Goal: Task Accomplishment & Management: Manage account settings

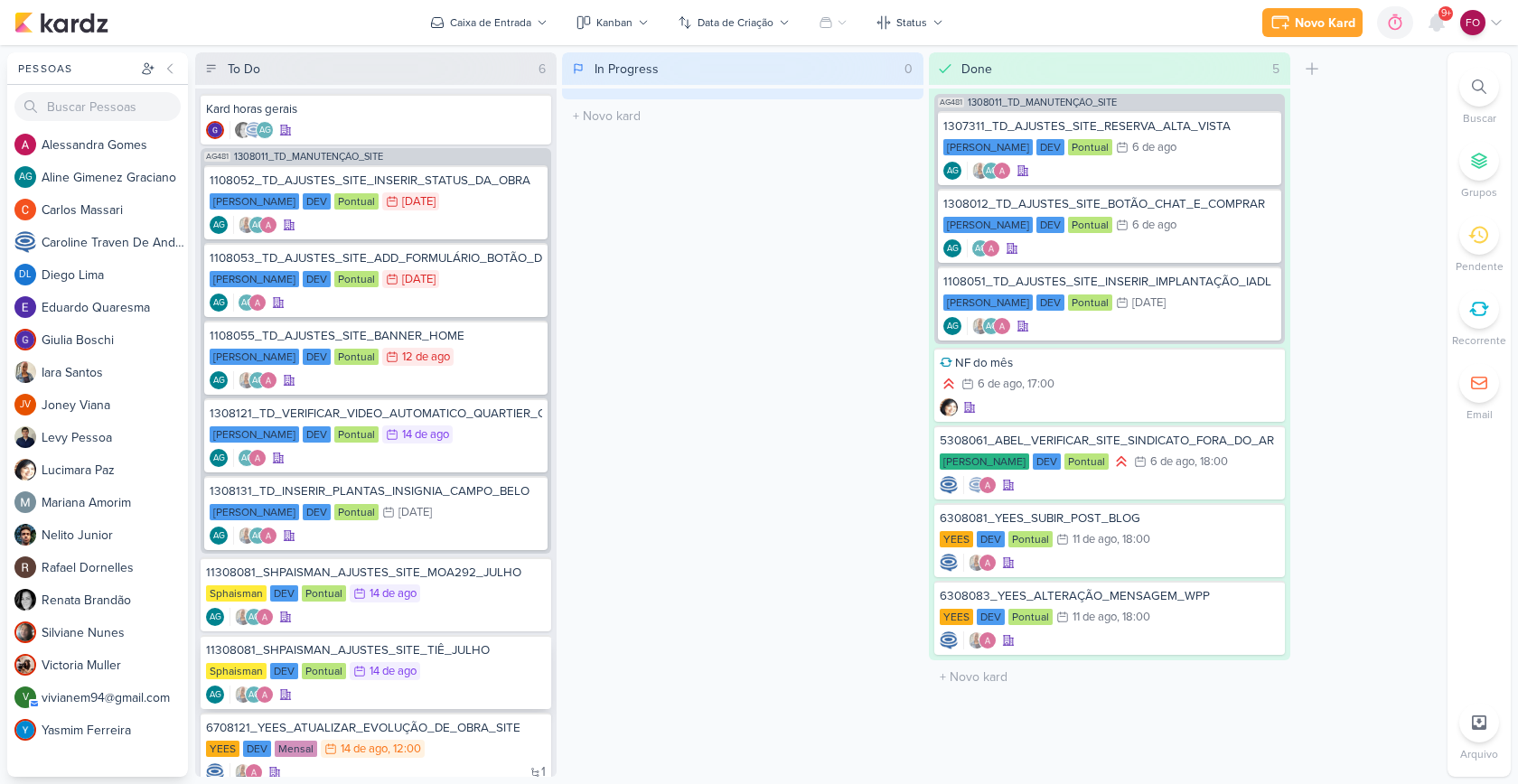
scroll to position [127, 0]
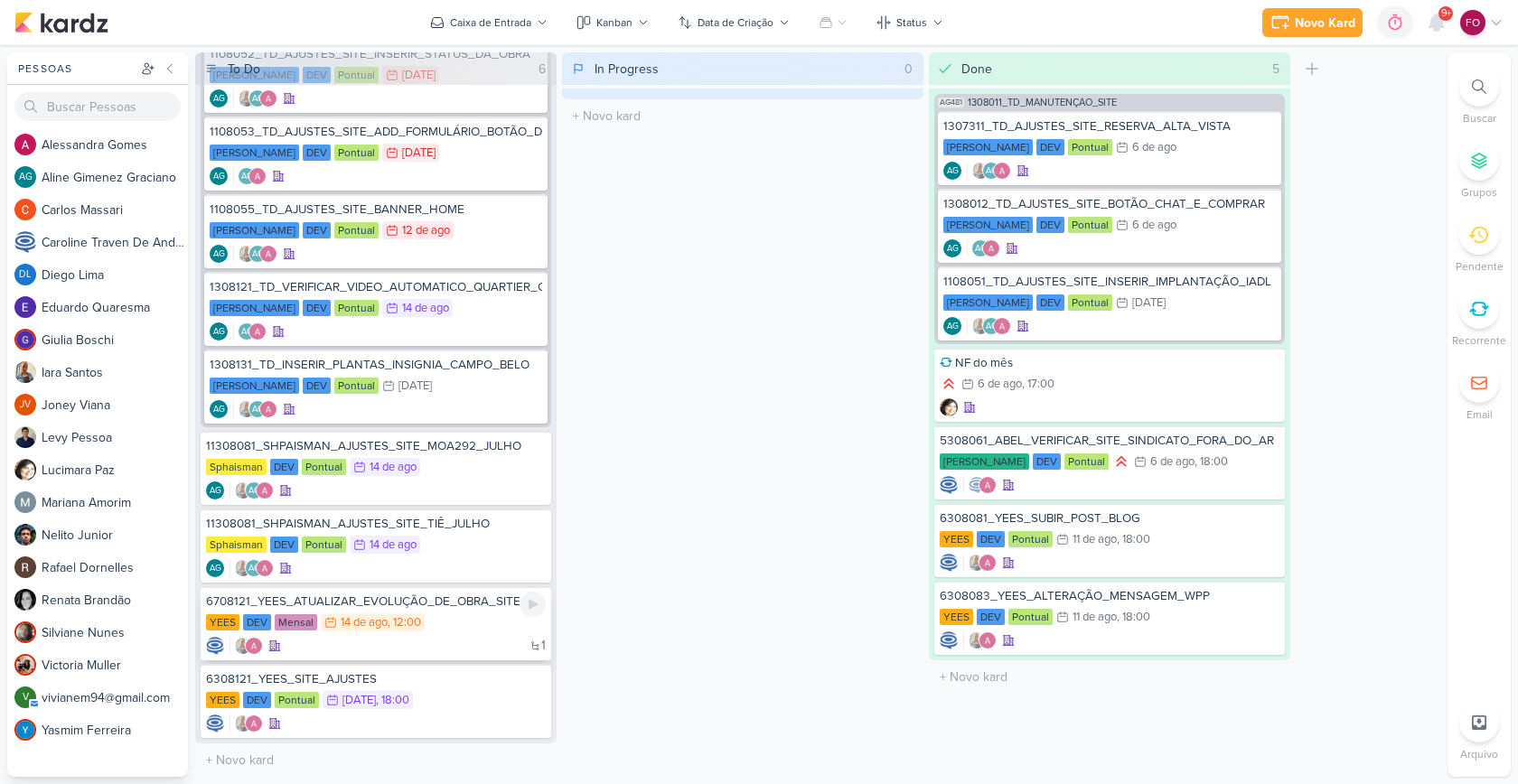
click at [463, 638] on div "1" at bounding box center [376, 645] width 340 height 18
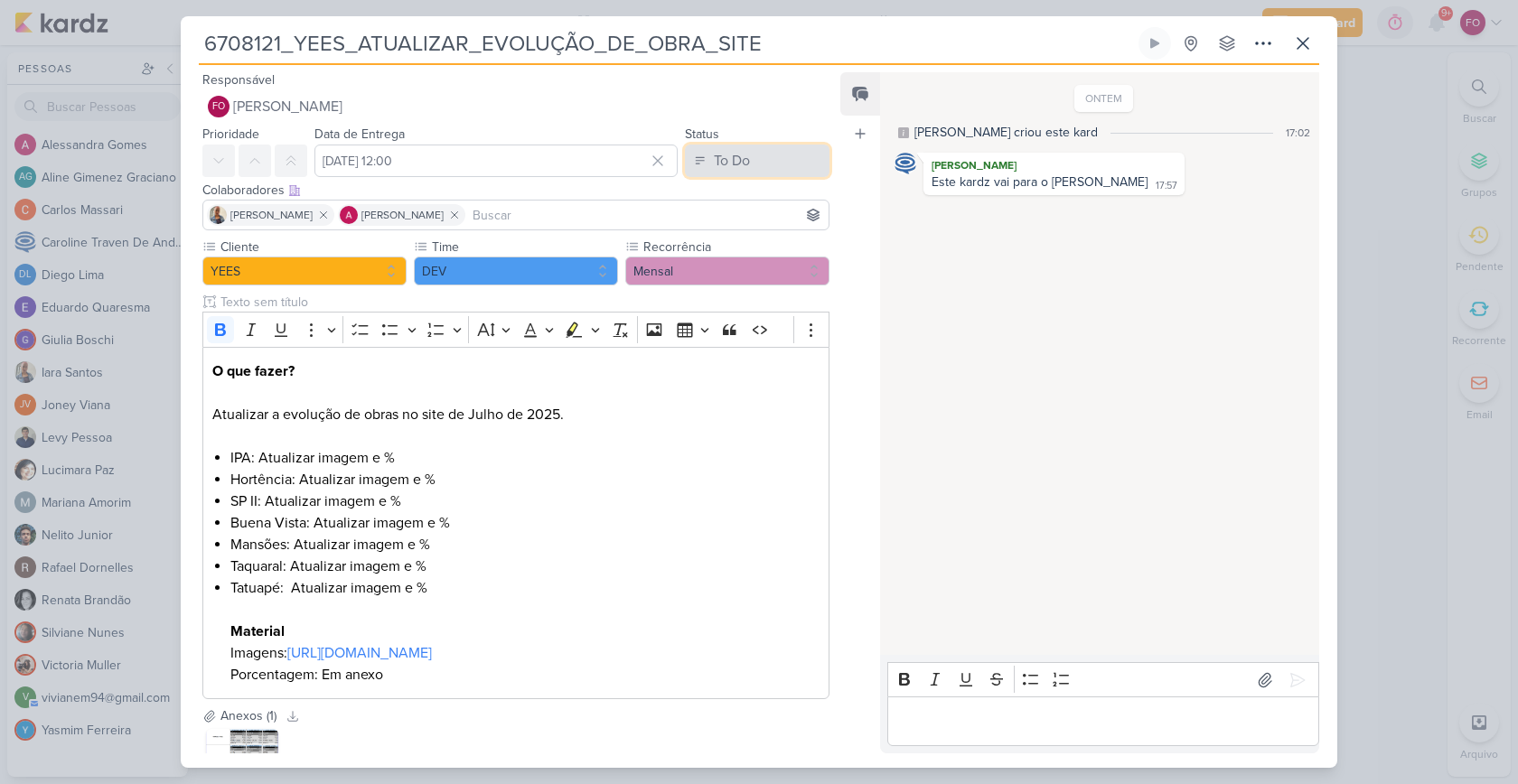
click at [729, 162] on div "To Do" at bounding box center [732, 161] width 36 height 22
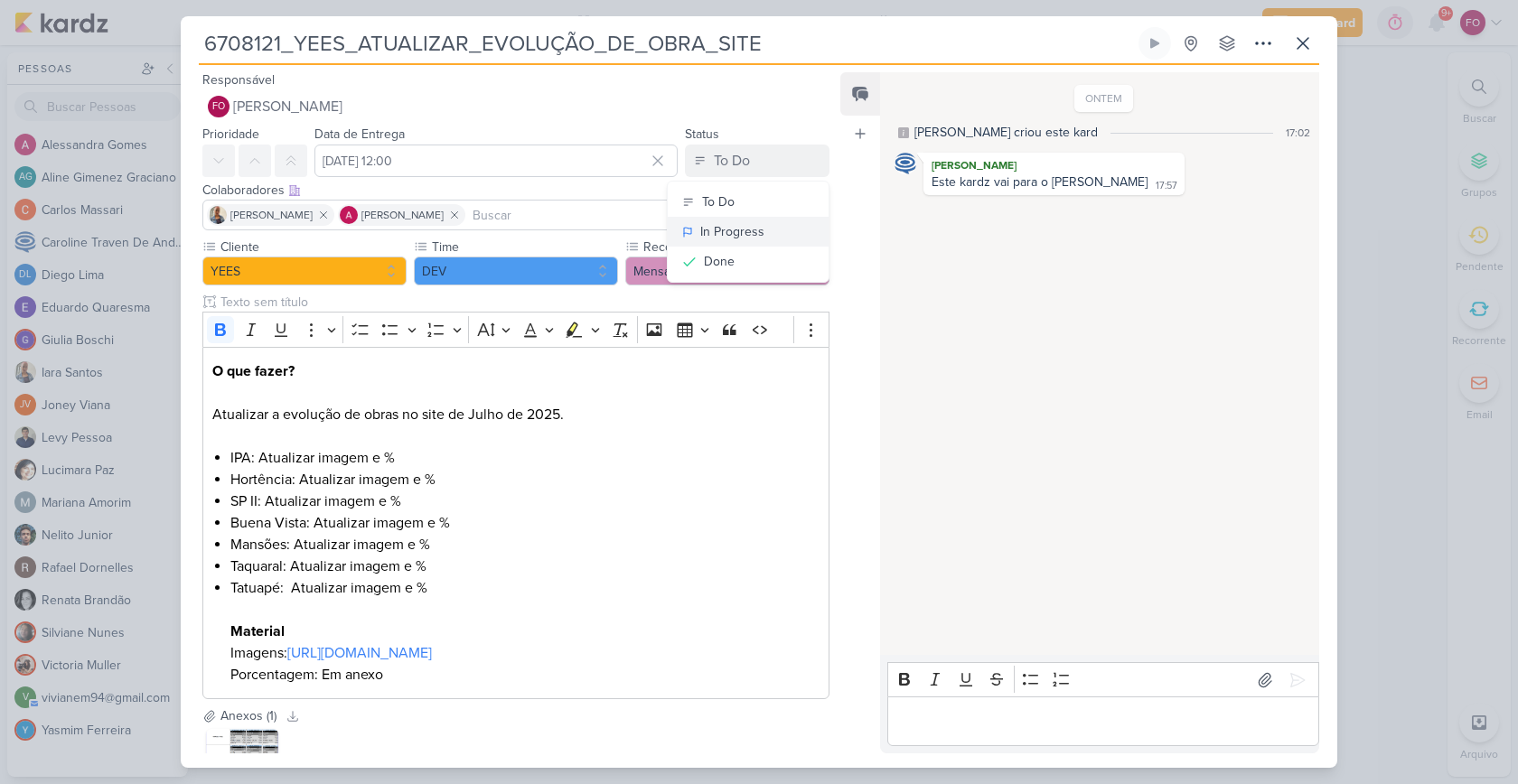
click at [729, 231] on div "In Progress" at bounding box center [732, 232] width 64 height 19
click at [1154, 41] on icon at bounding box center [1154, 43] width 9 height 10
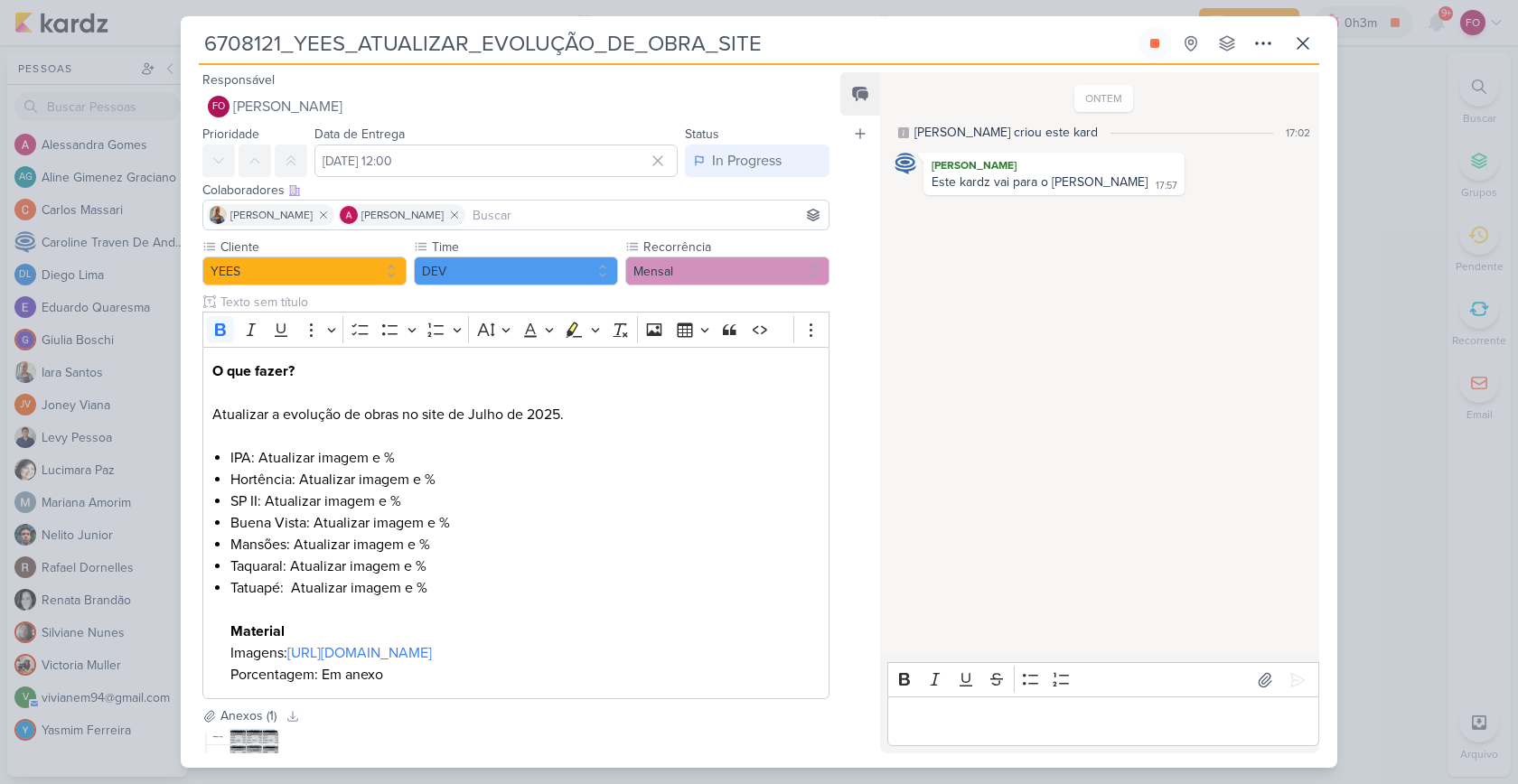
scroll to position [221, 0]
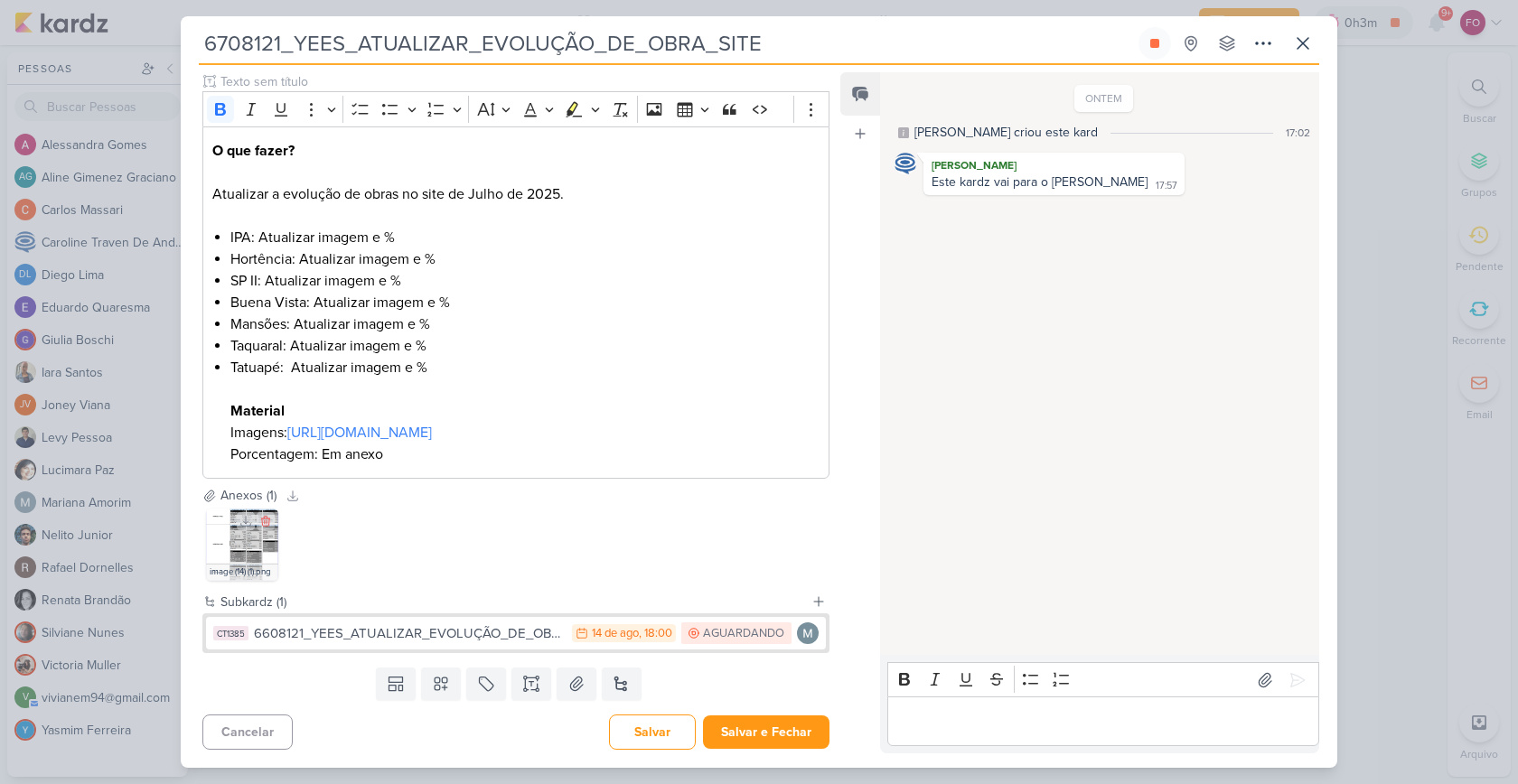
click at [239, 538] on img at bounding box center [241, 544] width 72 height 72
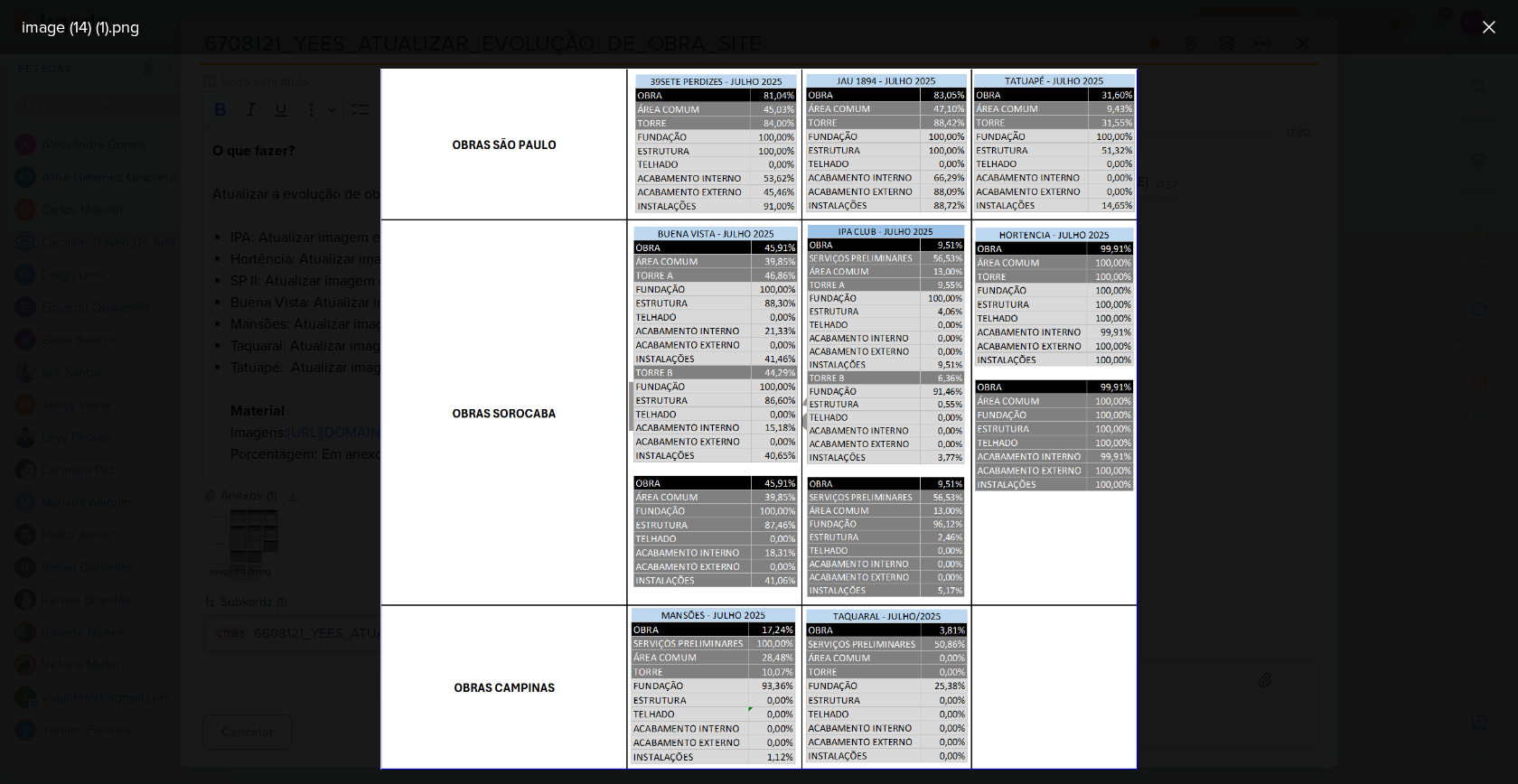
click at [1262, 173] on div at bounding box center [759, 419] width 1518 height 730
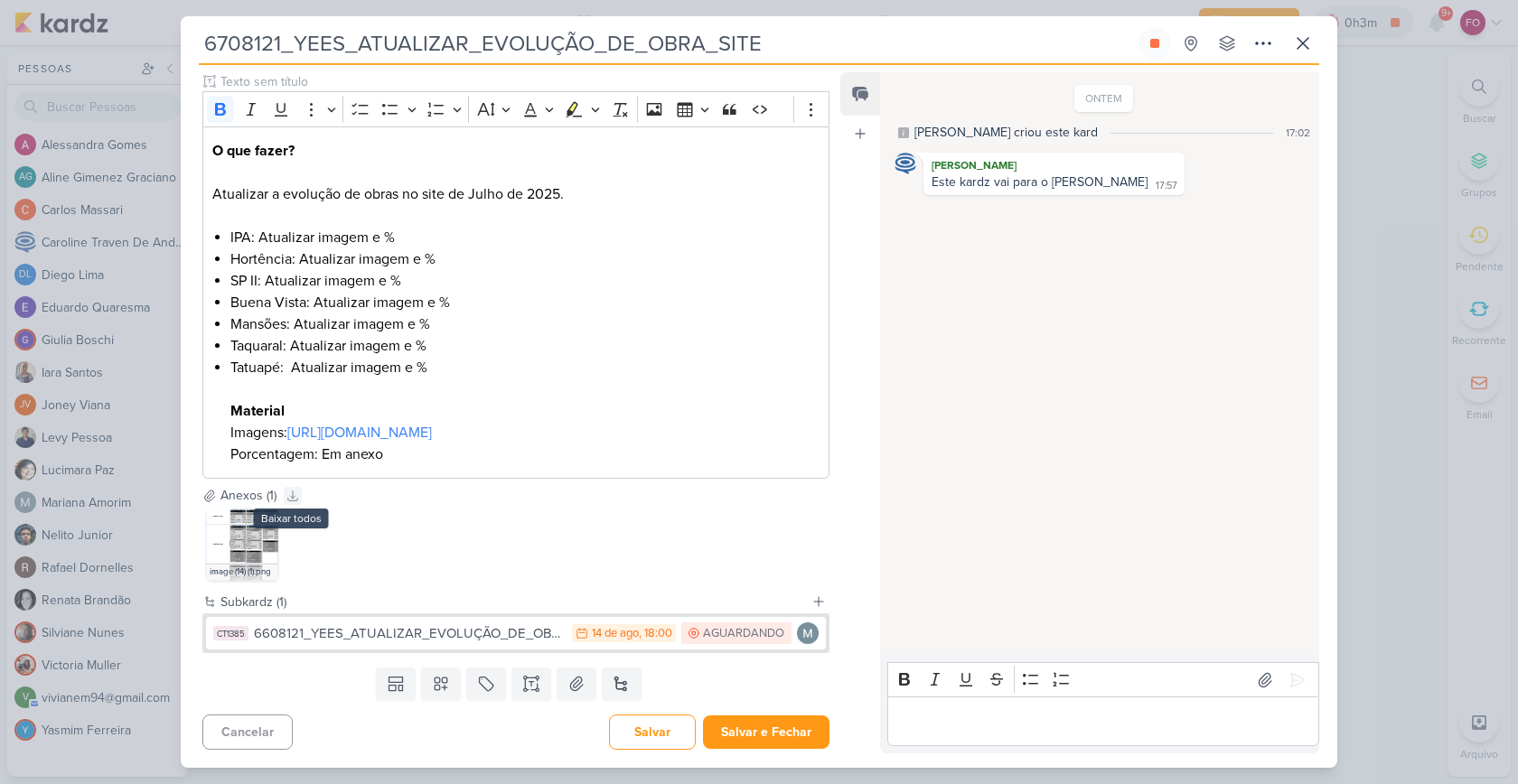
click at [294, 491] on icon at bounding box center [292, 495] width 12 height 12
click at [1000, 737] on div "Editor editing area: main" at bounding box center [1103, 721] width 432 height 50
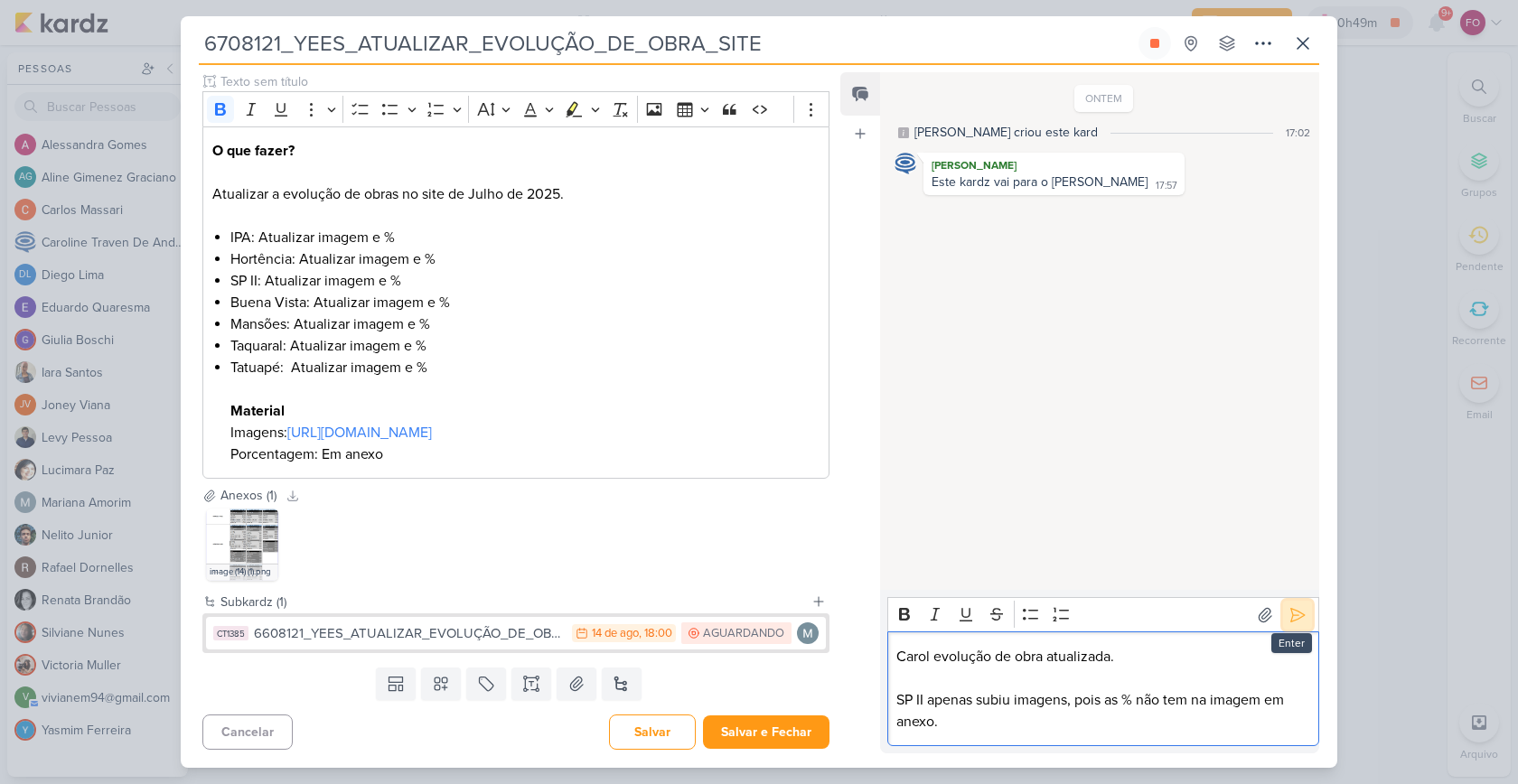
click at [1296, 618] on icon at bounding box center [1296, 614] width 18 height 18
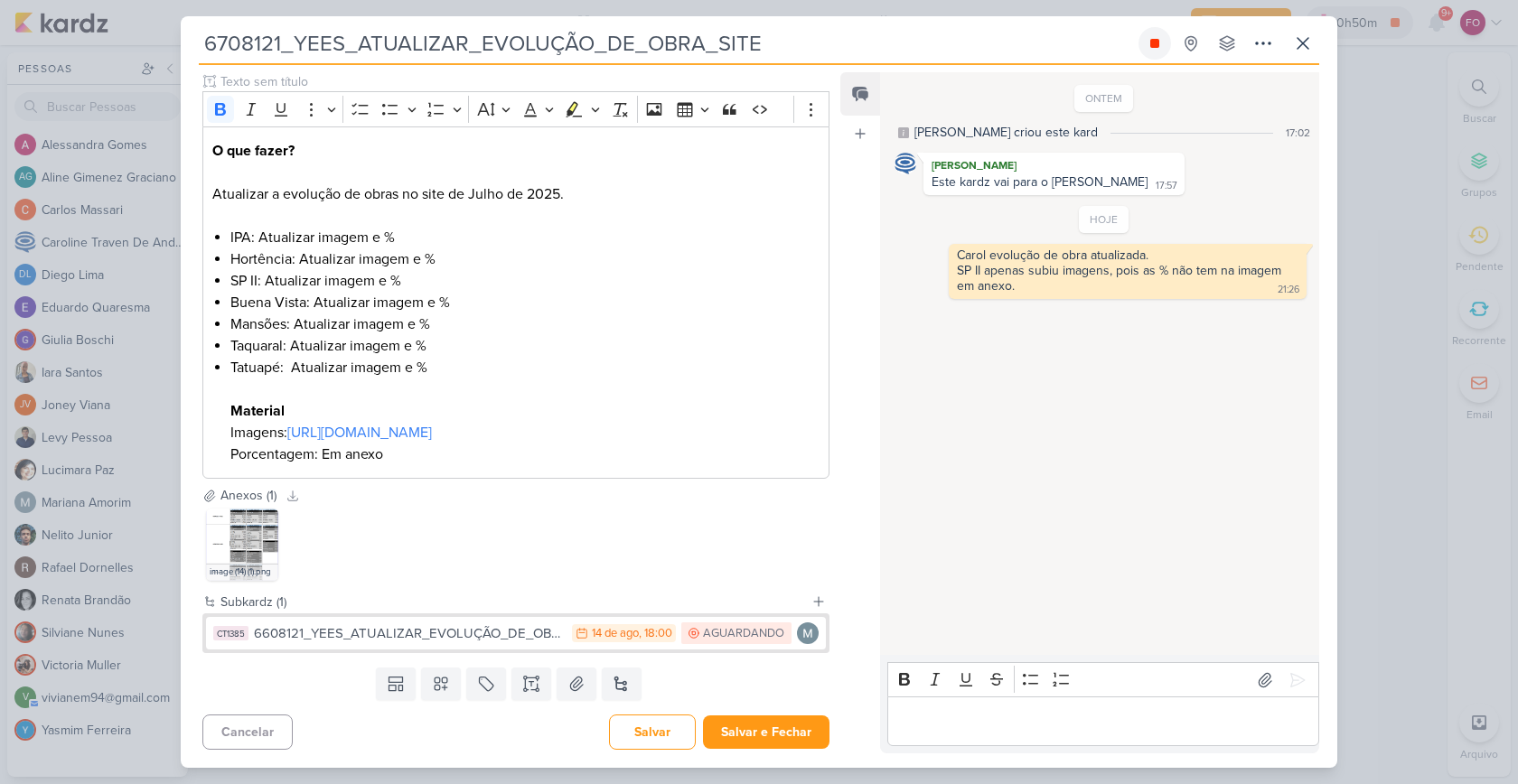
click at [1156, 43] on icon at bounding box center [1154, 43] width 9 height 9
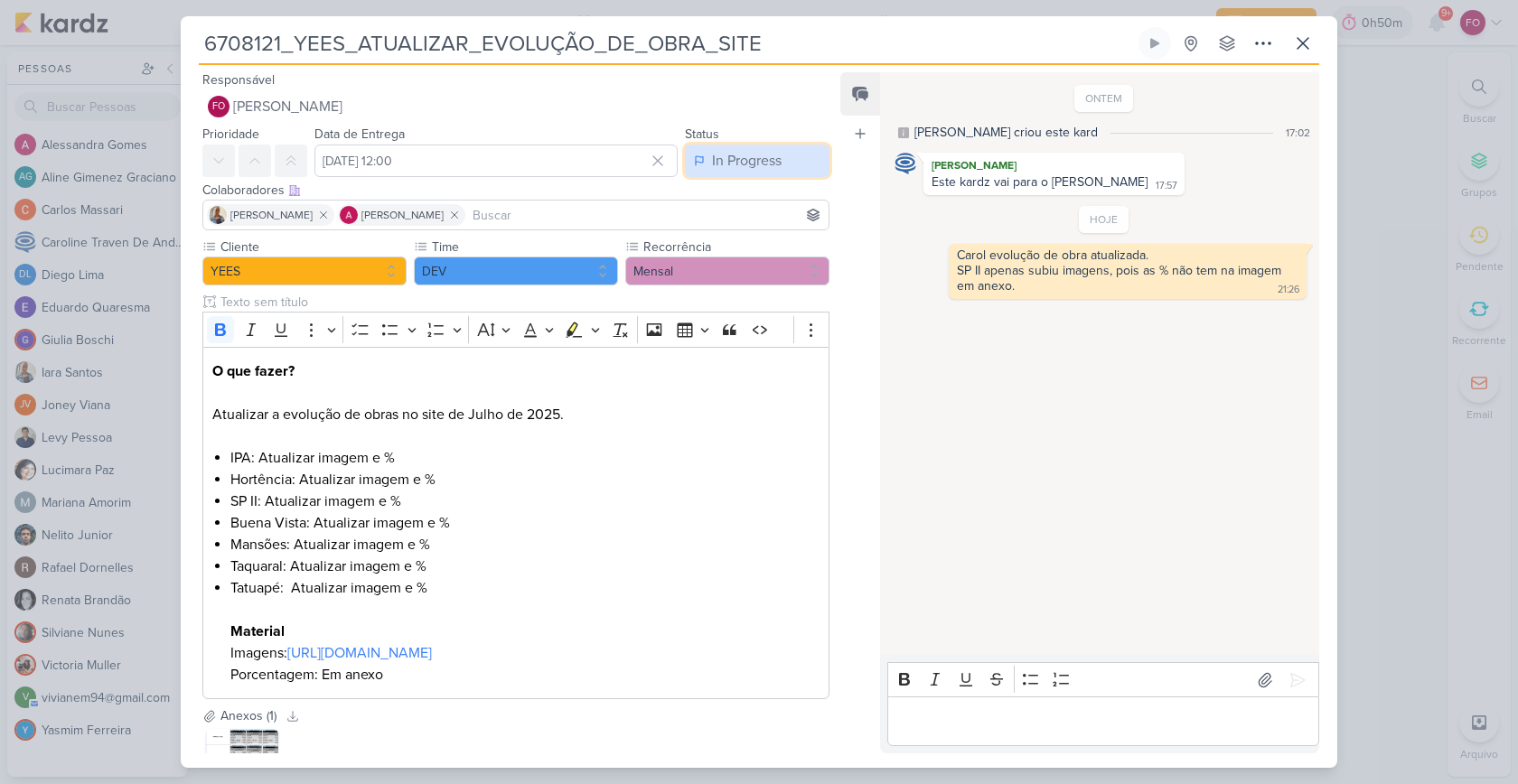
click at [754, 148] on button "In Progress" at bounding box center [757, 161] width 145 height 33
click at [710, 255] on div "Done" at bounding box center [719, 261] width 31 height 19
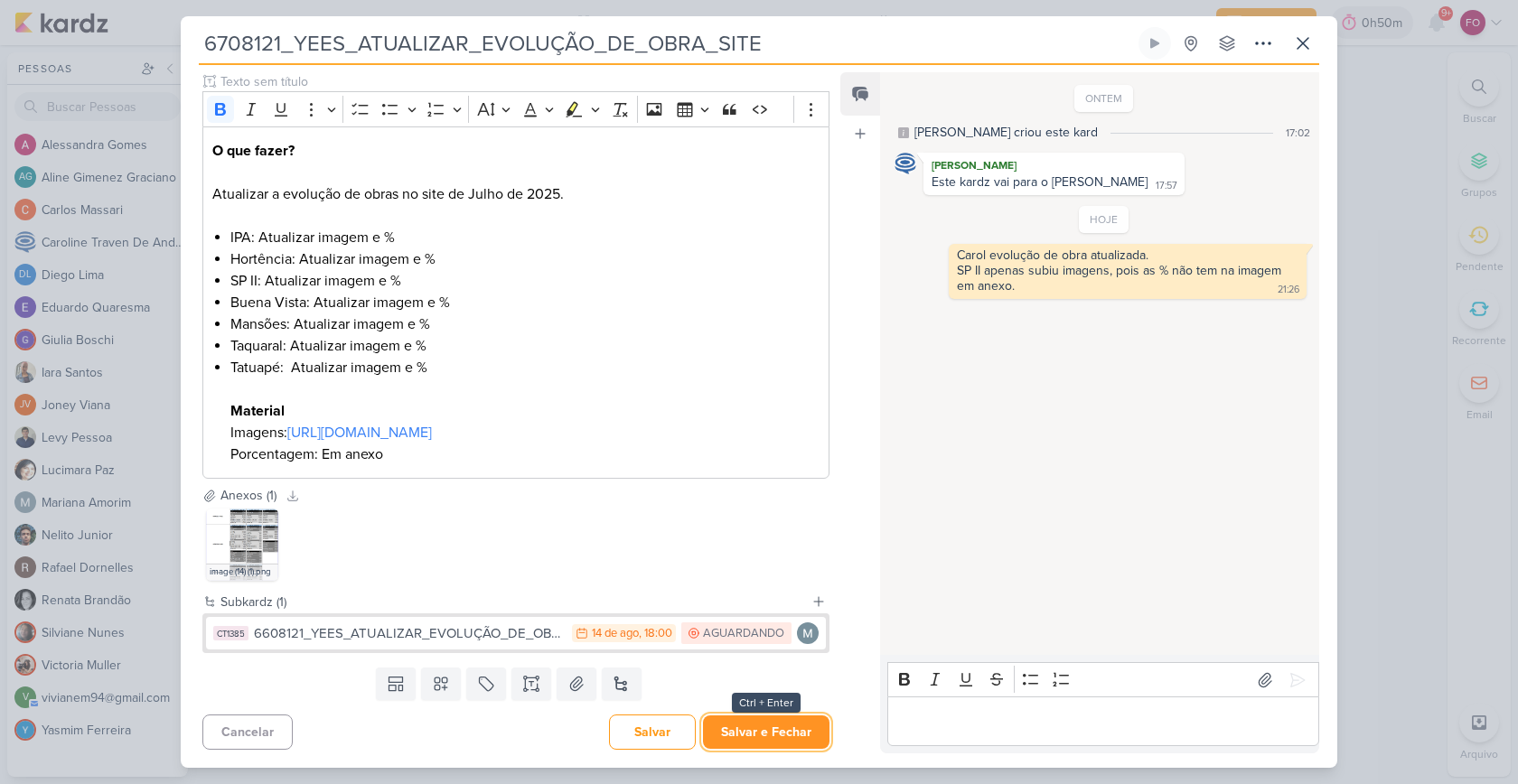
click at [767, 735] on button "Salvar e Fechar" at bounding box center [766, 732] width 127 height 34
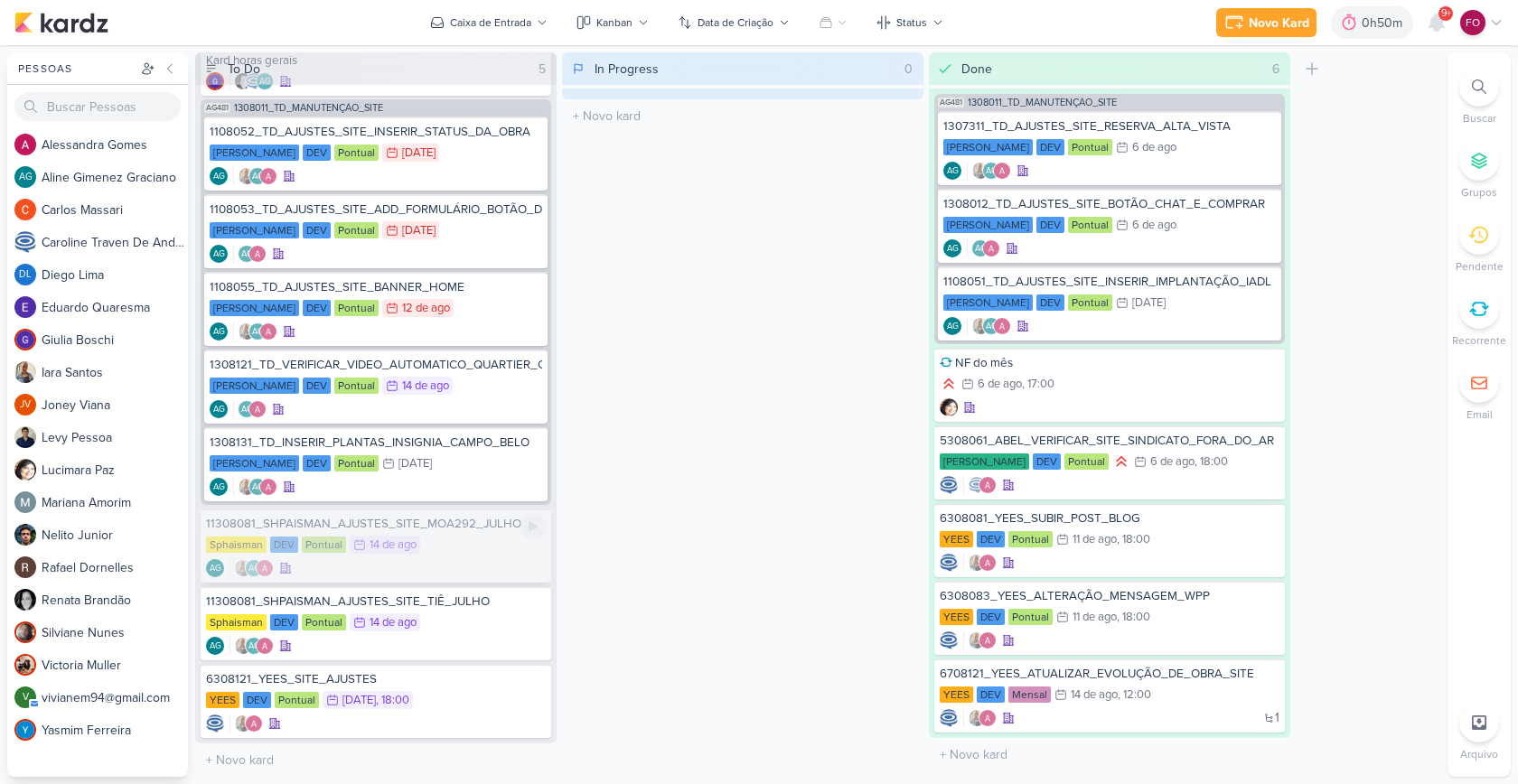
scroll to position [0, 0]
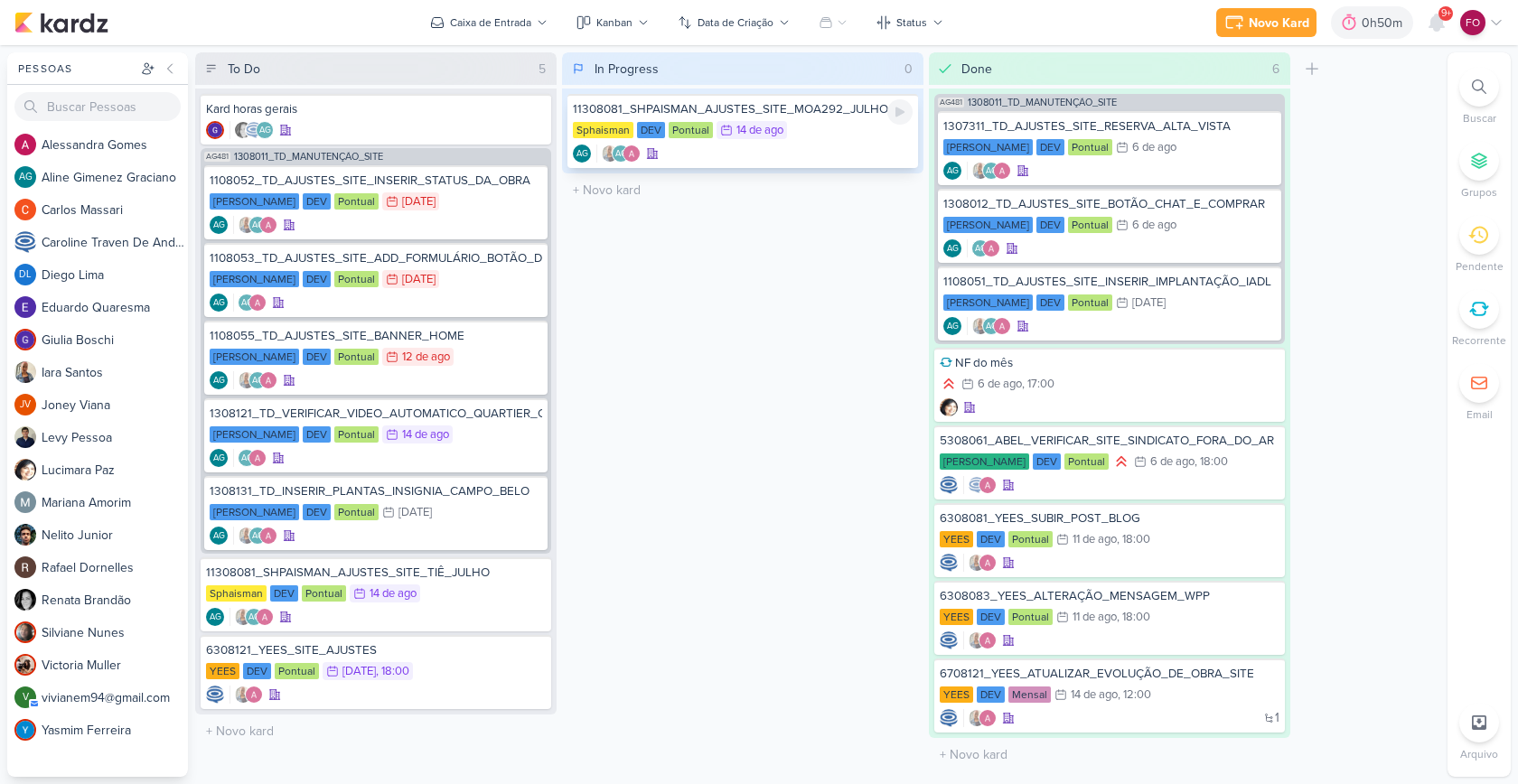
click at [900, 115] on icon at bounding box center [899, 112] width 14 height 14
click at [823, 147] on div "AG AG" at bounding box center [743, 153] width 340 height 18
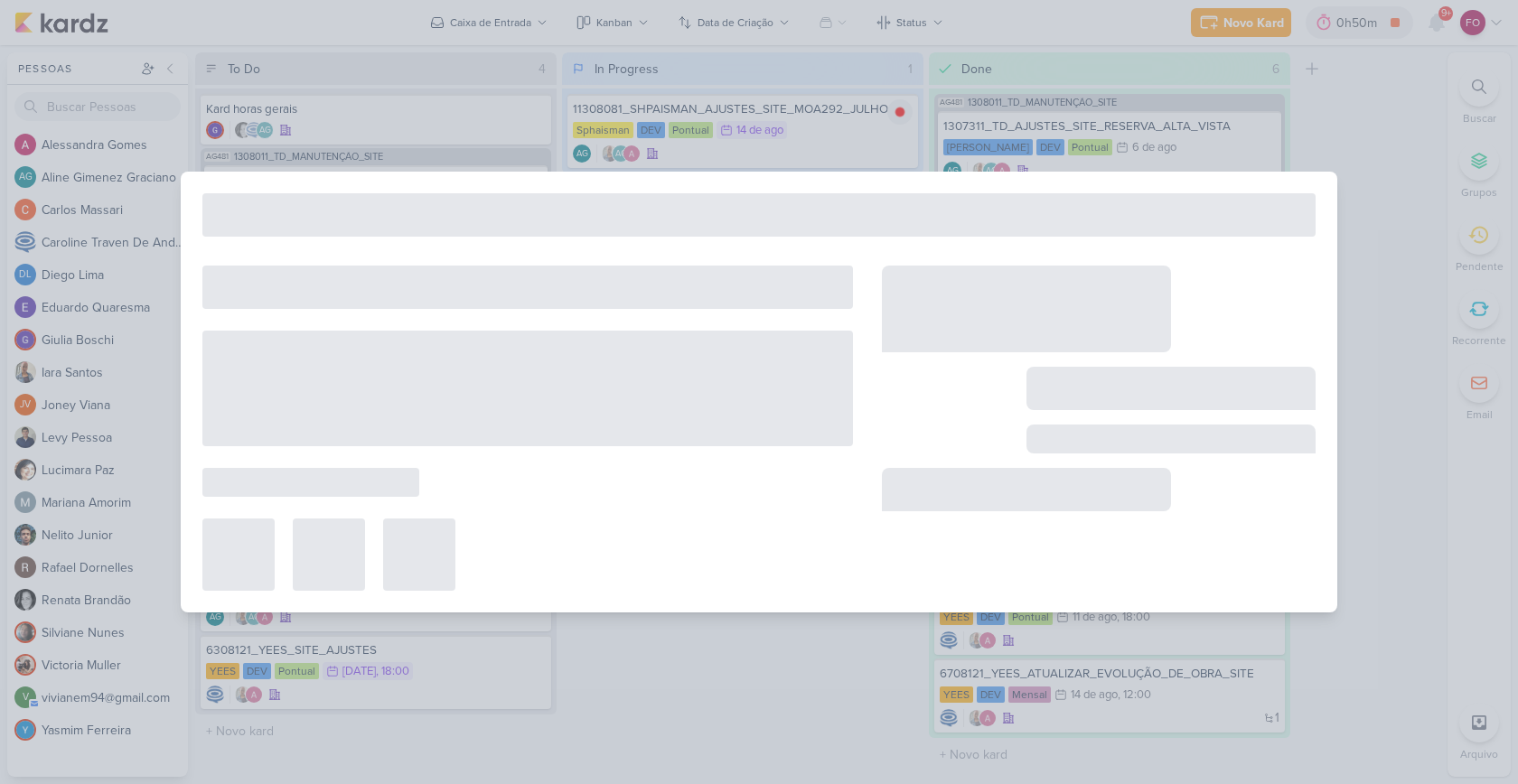
type input "11308081_SHPAISMAN_AJUSTES_SITE_MOA292_JULHO"
type input "[DATE] 23:59"
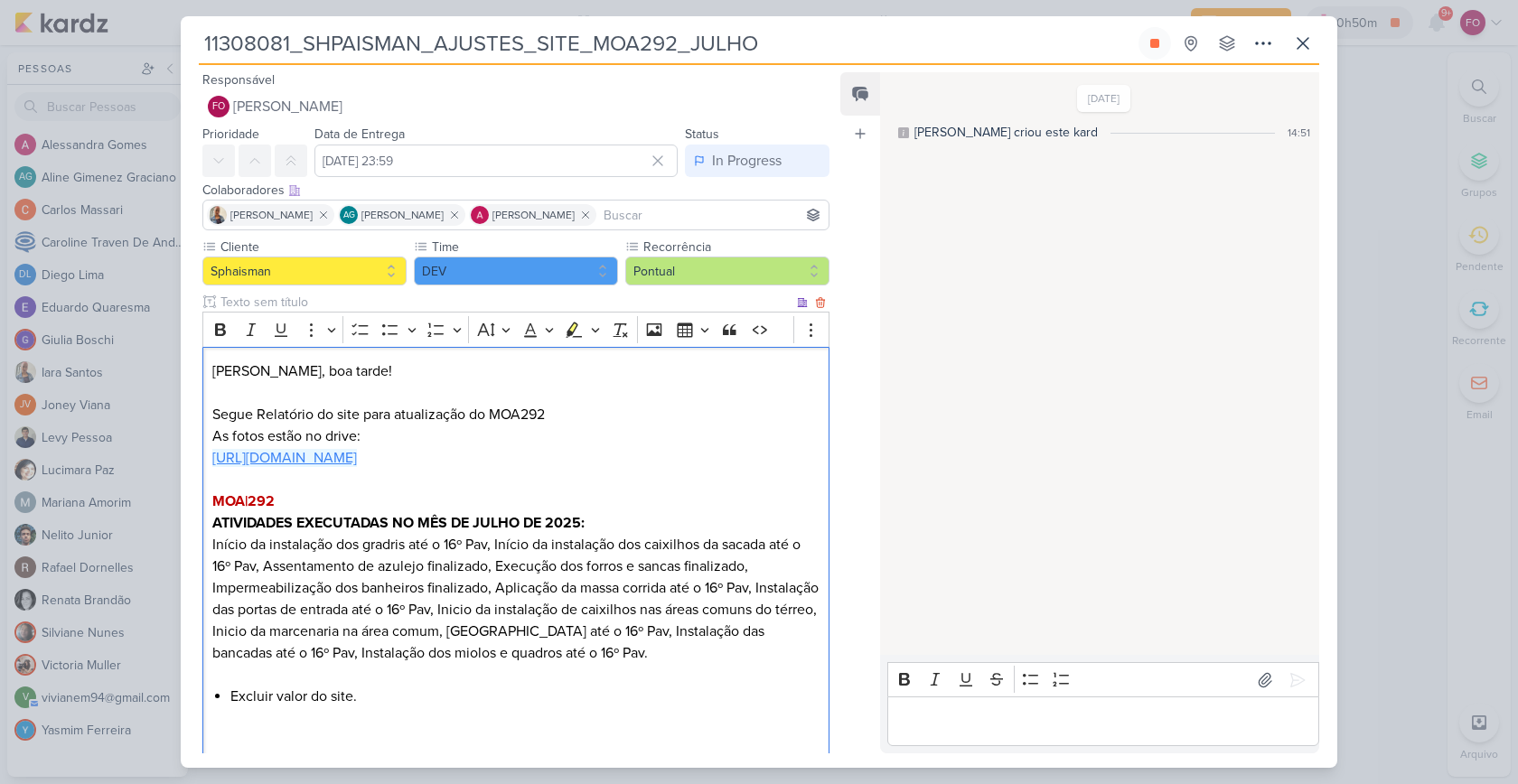
click at [357, 453] on link "[URL][DOMAIN_NAME]" at bounding box center [285, 457] width 145 height 18
click at [704, 490] on p "Editor editing area: main" at bounding box center [516, 479] width 607 height 22
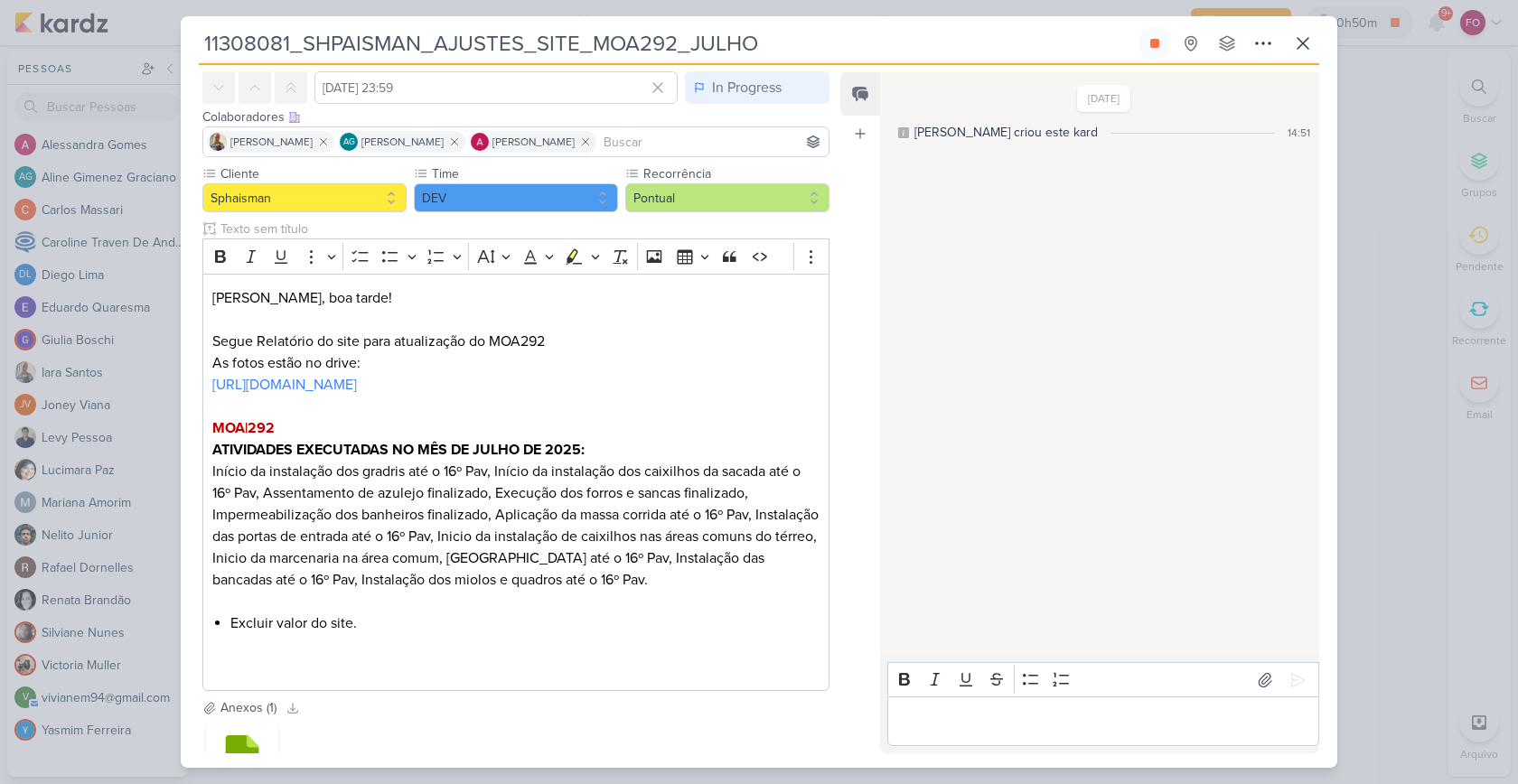
scroll to position [133, 0]
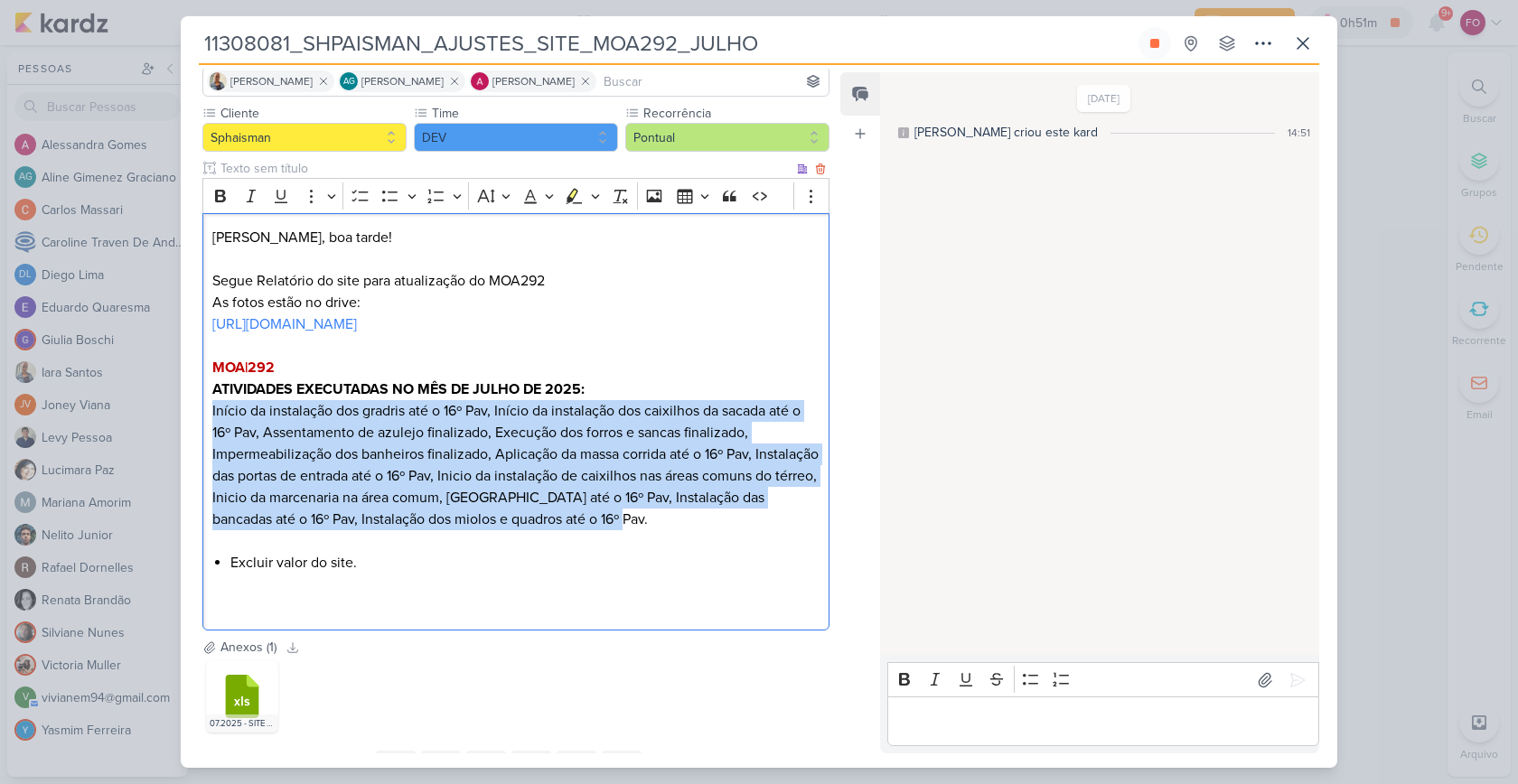
drag, startPoint x: 209, startPoint y: 433, endPoint x: 683, endPoint y: 536, distance: 485.1
click at [683, 536] on div "[PERSON_NAME], boa tarde! Segue Relatório do site para atualização do MOA292 As…" at bounding box center [515, 422] width 627 height 418
copy p "Início da instalação dos gradris até o 16º Pav, Início da instalação dos caixil…"
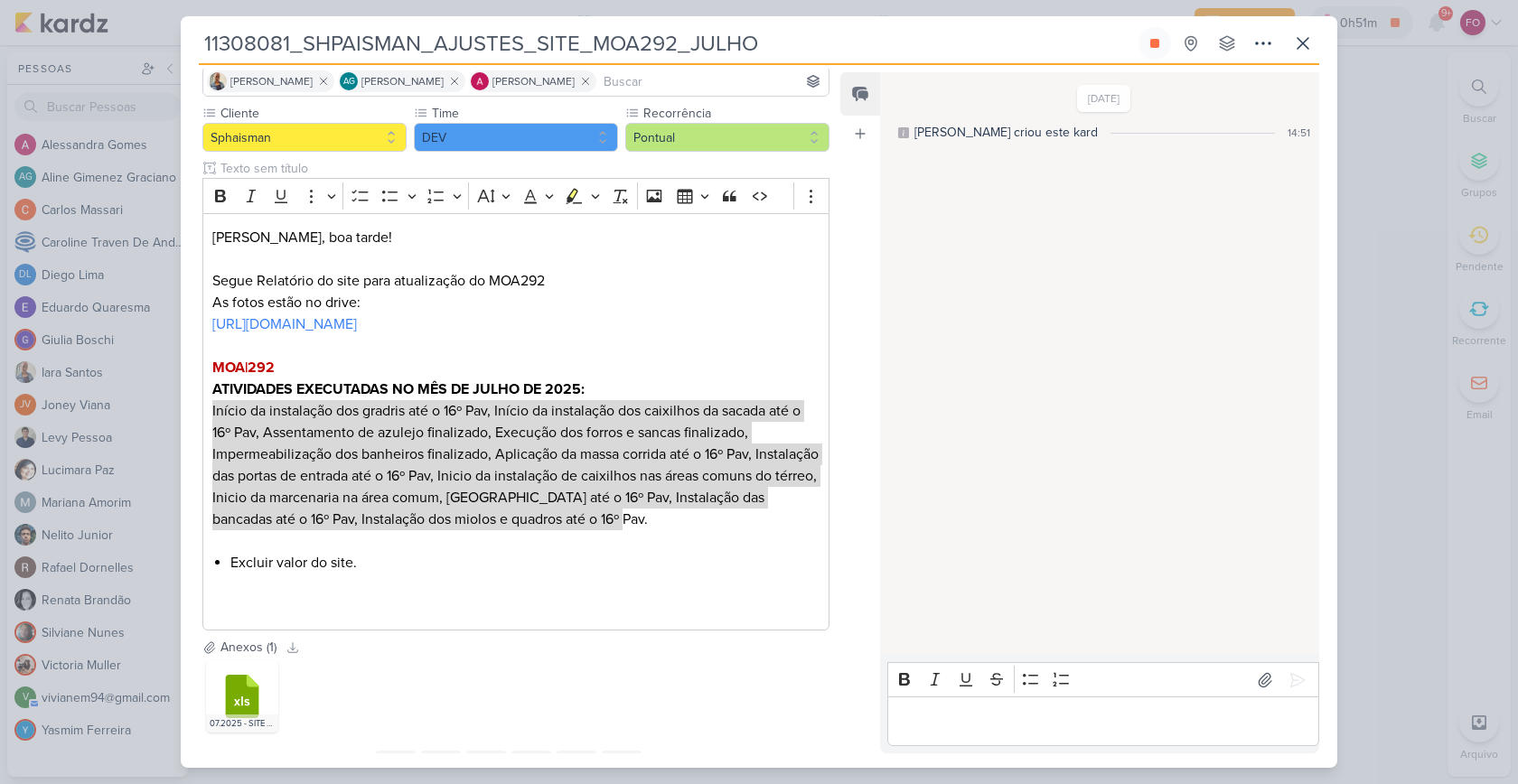
scroll to position [169, 0]
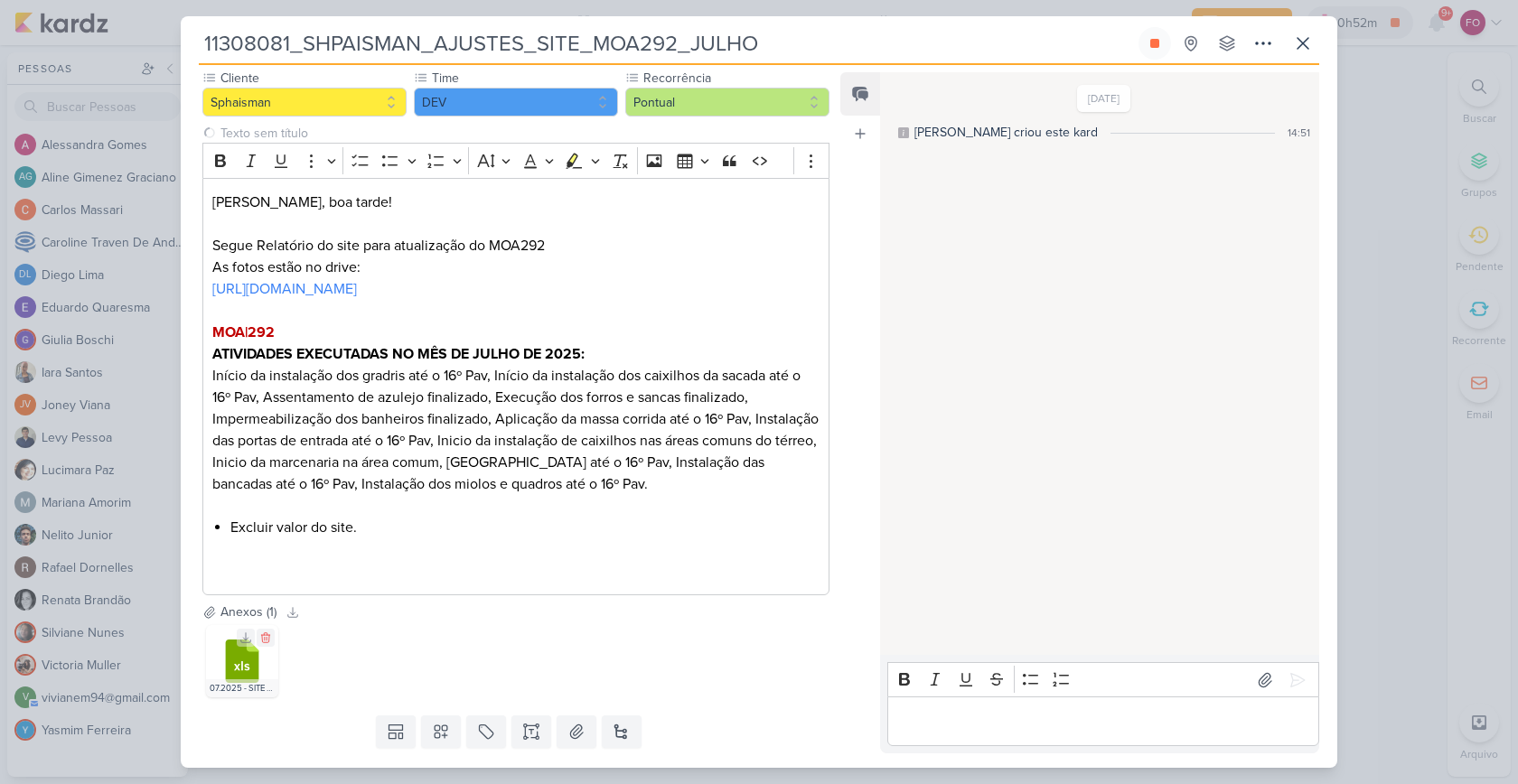
click at [241, 678] on icon at bounding box center [242, 661] width 34 height 43
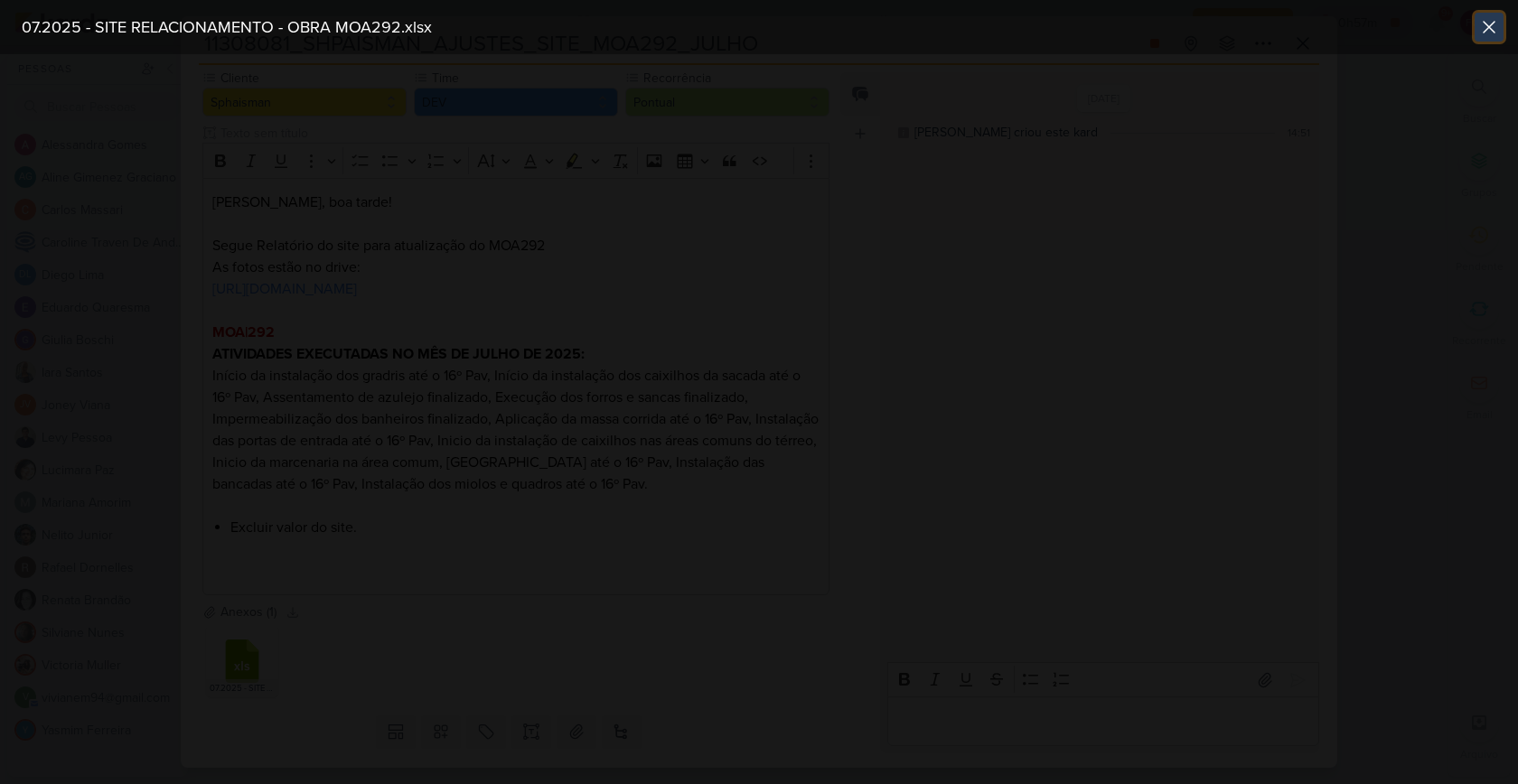
click at [1491, 23] on icon at bounding box center [1488, 26] width 22 height 22
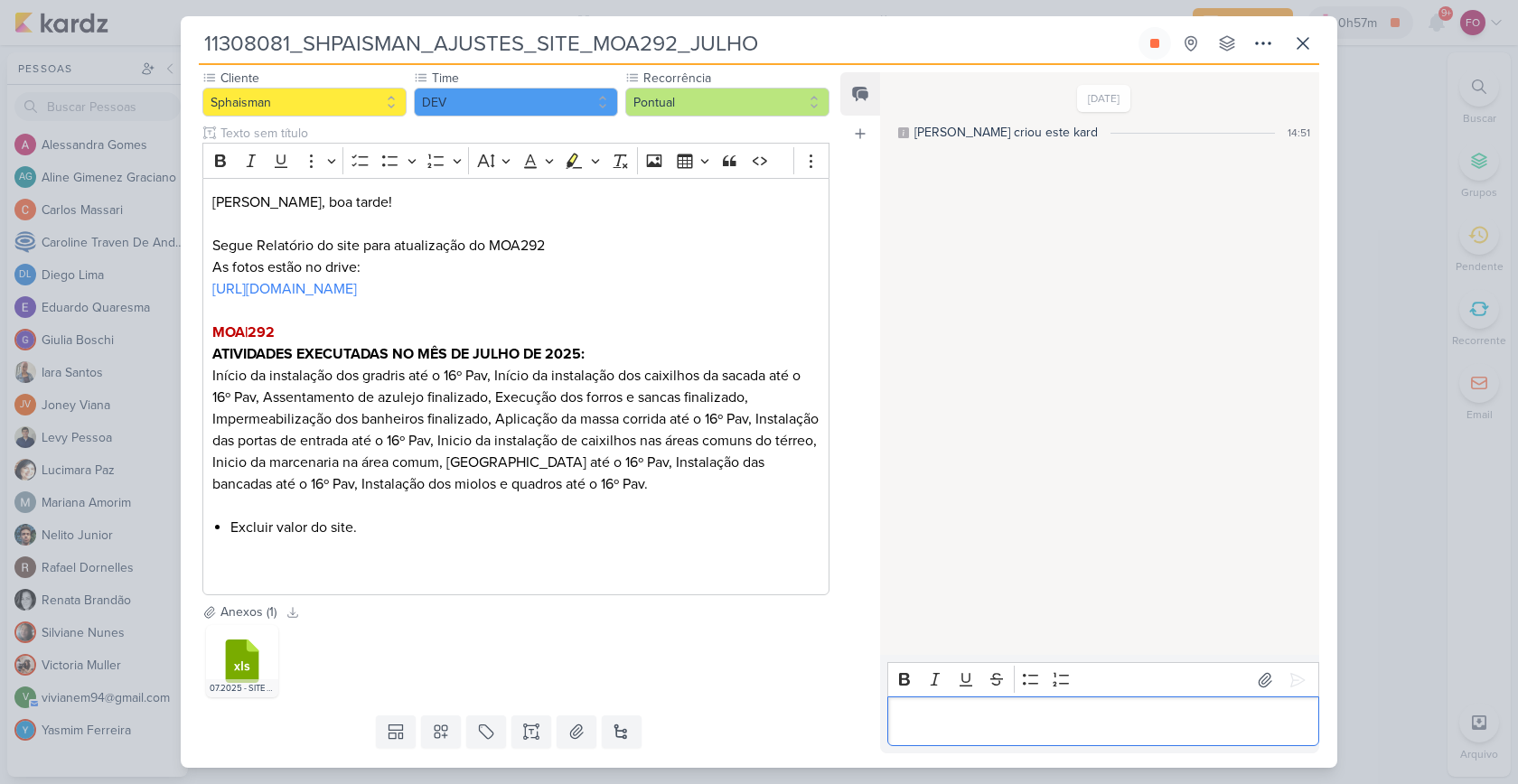
click at [991, 731] on div "Editor editing area: main" at bounding box center [1103, 721] width 432 height 50
click at [1293, 679] on icon at bounding box center [1296, 680] width 18 height 18
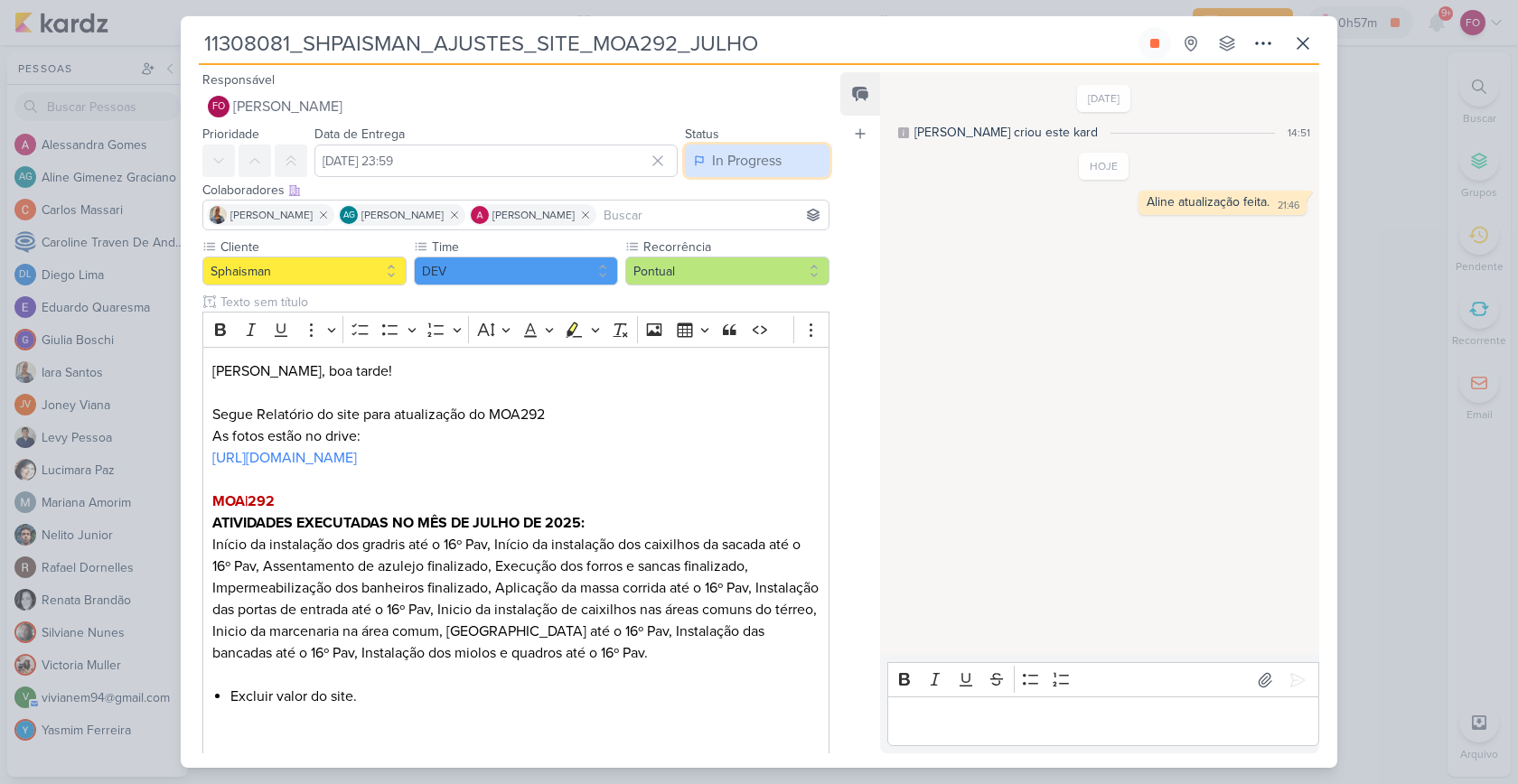
click at [768, 172] on button "In Progress" at bounding box center [757, 161] width 145 height 33
click at [737, 265] on button "Done" at bounding box center [748, 262] width 161 height 30
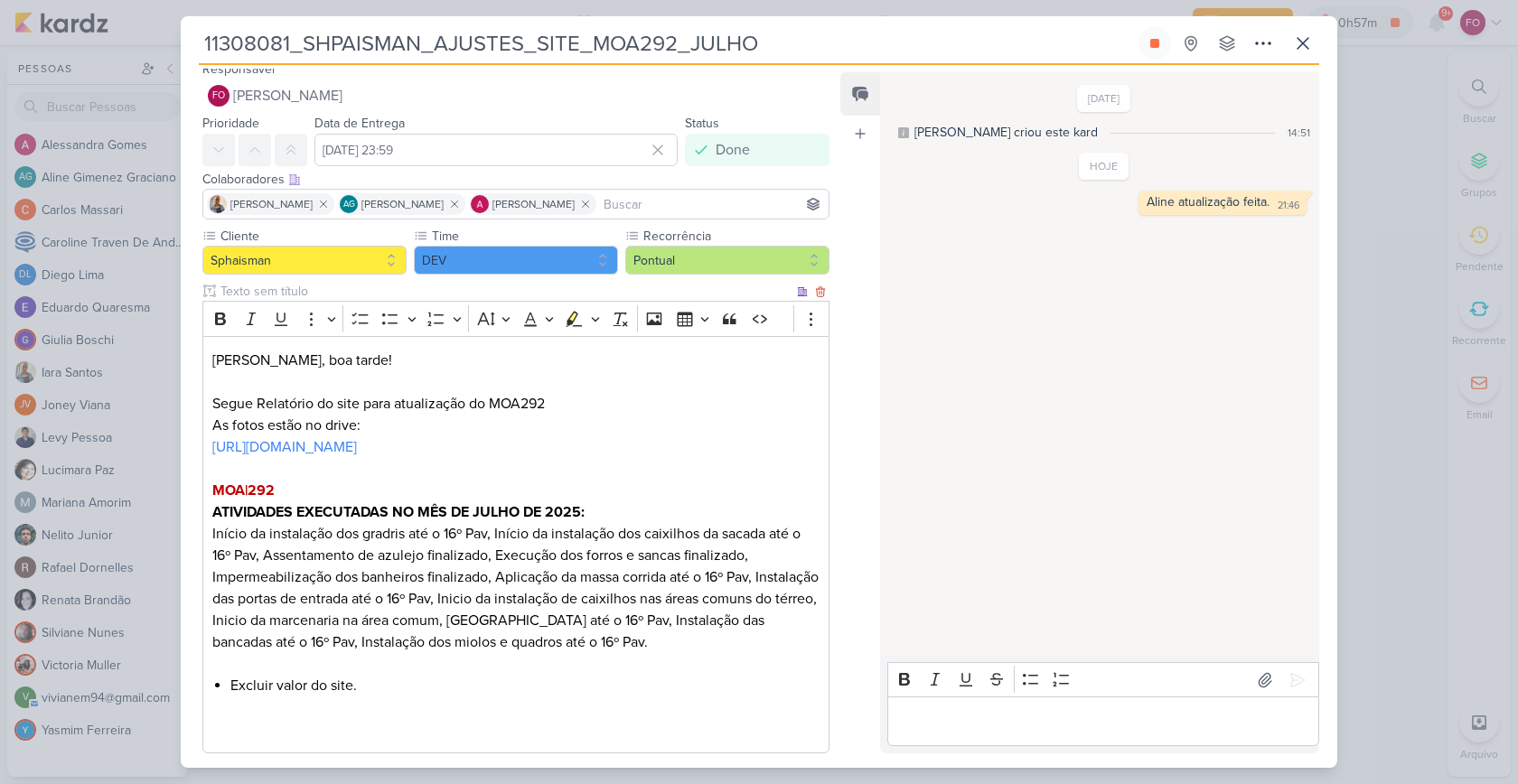
scroll to position [238, 0]
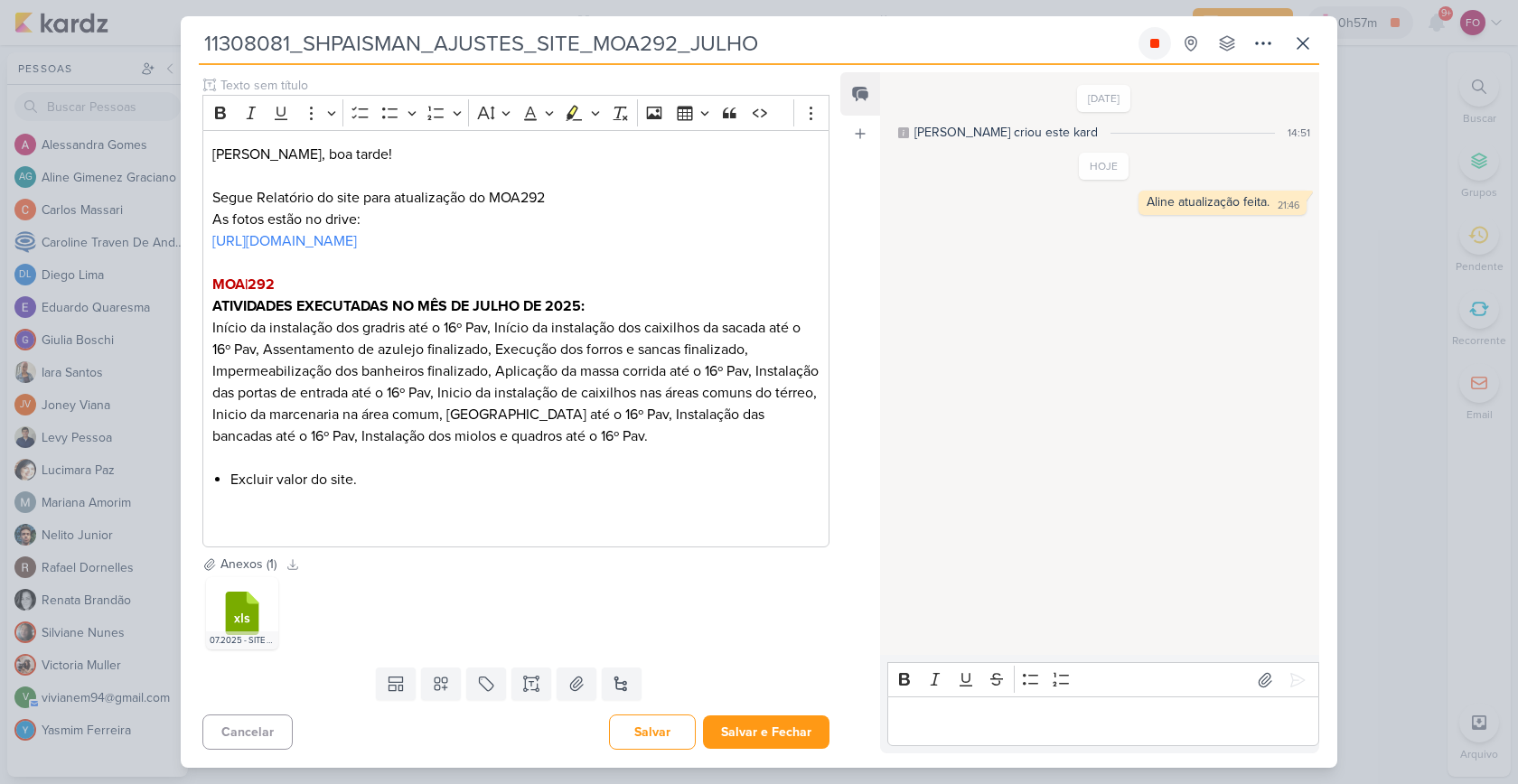
click at [1154, 41] on icon at bounding box center [1154, 43] width 9 height 9
click at [766, 724] on button "Salvar e Fechar" at bounding box center [766, 732] width 127 height 34
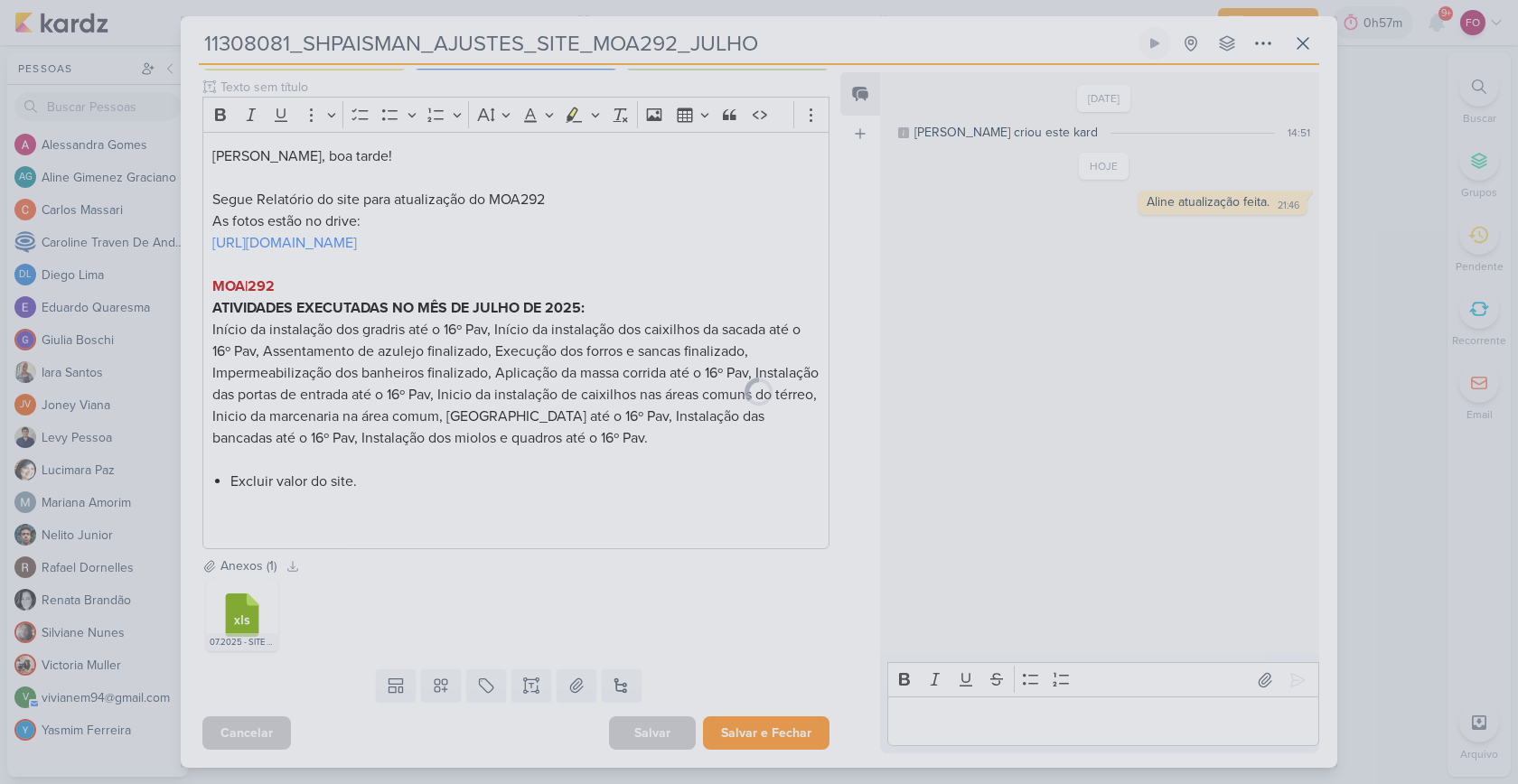
scroll to position [237, 0]
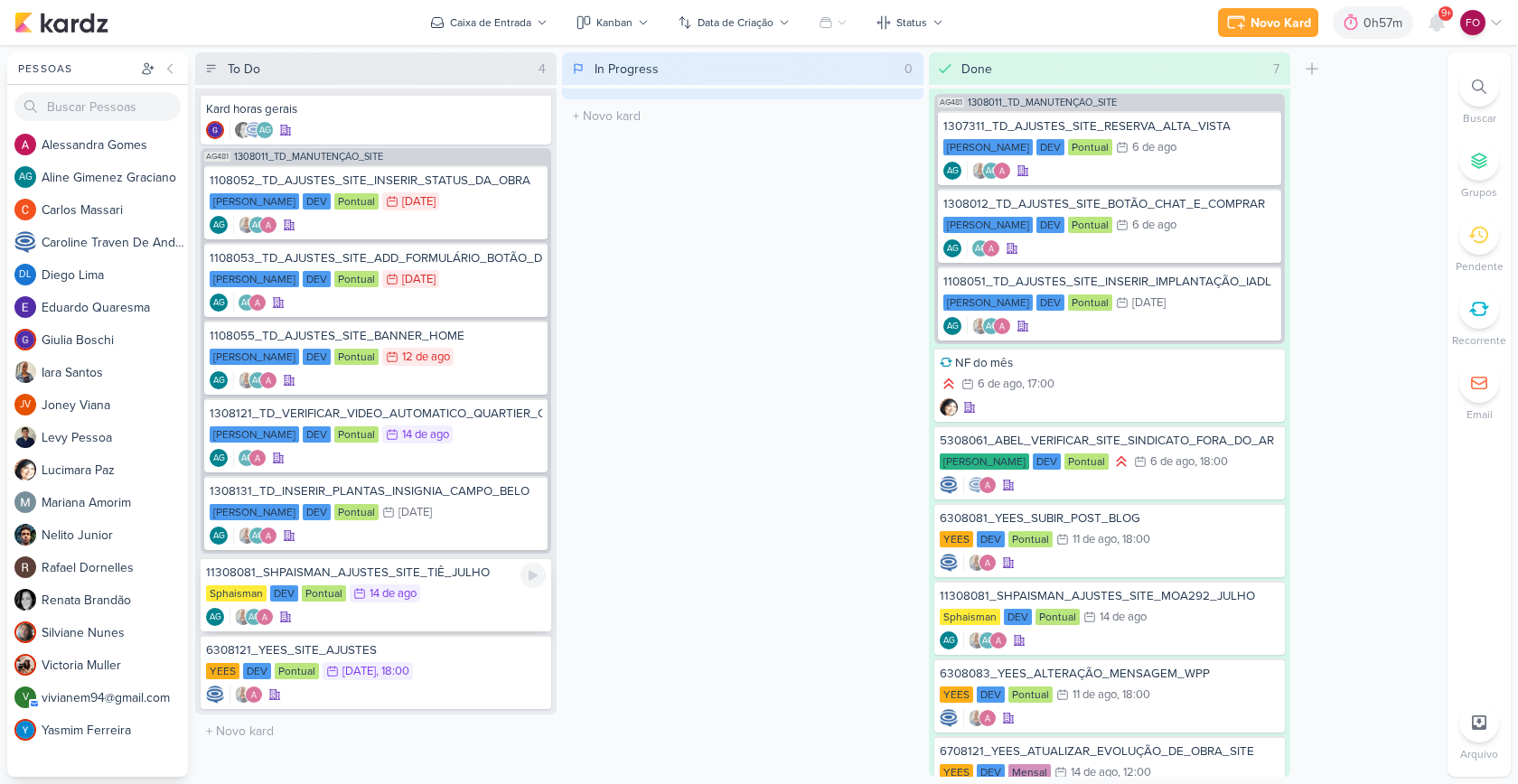
click at [453, 591] on div "Sphaisman DEV Pontual 14/8 [DATE]" at bounding box center [376, 593] width 340 height 20
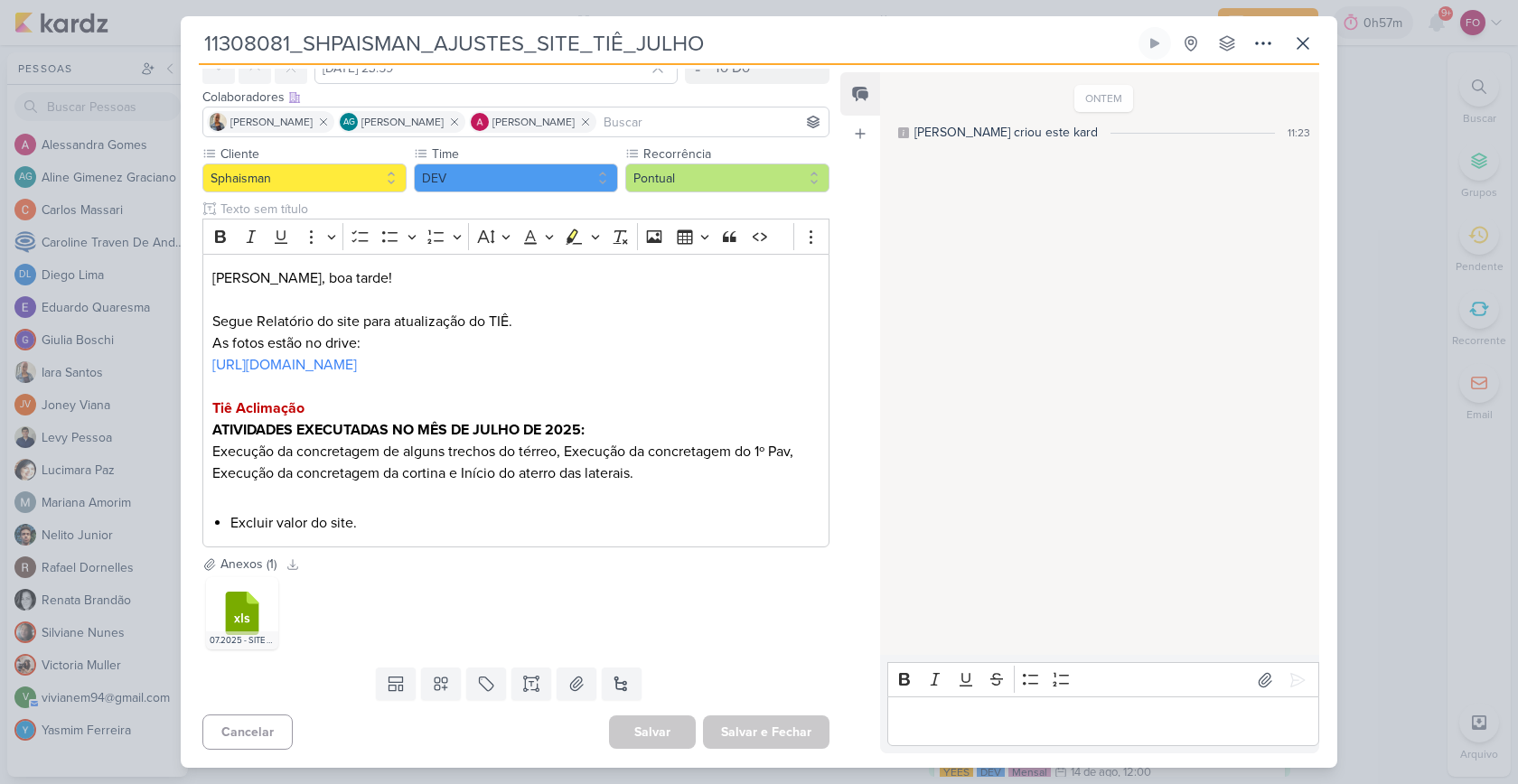
scroll to position [0, 0]
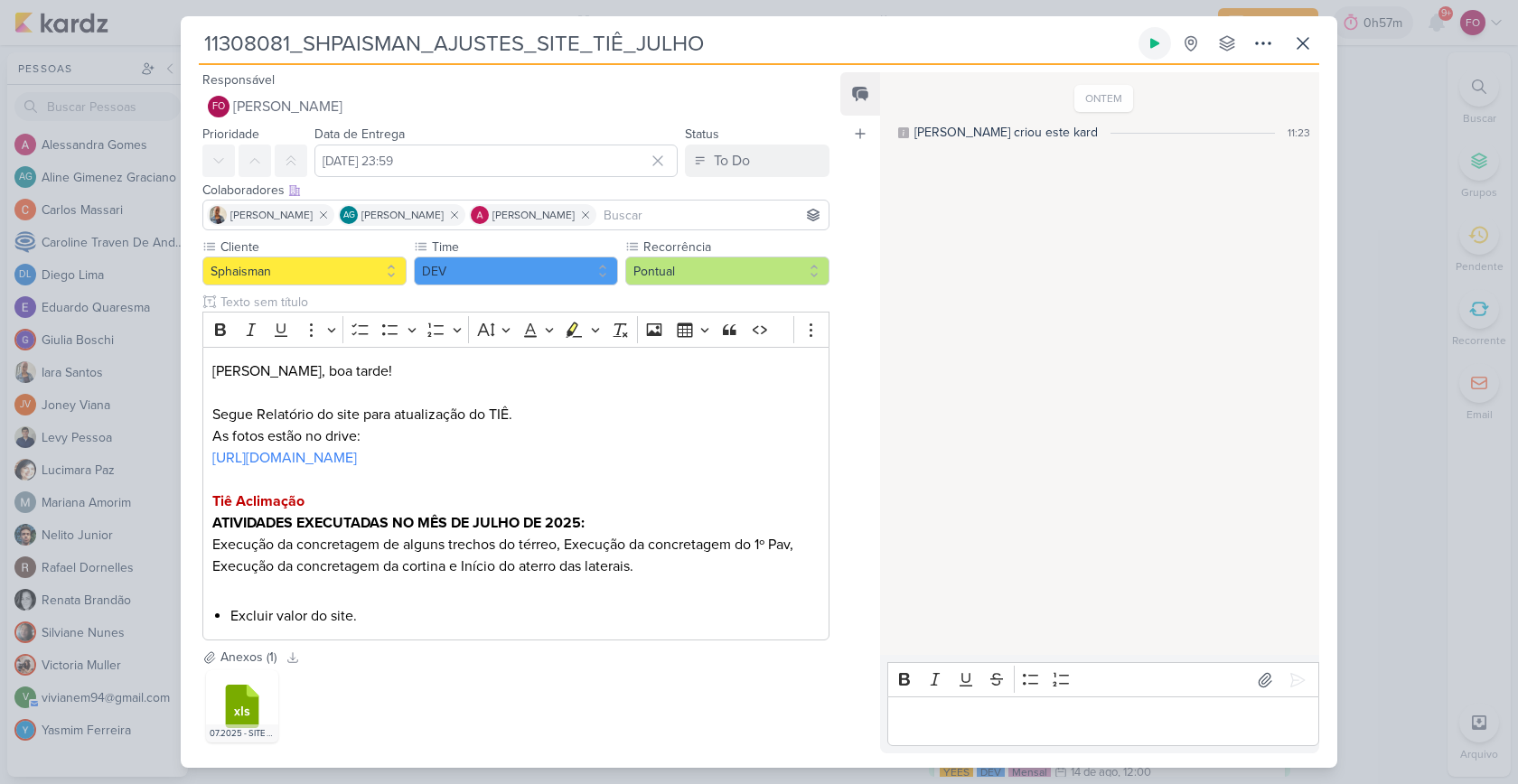
click at [1155, 48] on icon at bounding box center [1154, 42] width 14 height 14
click at [357, 461] on link "[URL][DOMAIN_NAME]" at bounding box center [285, 457] width 145 height 18
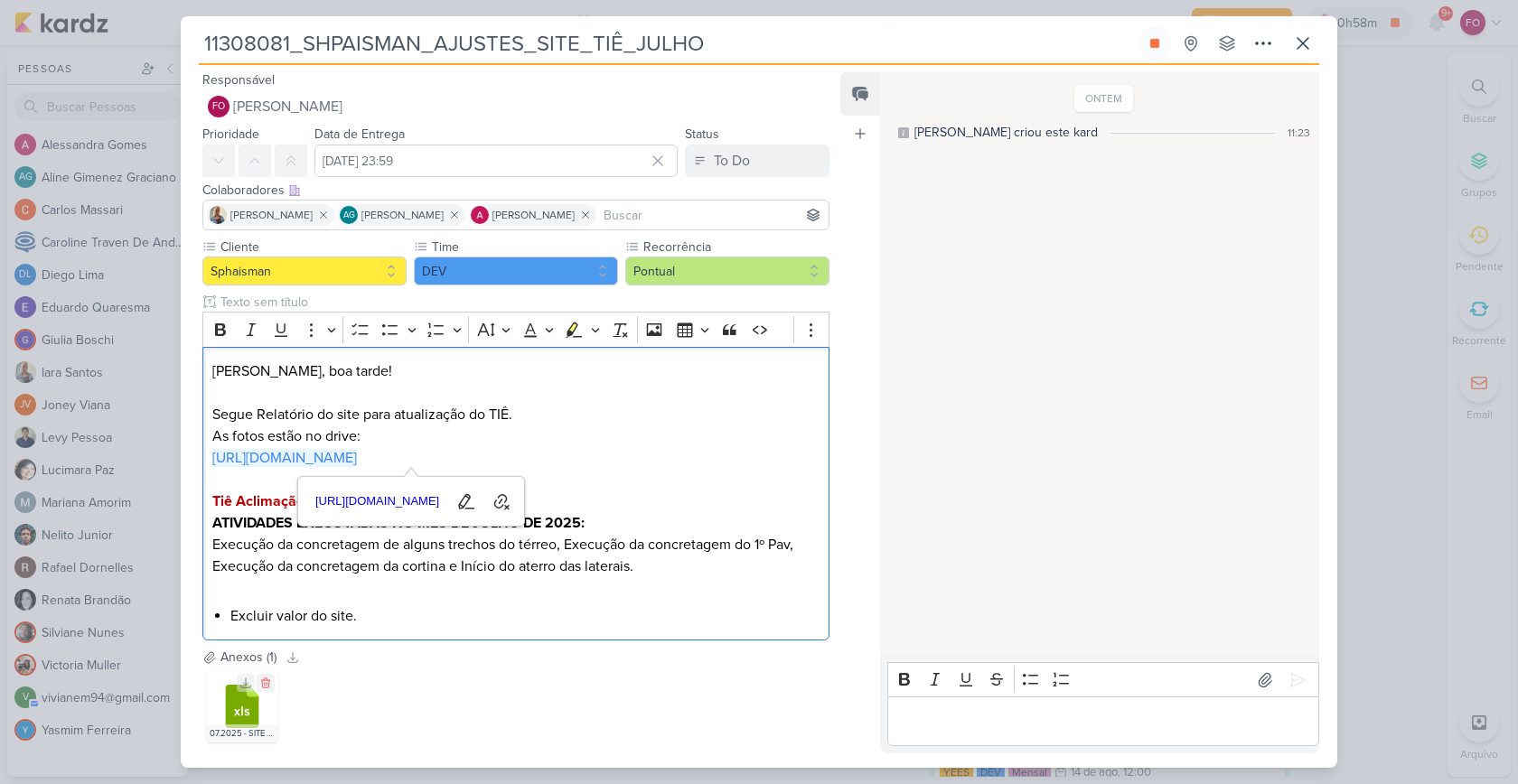
click at [250, 705] on icon at bounding box center [242, 706] width 34 height 43
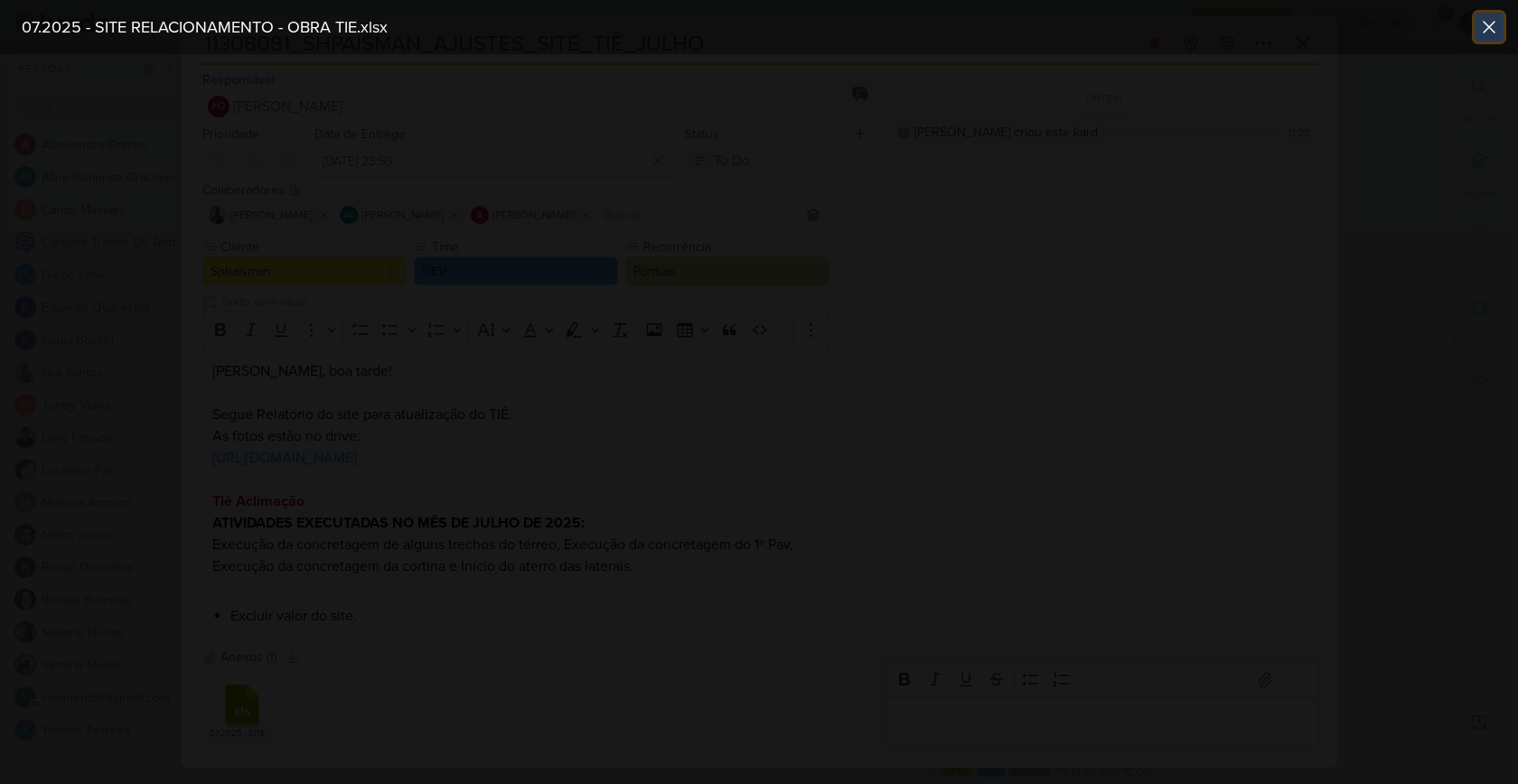
click at [1486, 32] on icon at bounding box center [1488, 26] width 22 height 22
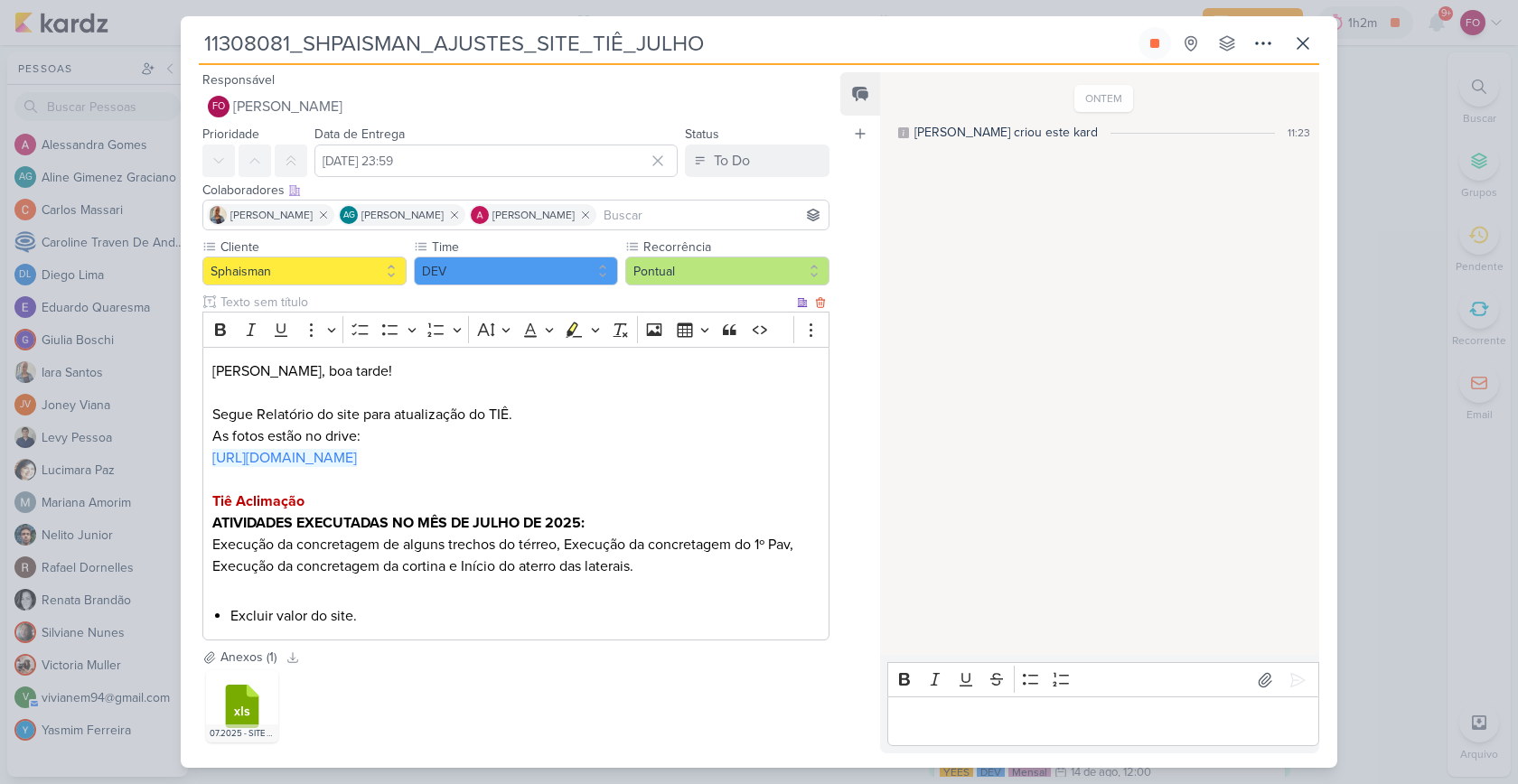
scroll to position [61, 0]
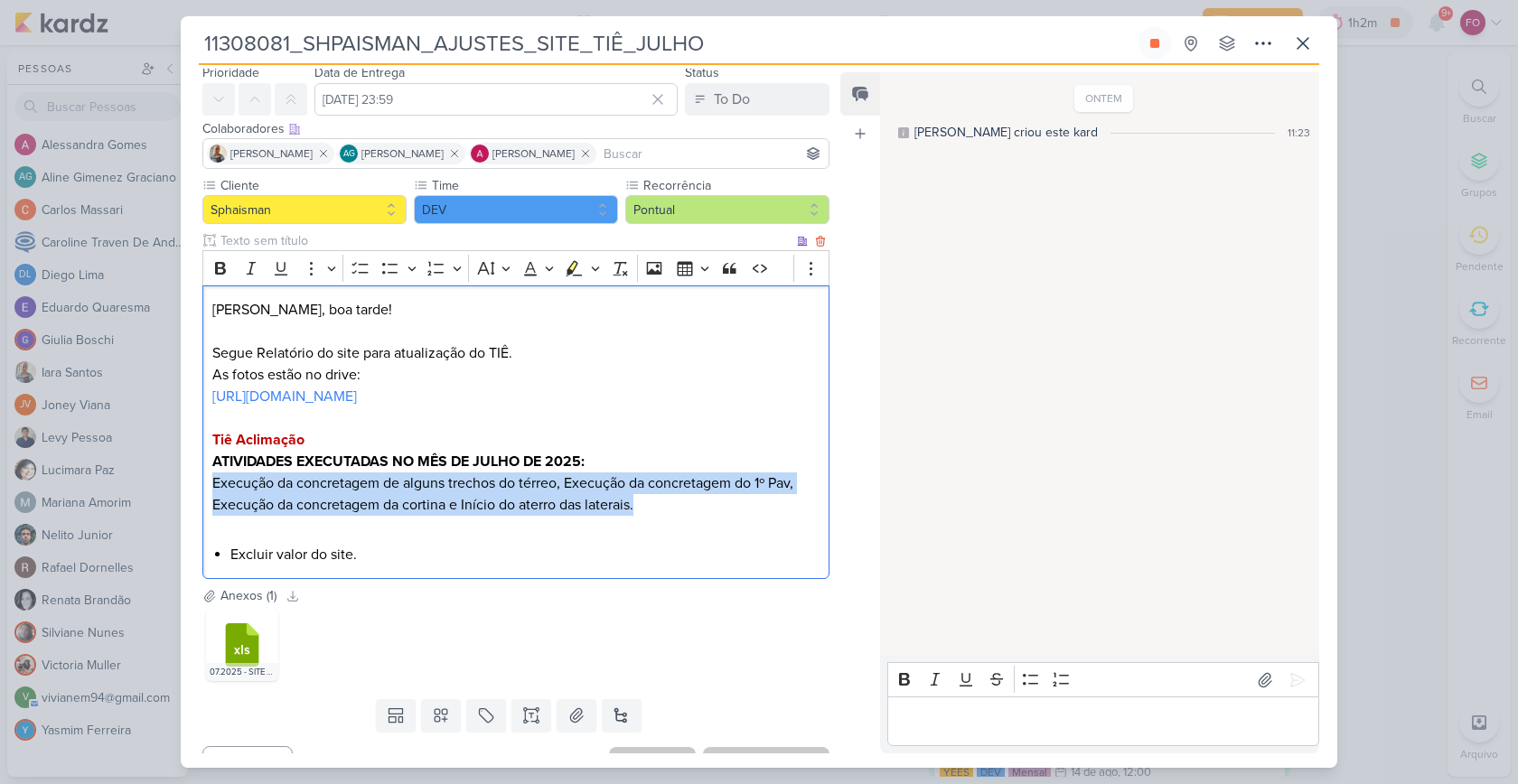
drag, startPoint x: 212, startPoint y: 482, endPoint x: 642, endPoint y: 506, distance: 430.7
click at [643, 506] on p "Execução da concretagem de alguns trechos do térreo, Execução da concretagem do…" at bounding box center [516, 494] width 607 height 43
copy p "Execução da concretagem de alguns trechos do térreo, Execução da concretagem do…"
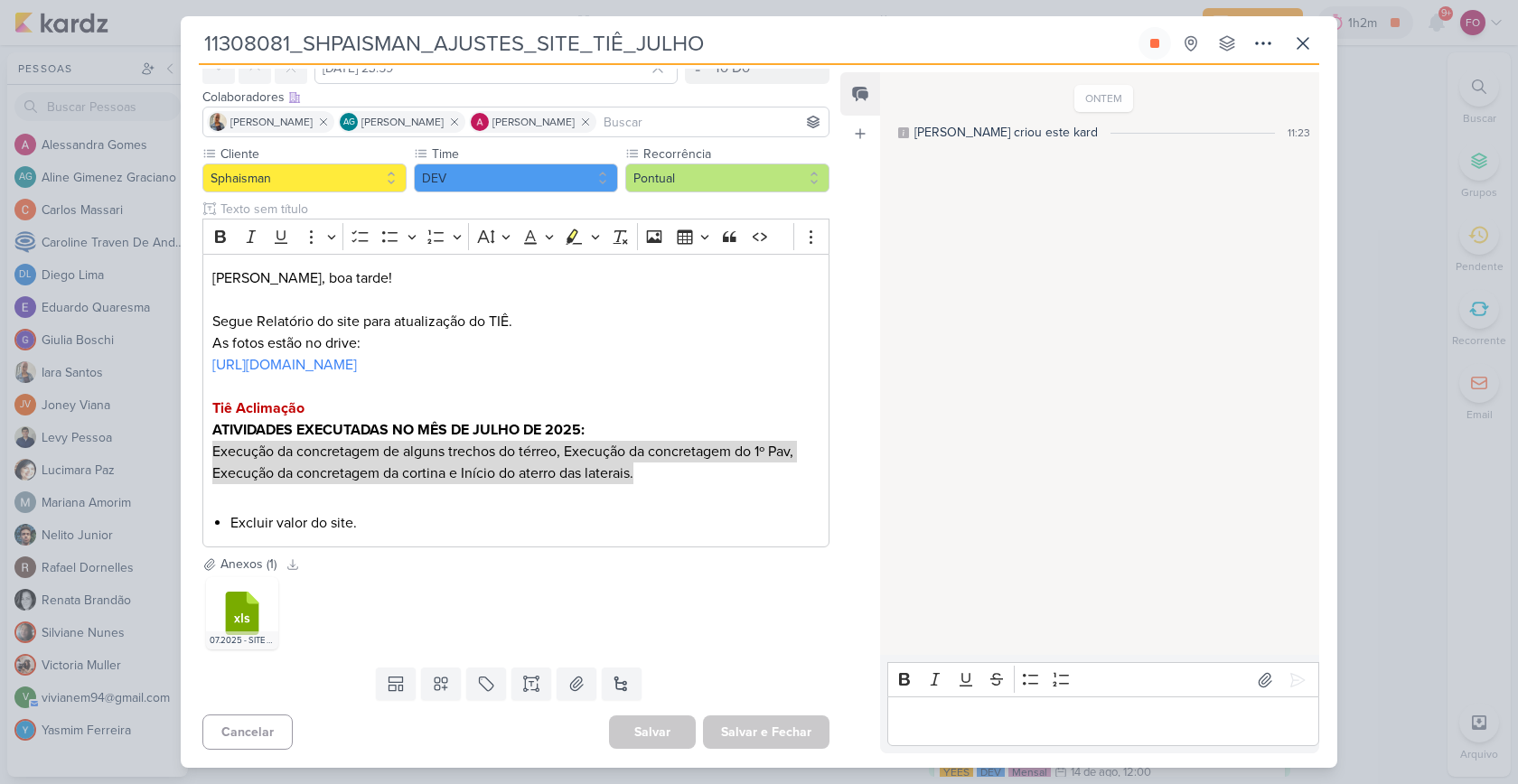
scroll to position [0, 0]
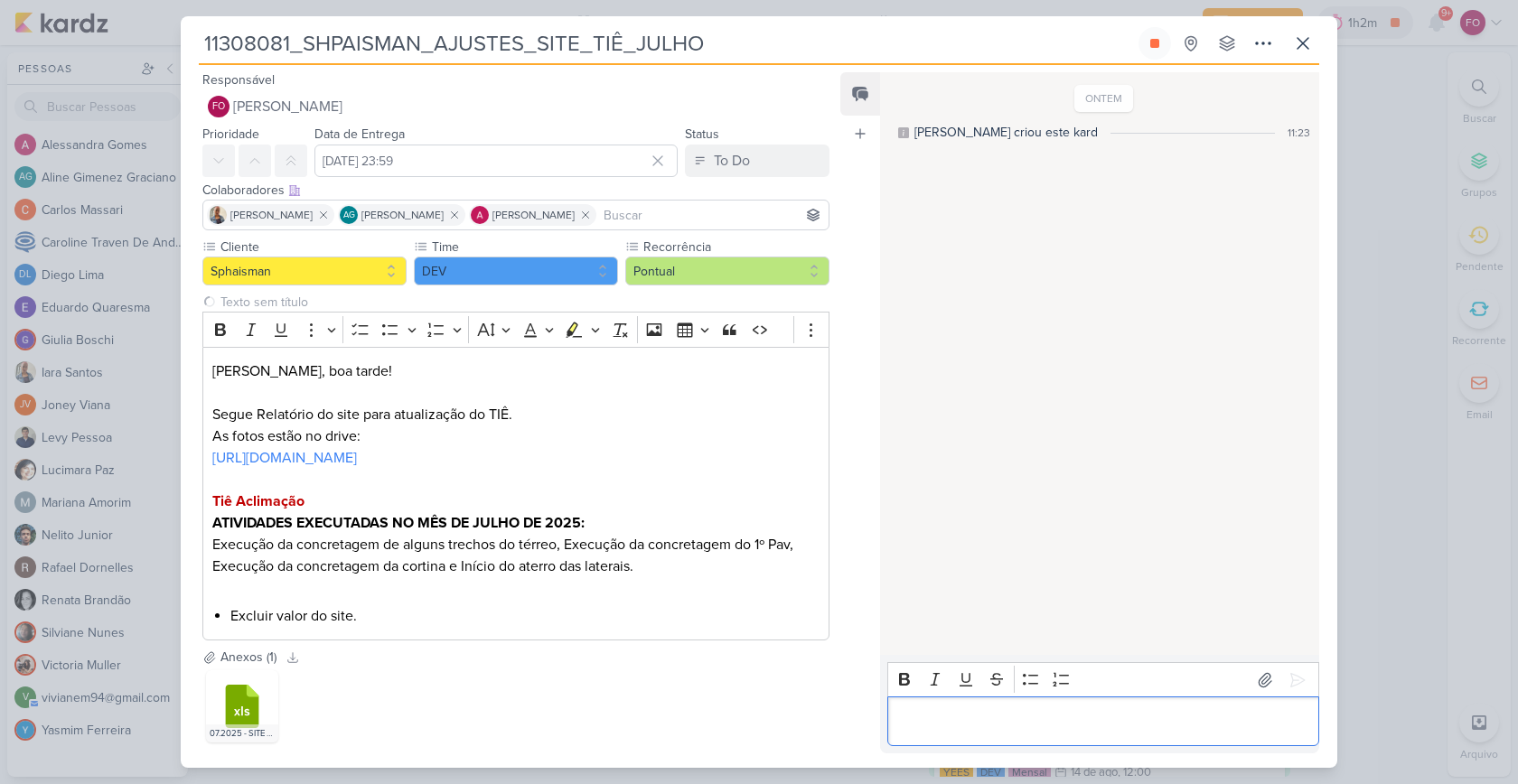
click at [1028, 709] on div "Editor editing area: main" at bounding box center [1103, 721] width 432 height 50
click at [1229, 199] on div "ONTEM [PERSON_NAME] criou este kard 11:23" at bounding box center [1098, 364] width 437 height 580
click at [1293, 689] on button at bounding box center [1297, 680] width 29 height 29
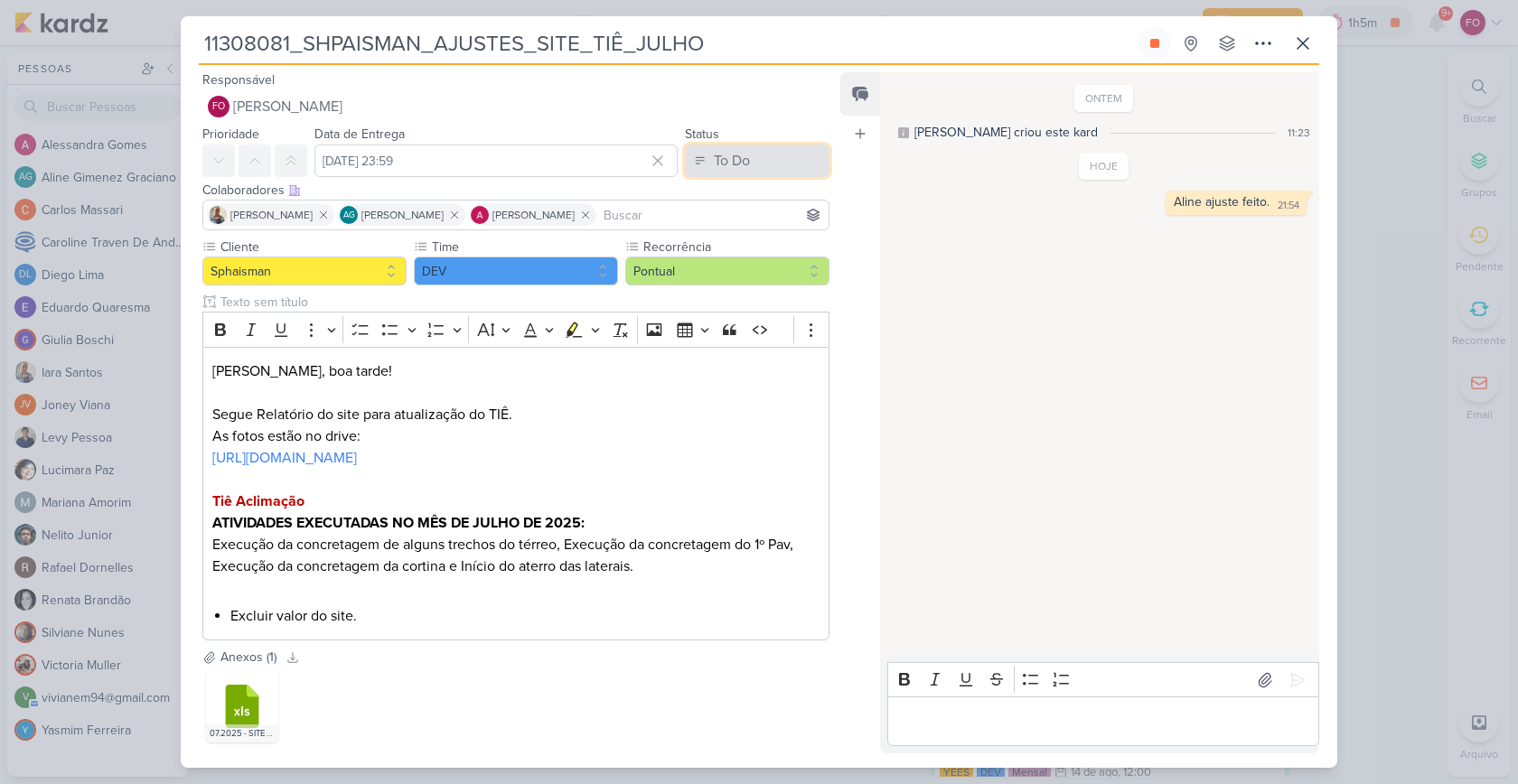
click at [769, 154] on button "To Do" at bounding box center [757, 161] width 145 height 33
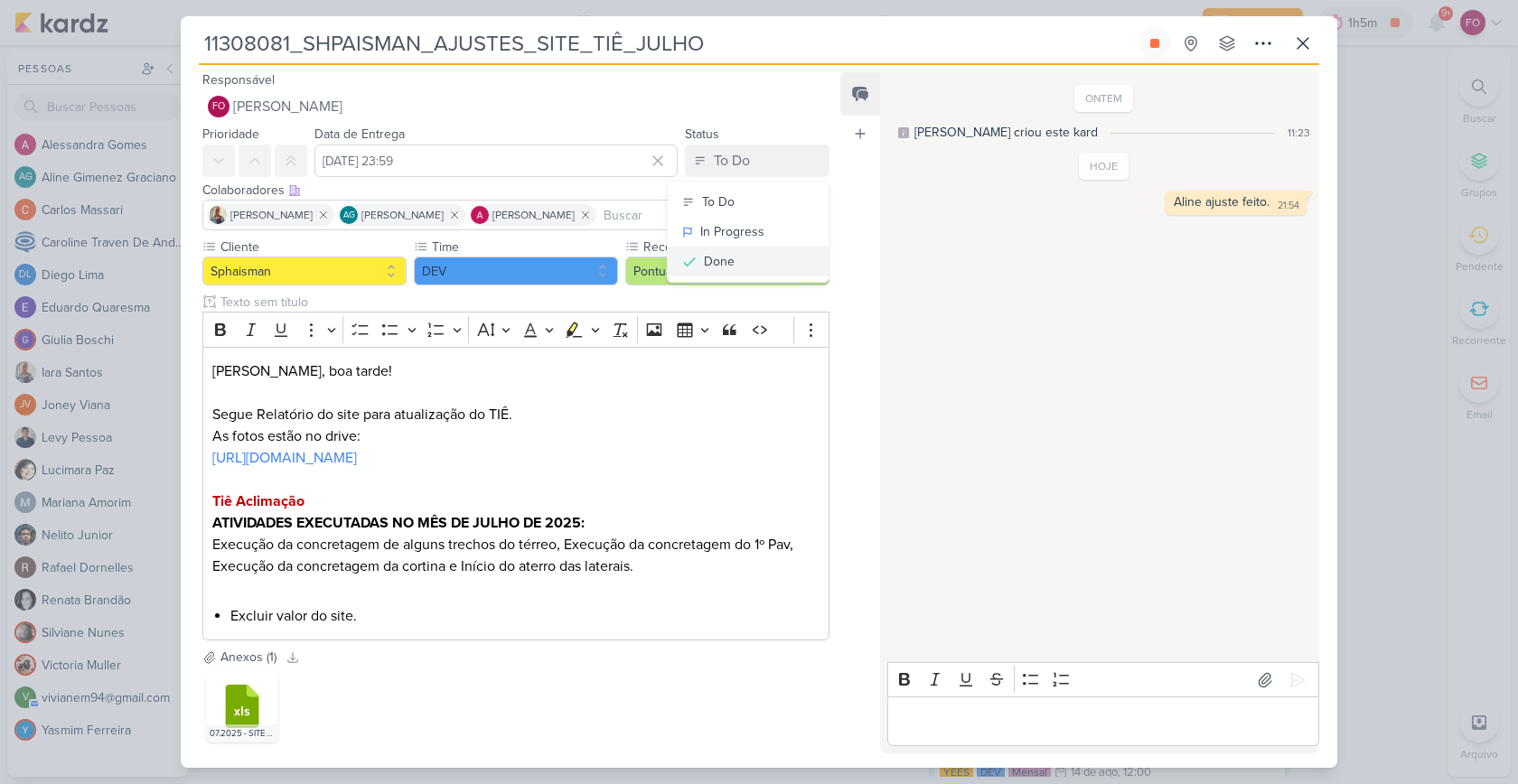
click at [736, 268] on button "Done" at bounding box center [748, 262] width 161 height 30
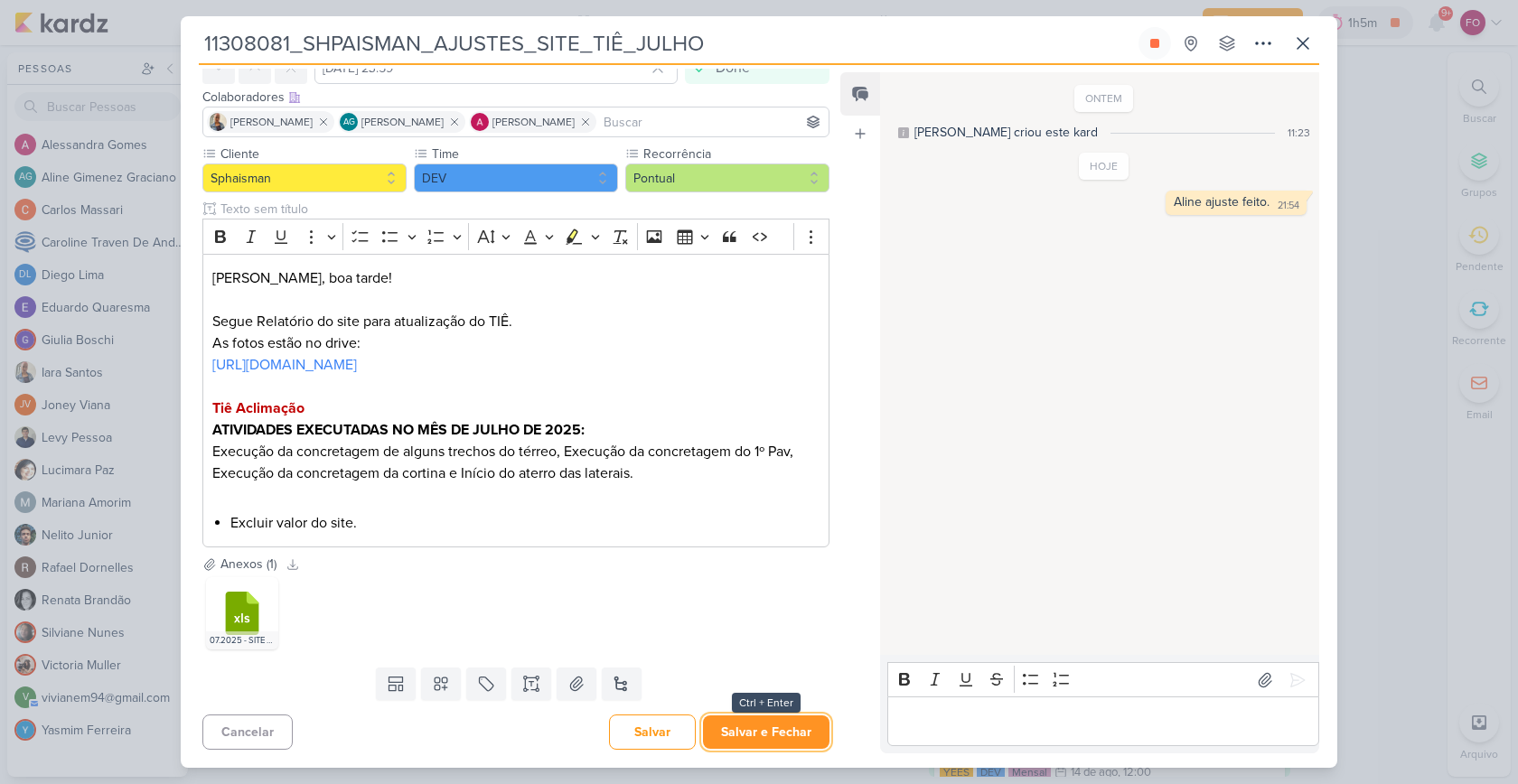
click at [761, 730] on button "Salvar e Fechar" at bounding box center [766, 732] width 127 height 34
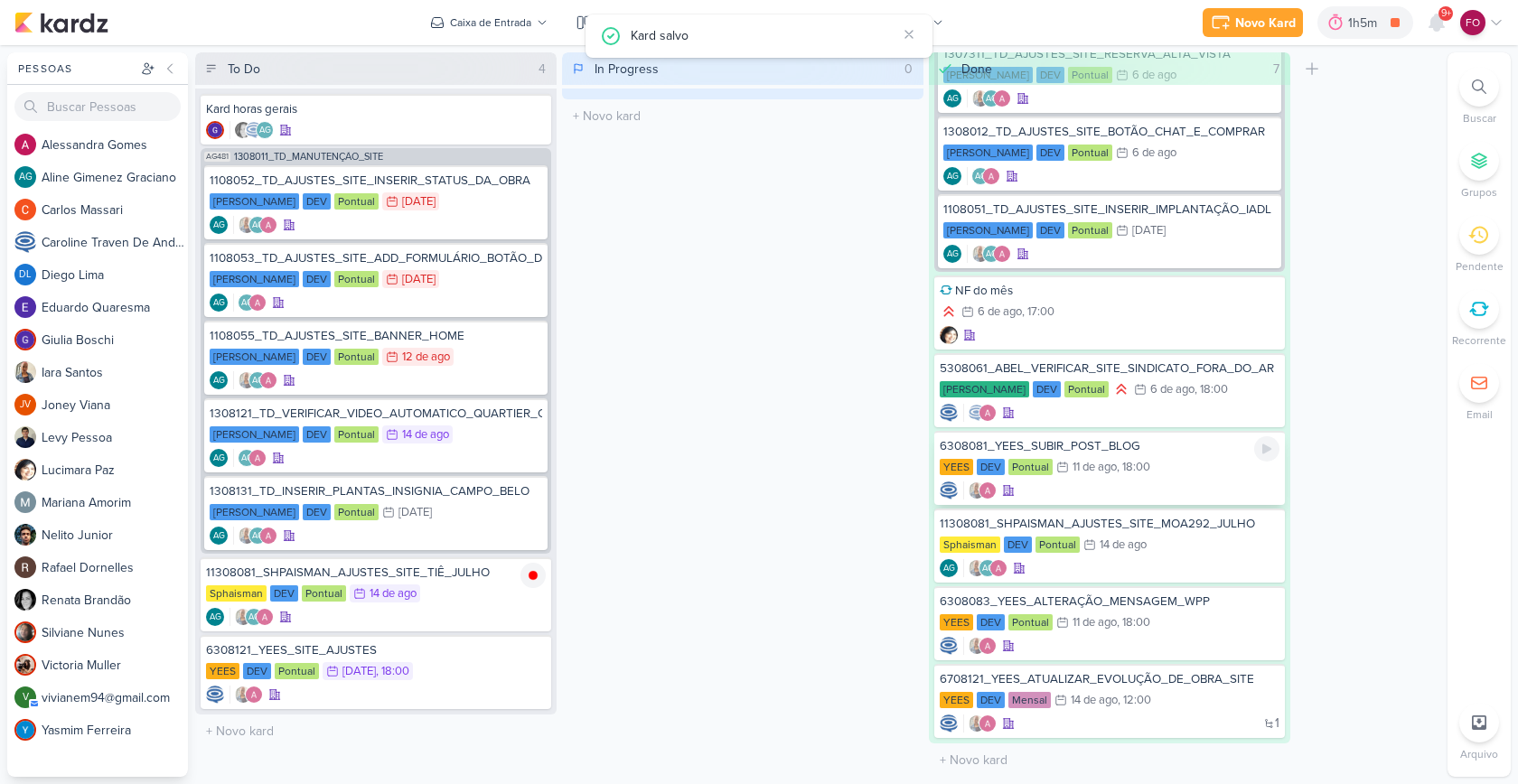
scroll to position [0, 0]
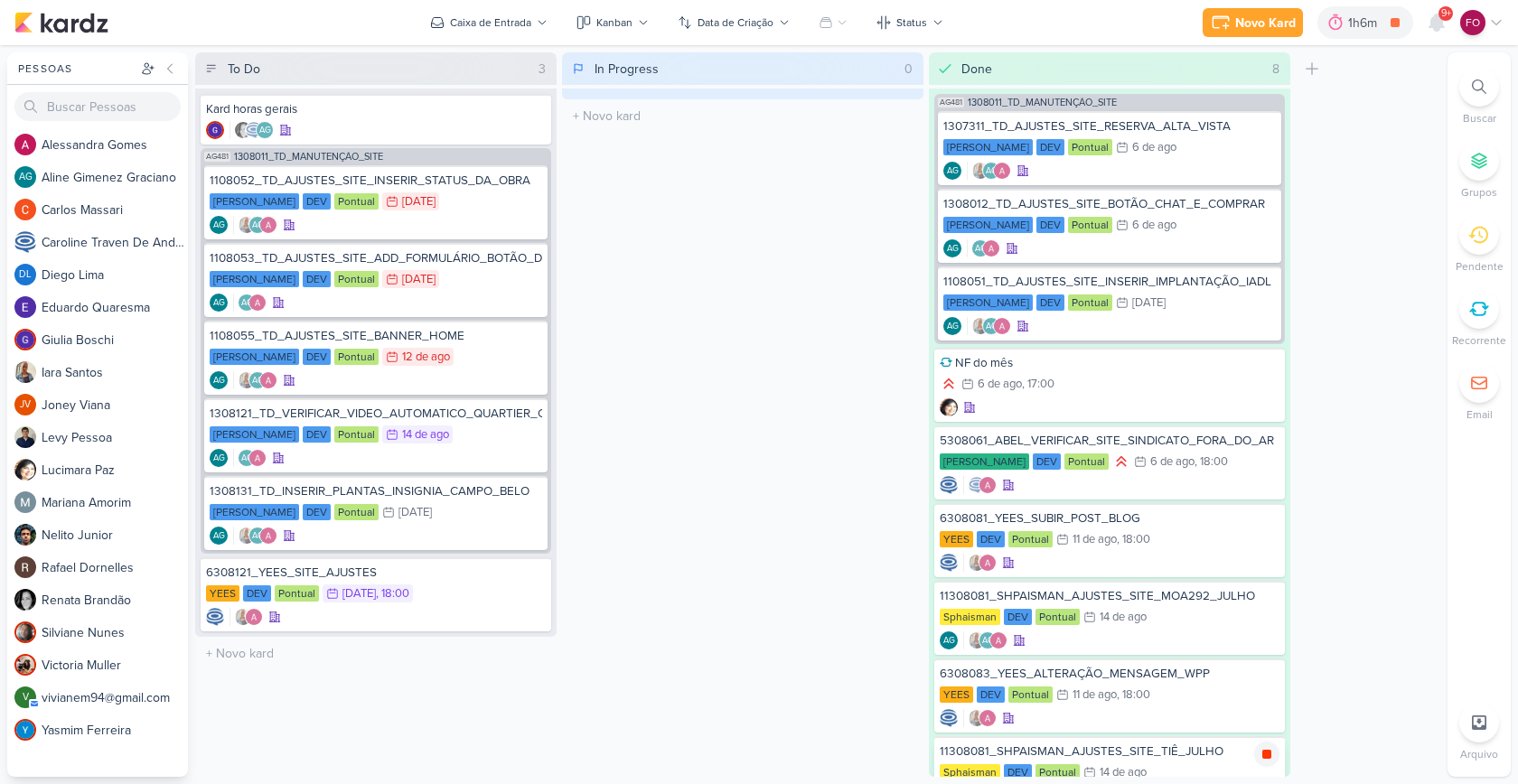
click at [1266, 753] on icon at bounding box center [1267, 754] width 9 height 9
click at [467, 586] on div "YEES DEV Pontual 15/8 [DATE] 18:00" at bounding box center [376, 593] width 340 height 20
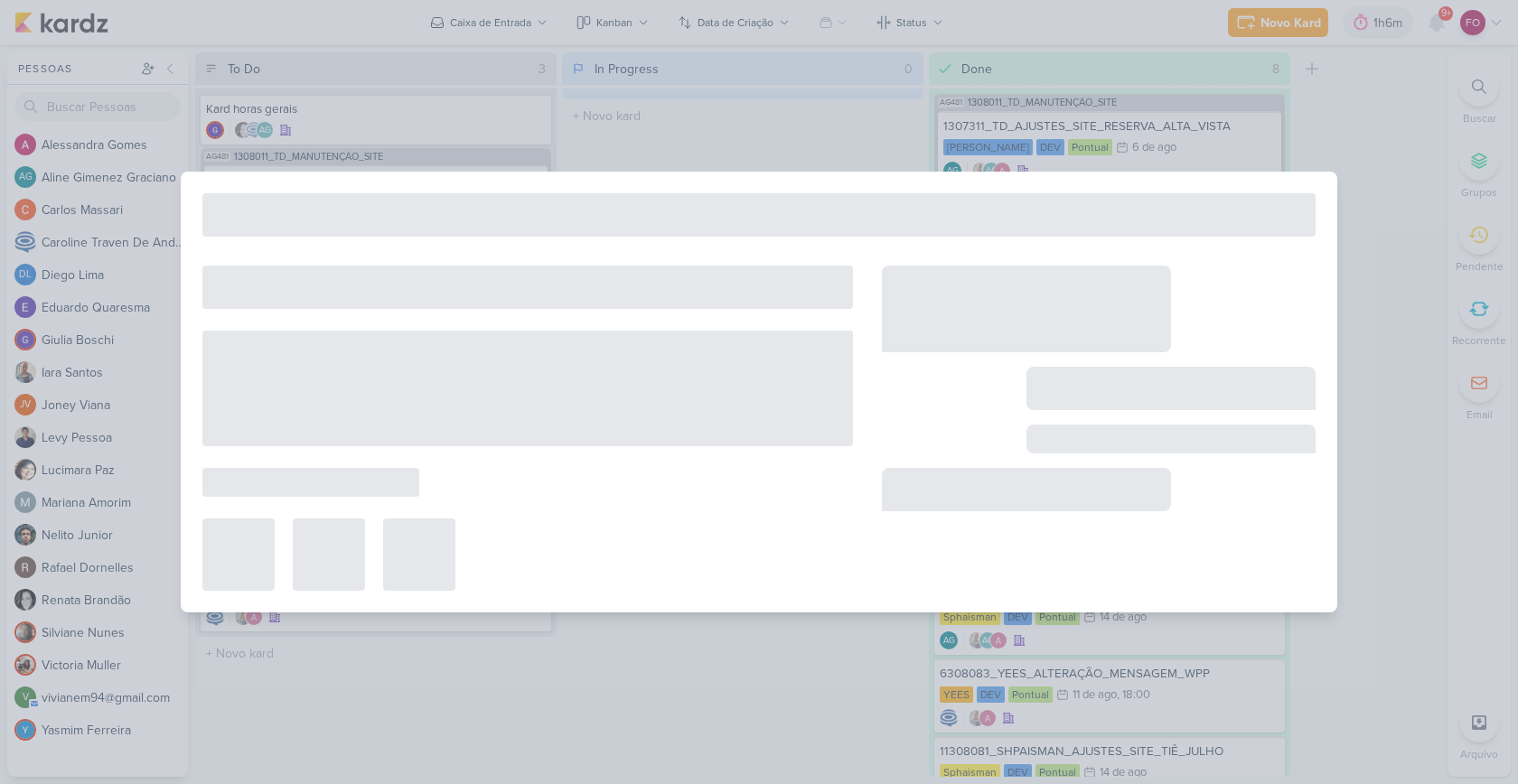
type input "6308121_YEES_SITE_AJUSTES"
type input "[DATE] 18:00"
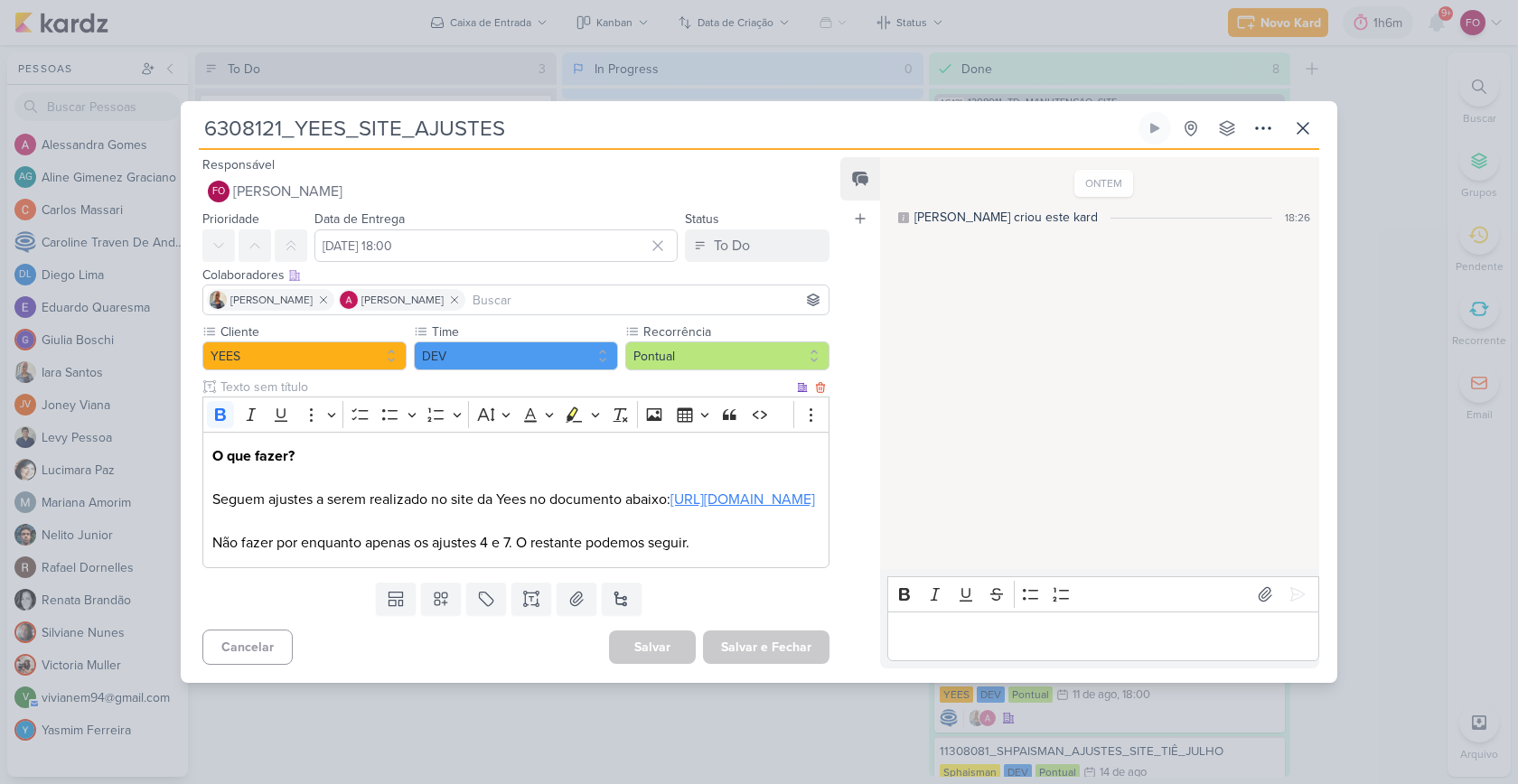
click at [671, 499] on link "[URL][DOMAIN_NAME]" at bounding box center [743, 499] width 145 height 18
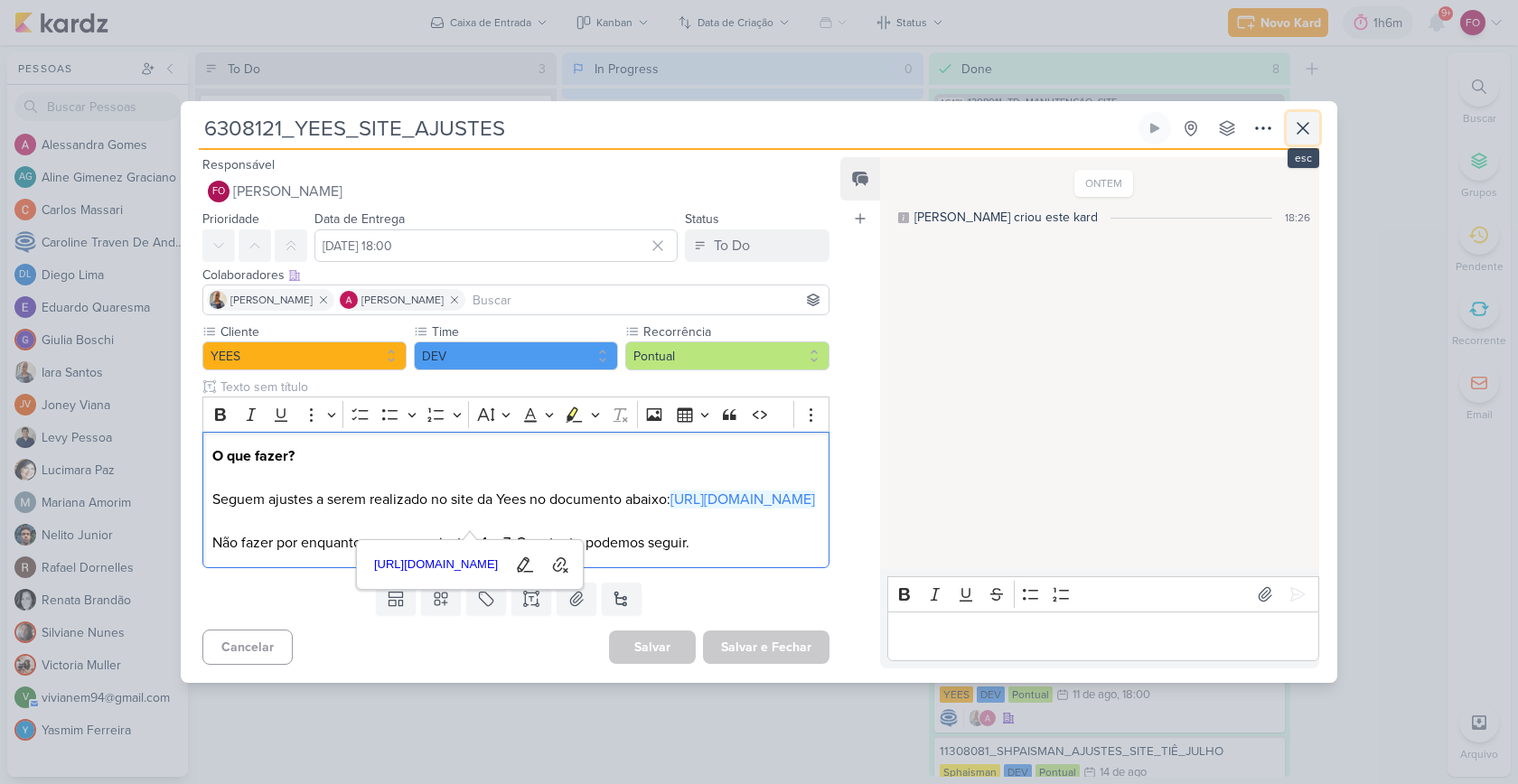
click at [1311, 117] on icon at bounding box center [1302, 128] width 22 height 22
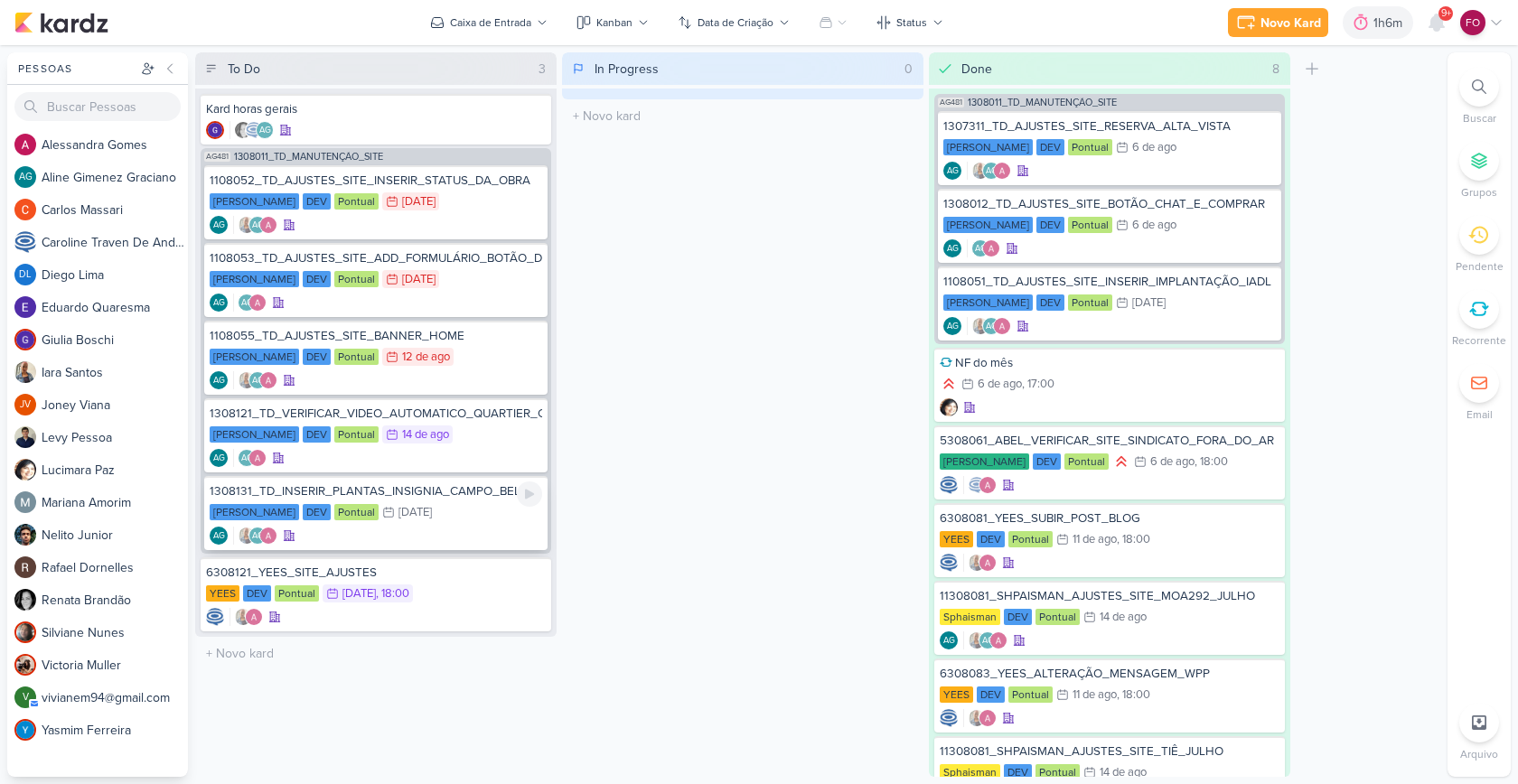
click at [472, 513] on div "[PERSON_NAME] DEV Pontual 15/8 [DATE]" at bounding box center [376, 513] width 333 height 20
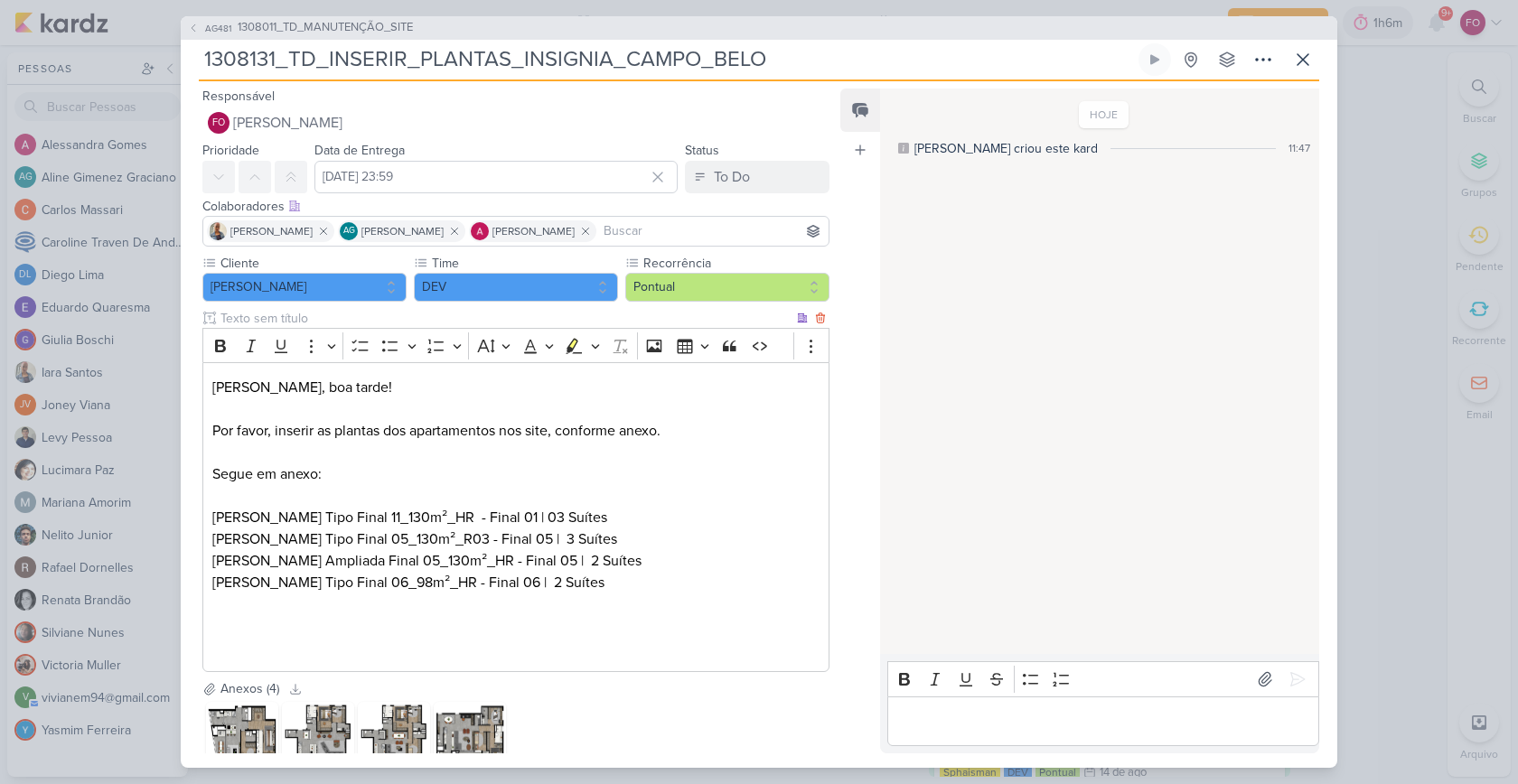
scroll to position [125, 0]
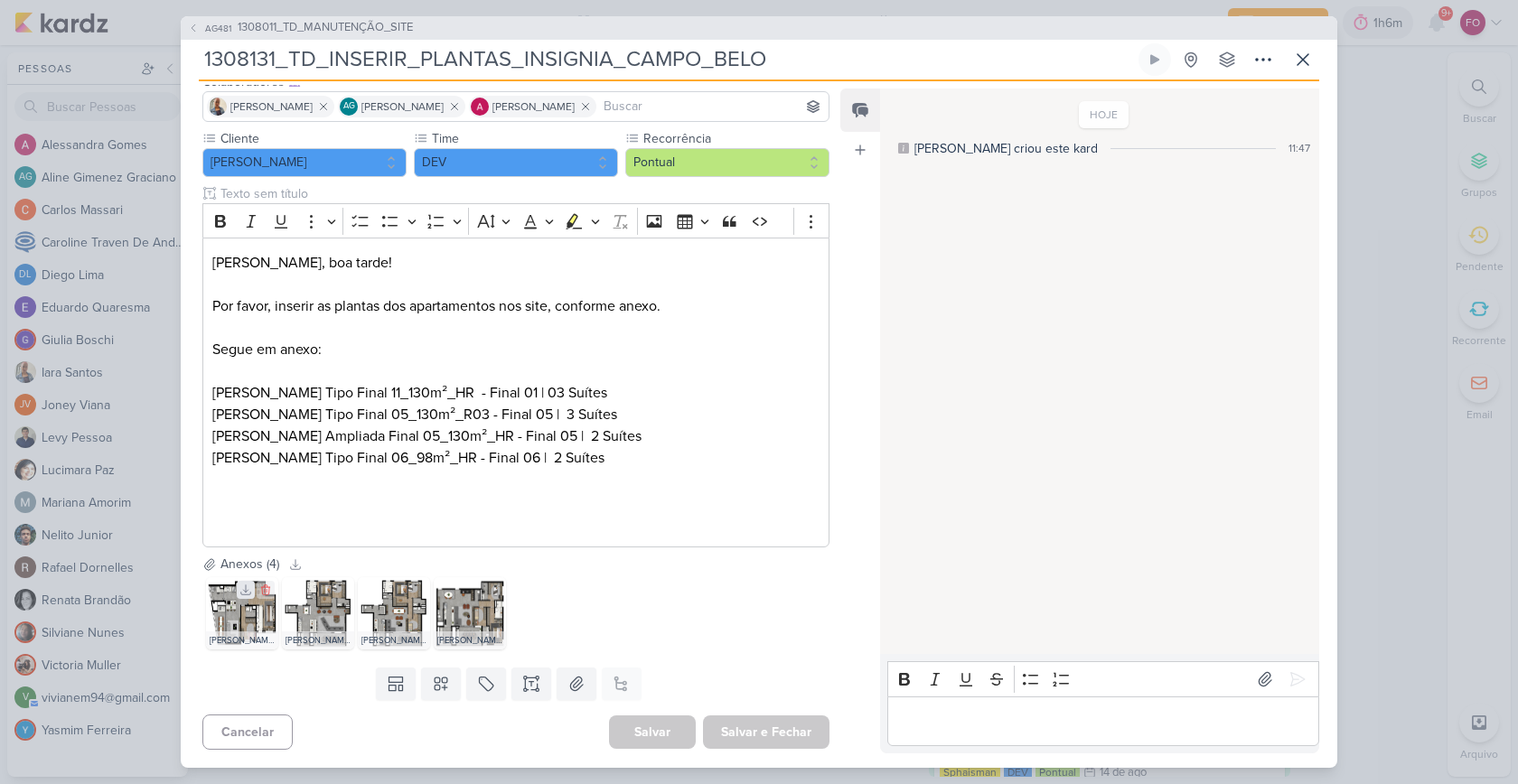
click at [246, 588] on icon at bounding box center [245, 589] width 12 height 12
click at [319, 590] on icon at bounding box center [321, 589] width 12 height 12
click at [320, 590] on icon at bounding box center [321, 589] width 12 height 12
click at [398, 590] on icon at bounding box center [397, 590] width 10 height 10
click at [471, 590] on icon at bounding box center [473, 590] width 10 height 10
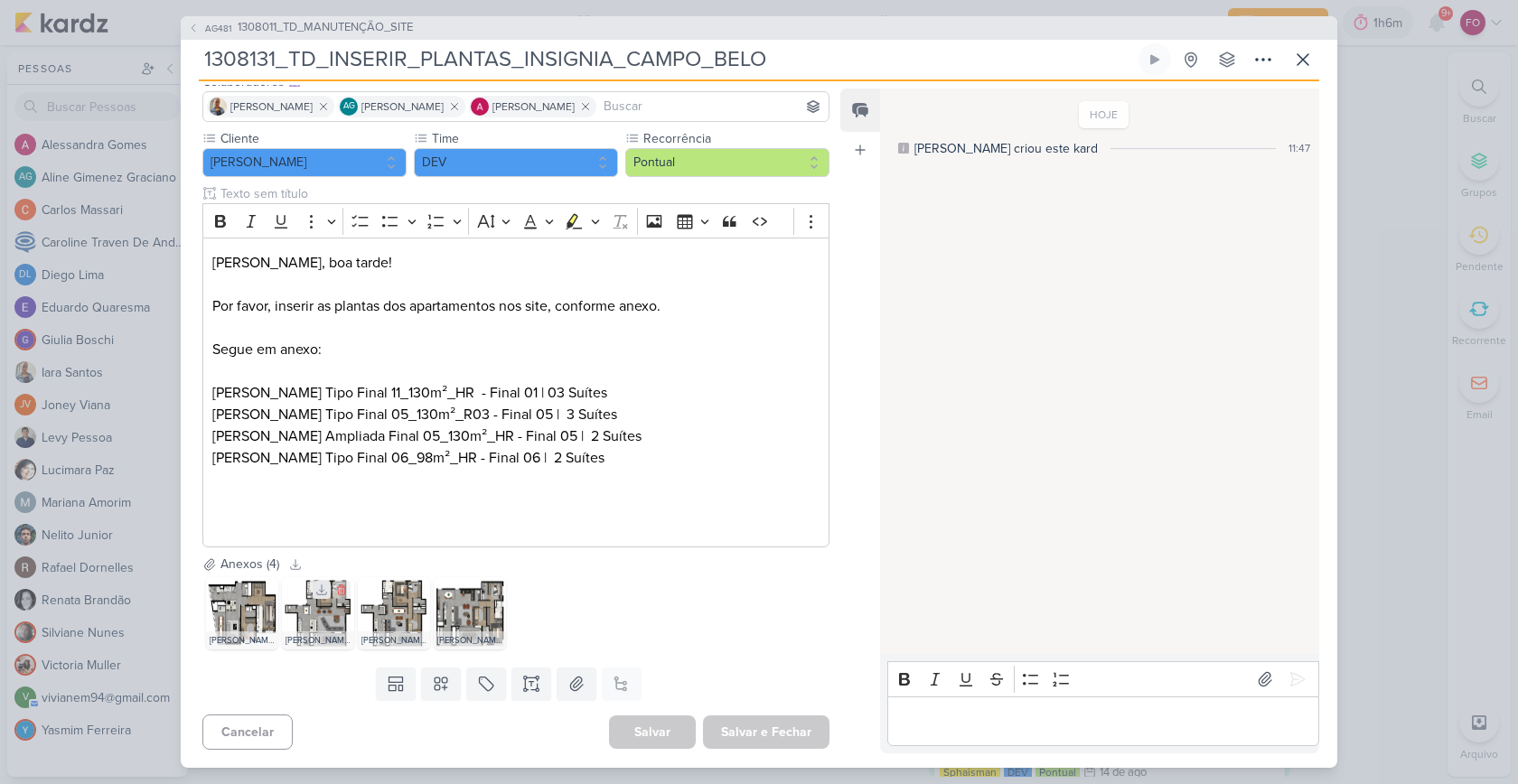
click at [322, 587] on icon at bounding box center [321, 589] width 12 height 12
click at [1154, 64] on icon at bounding box center [1154, 59] width 14 height 14
click at [472, 589] on icon at bounding box center [472, 589] width 12 height 12
drag, startPoint x: 414, startPoint y: 389, endPoint x: 696, endPoint y: 390, distance: 282.0
click at [696, 390] on p "[PERSON_NAME] Tipo Final 11_130m²_HR - Final 01 | 03 [PERSON_NAME] Tipo Final 0…" at bounding box center [516, 458] width 607 height 152
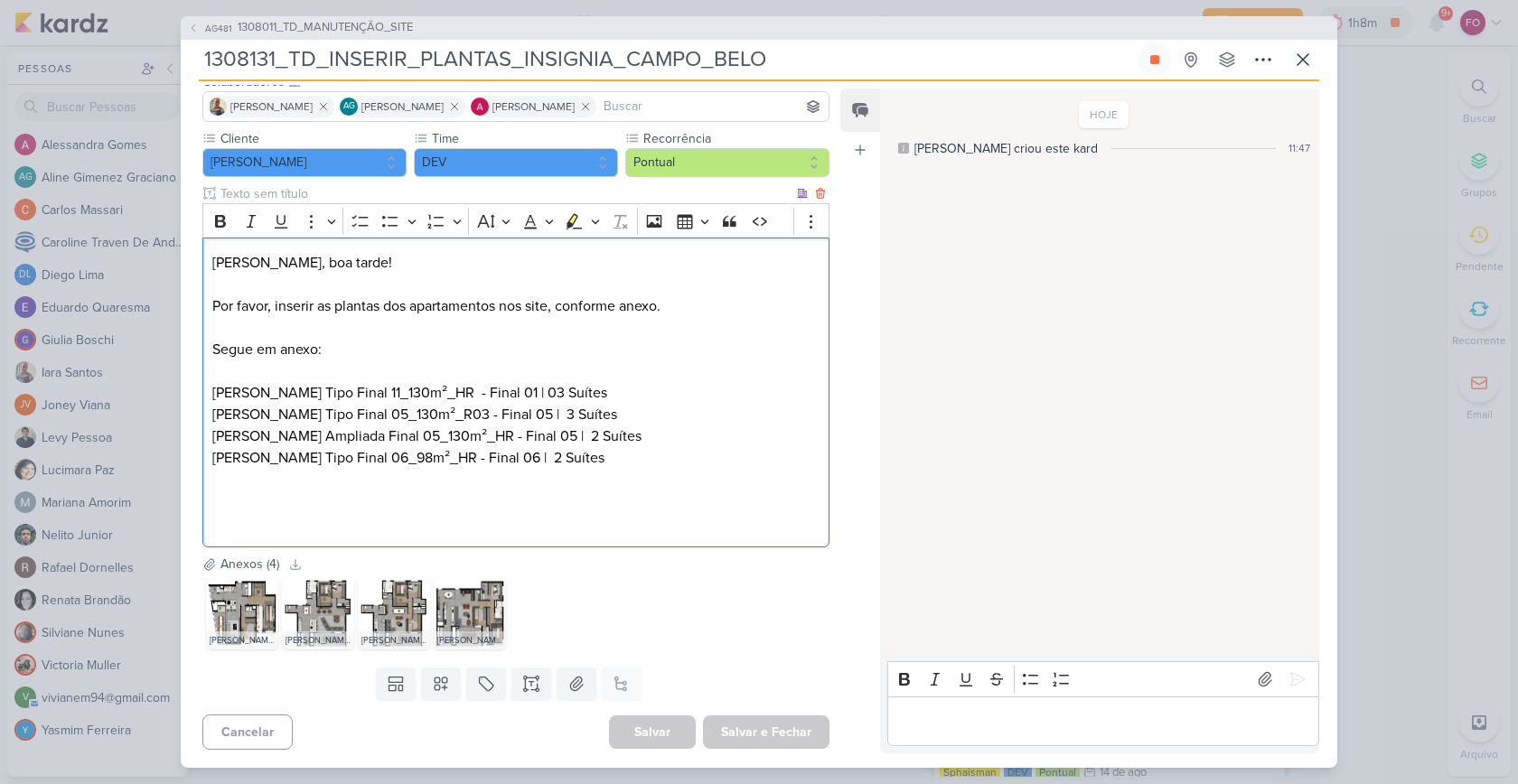
copy p "Tipo Final 11_130m²_HR - Final 01 | 03 Suítes"
drag, startPoint x: 416, startPoint y: 410, endPoint x: 719, endPoint y: 422, distance: 303.2
click at [719, 422] on p "[PERSON_NAME] Tipo Final 11_130m²_HR - Final 01 | 03 [PERSON_NAME] Tipo Final 0…" at bounding box center [516, 458] width 607 height 152
copy p "Tipo Final 05_130m²_R03 - Final 05 | 3 Suítes"
click at [296, 561] on icon at bounding box center [295, 563] width 12 height 12
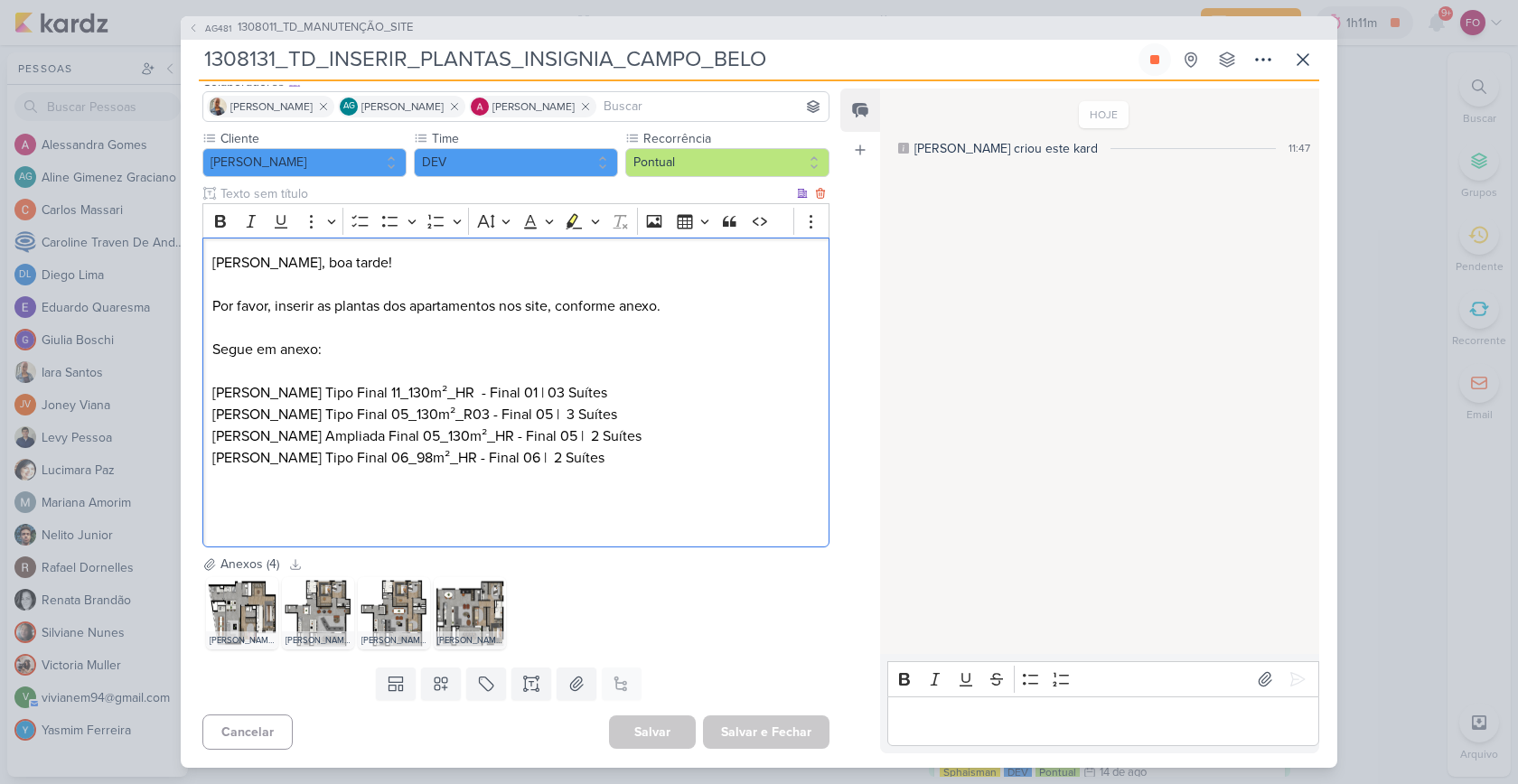
drag, startPoint x: 416, startPoint y: 434, endPoint x: 734, endPoint y: 440, distance: 318.1
click at [734, 440] on p "[PERSON_NAME] Tipo Final 11_130m²_HR - Final 01 | 03 [PERSON_NAME] Tipo Final 0…" at bounding box center [516, 458] width 607 height 152
copy p "Ampliada Final 05_130m²_HR - Final 05 | 2 Suítes"
drag, startPoint x: 415, startPoint y: 457, endPoint x: 701, endPoint y: 468, distance: 286.2
click at [701, 468] on p "[PERSON_NAME] Tipo Final 11_130m²_HR - Final 01 | 03 [PERSON_NAME] Tipo Final 0…" at bounding box center [516, 458] width 607 height 152
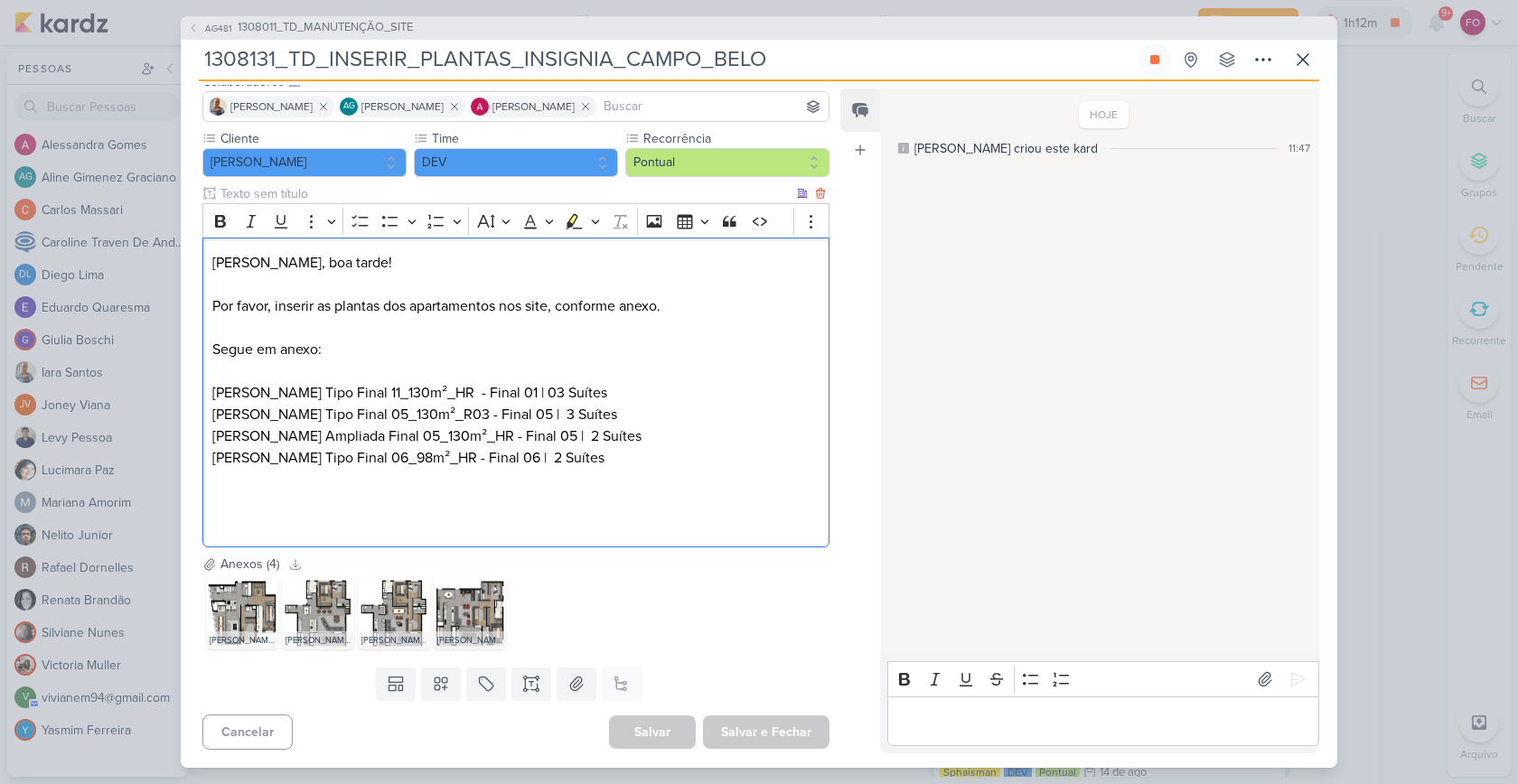
copy p "Tipo Final 06_98m²_HR - Final 06 | 2 Suítes"
click at [1026, 720] on p "Editor editing area: main" at bounding box center [1103, 720] width 413 height 22
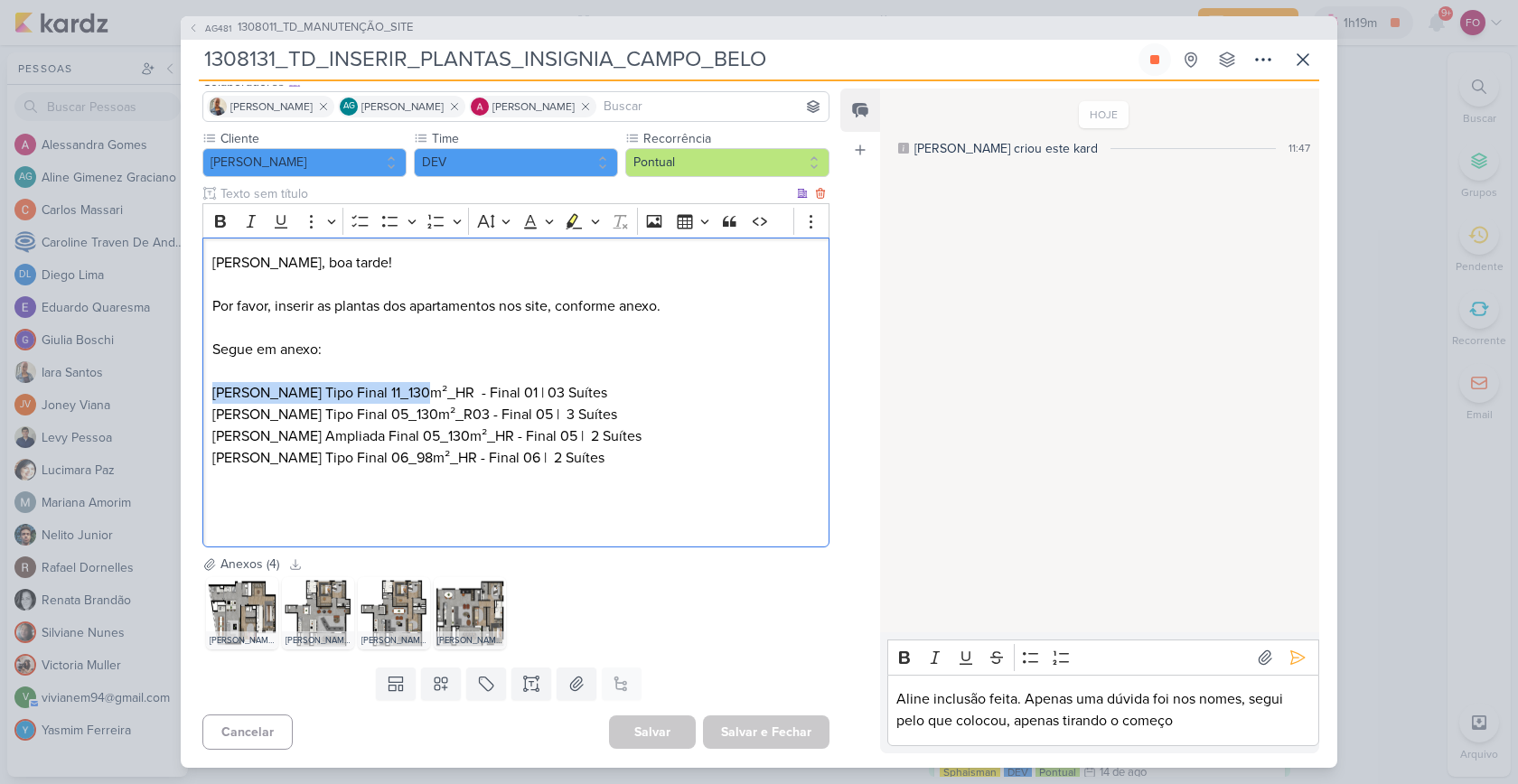
drag, startPoint x: 410, startPoint y: 391, endPoint x: 211, endPoint y: 388, distance: 199.0
click at [212, 388] on p "[PERSON_NAME] Tipo Final 11_130m²_HR - Final 01 | 03 [PERSON_NAME] Tipo Final 0…" at bounding box center [516, 458] width 607 height 152
copy p "[PERSON_NAME]"
click at [1185, 725] on p "Aline inclusão feita. Apenas uma dúvida foi nos nomes, segui pelo que colocou, …" at bounding box center [1103, 710] width 413 height 43
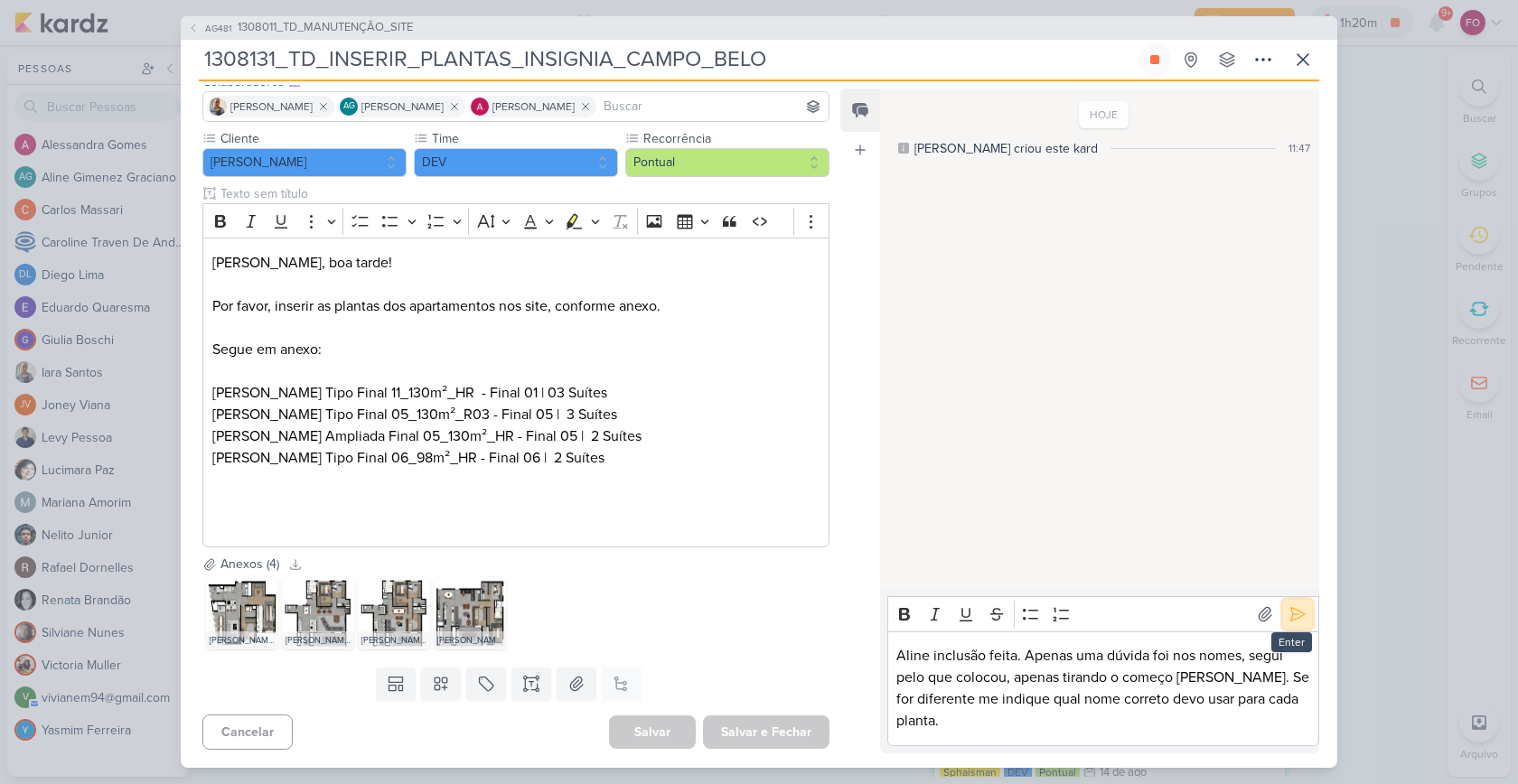
click at [1291, 613] on icon at bounding box center [1297, 614] width 13 height 13
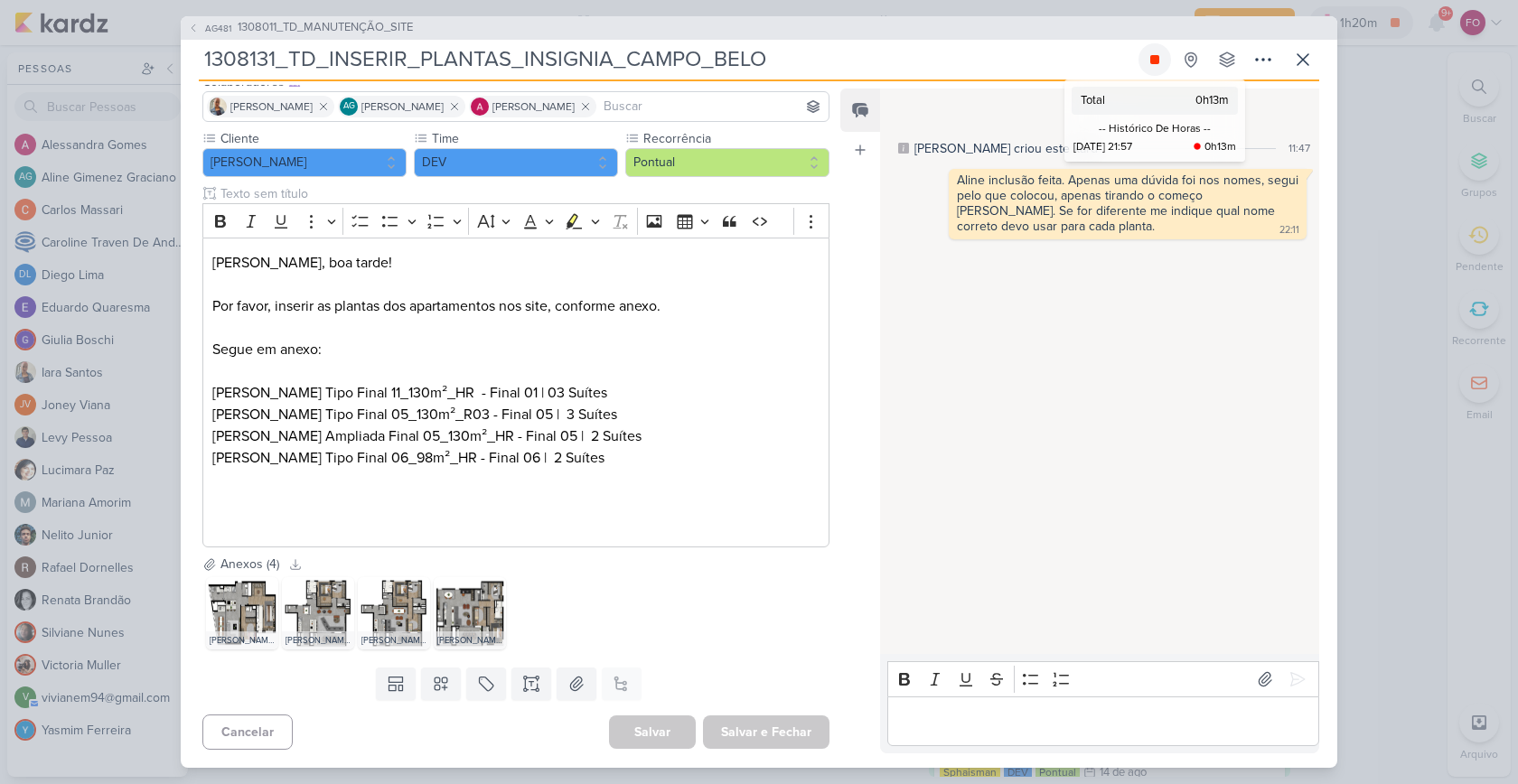
click at [1155, 54] on icon at bounding box center [1154, 59] width 14 height 14
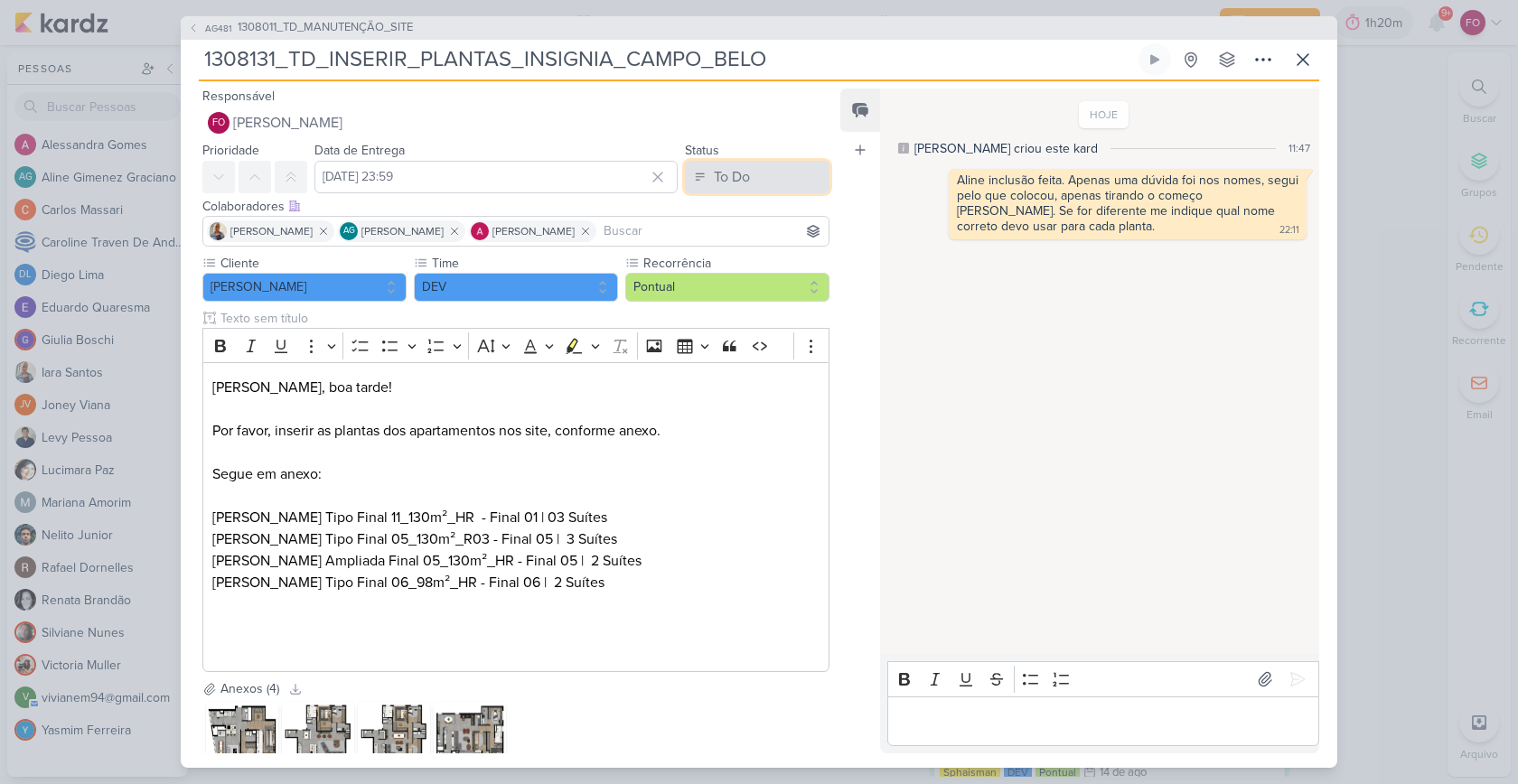
click at [744, 184] on button "To Do" at bounding box center [757, 177] width 145 height 33
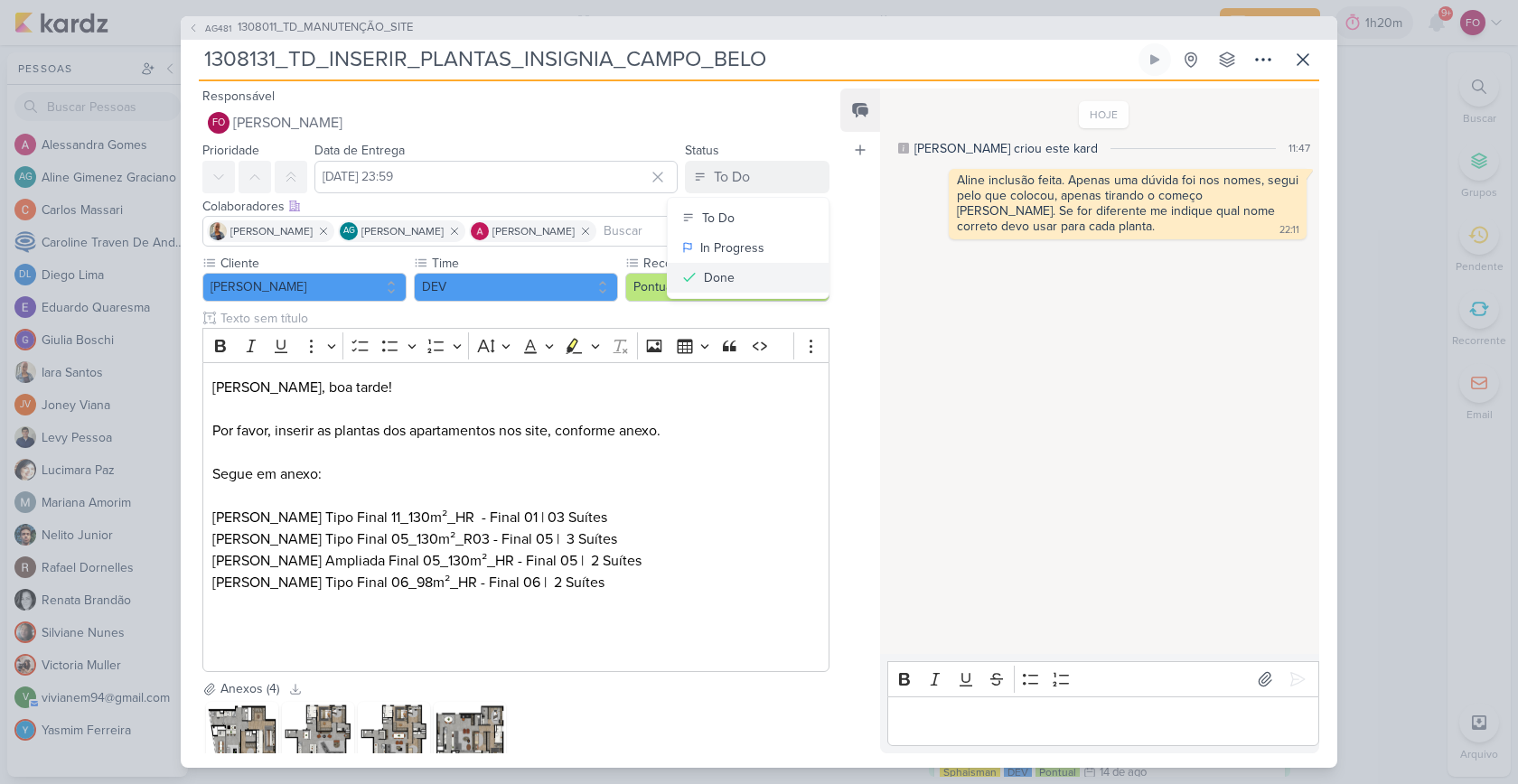
click at [731, 269] on button "Done" at bounding box center [748, 278] width 161 height 30
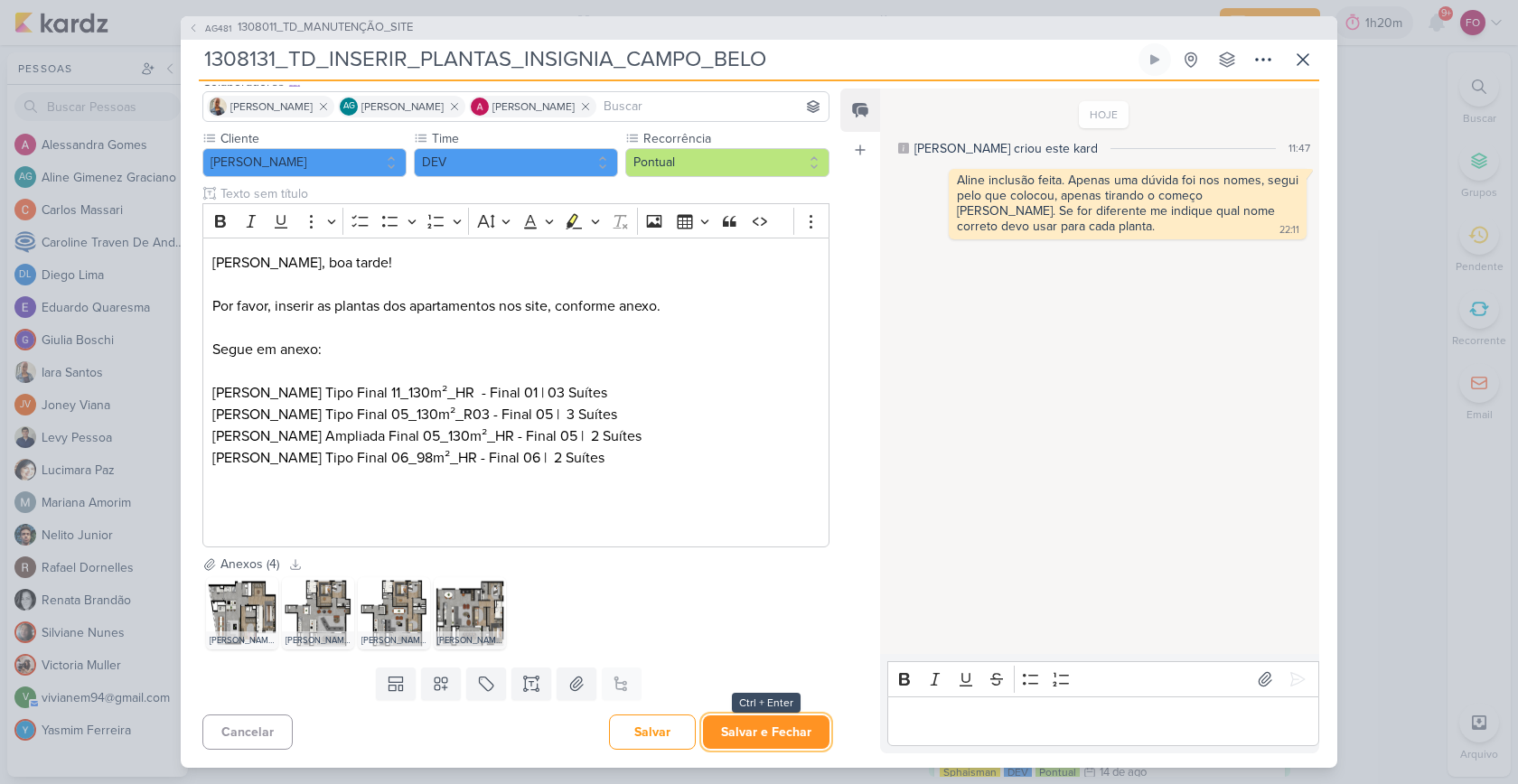
click at [794, 717] on button "Salvar e Fechar" at bounding box center [766, 732] width 127 height 34
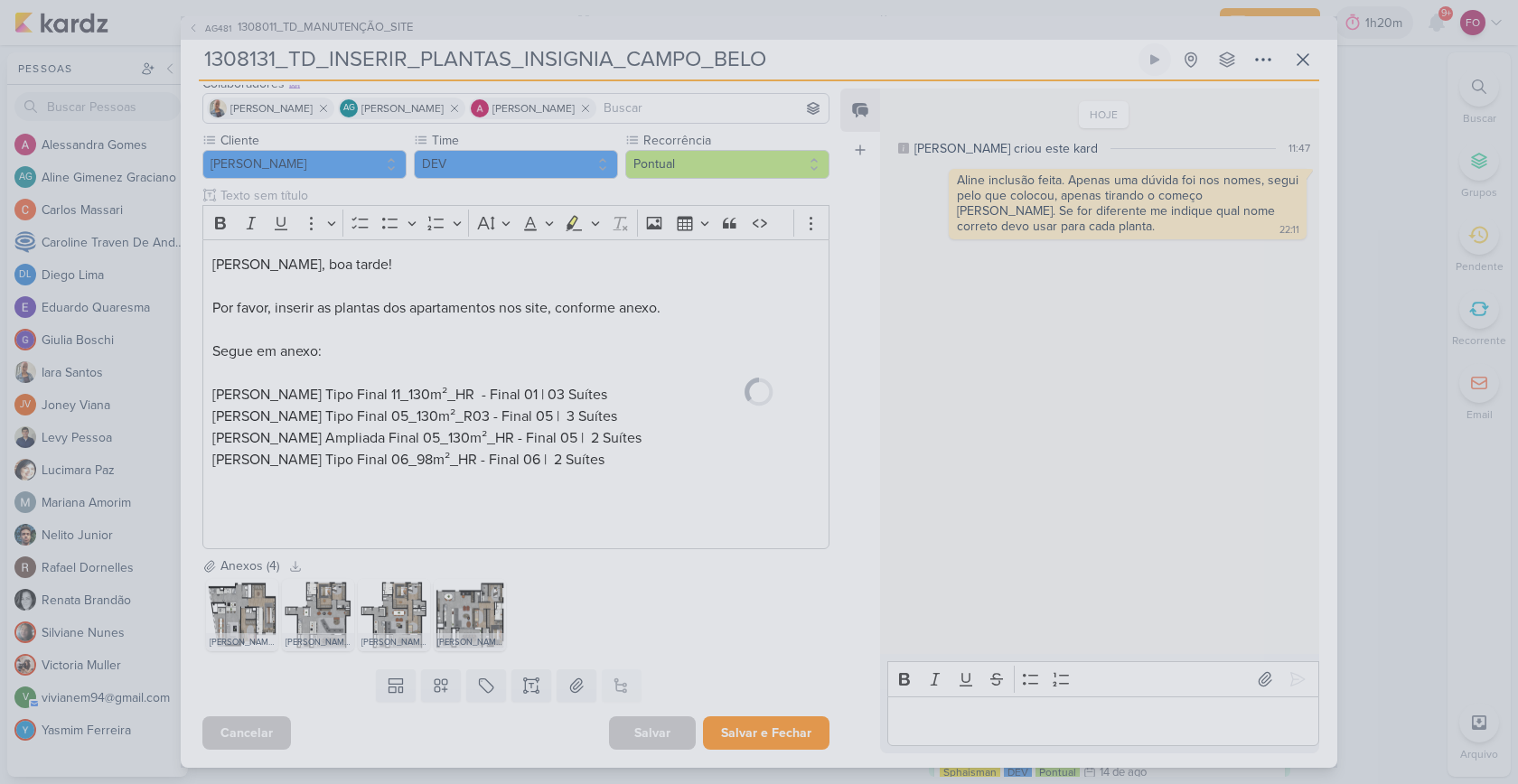
scroll to position [123, 0]
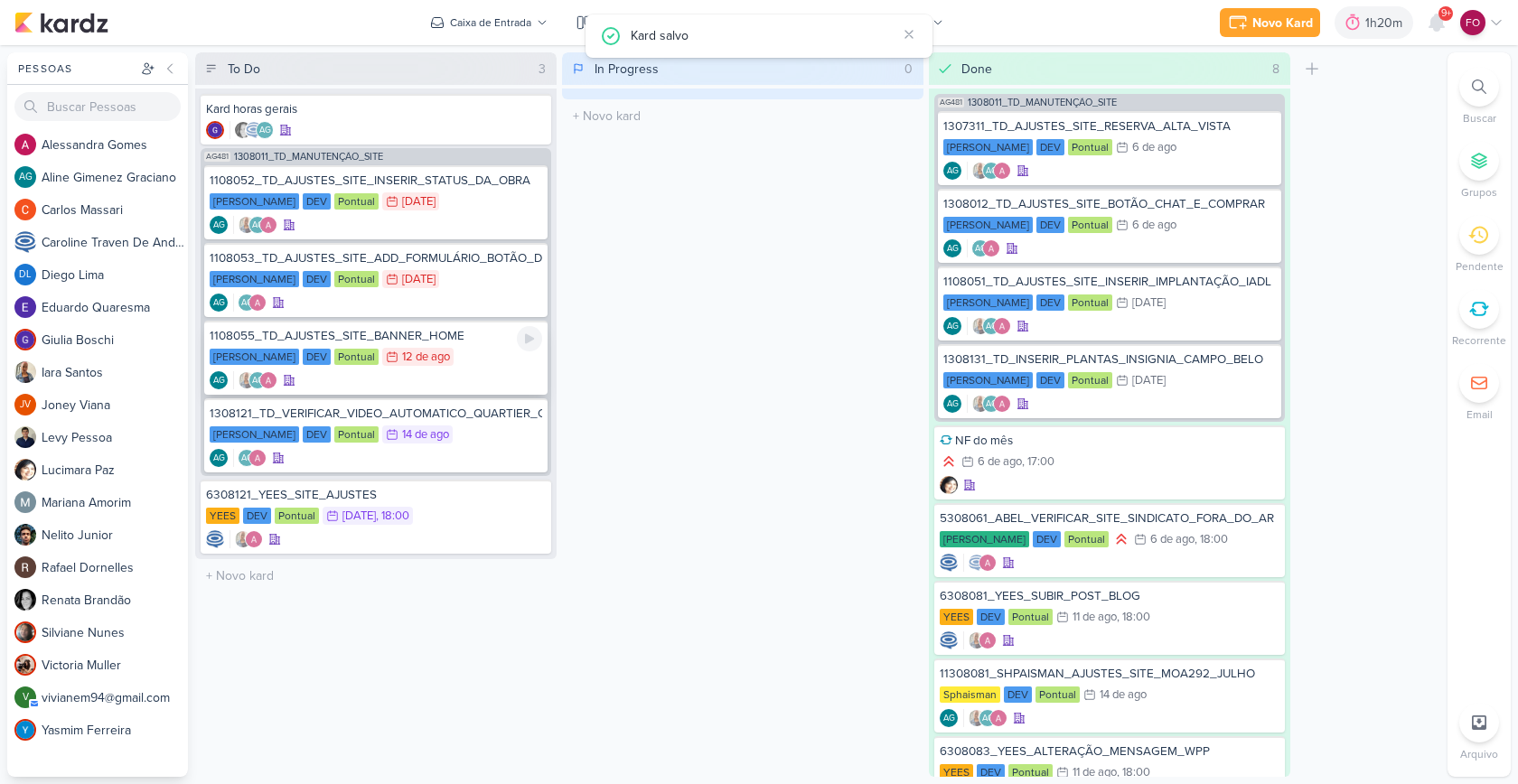
click at [482, 349] on div "[PERSON_NAME] DEV Pontual 12/8 [DATE]" at bounding box center [376, 357] width 333 height 20
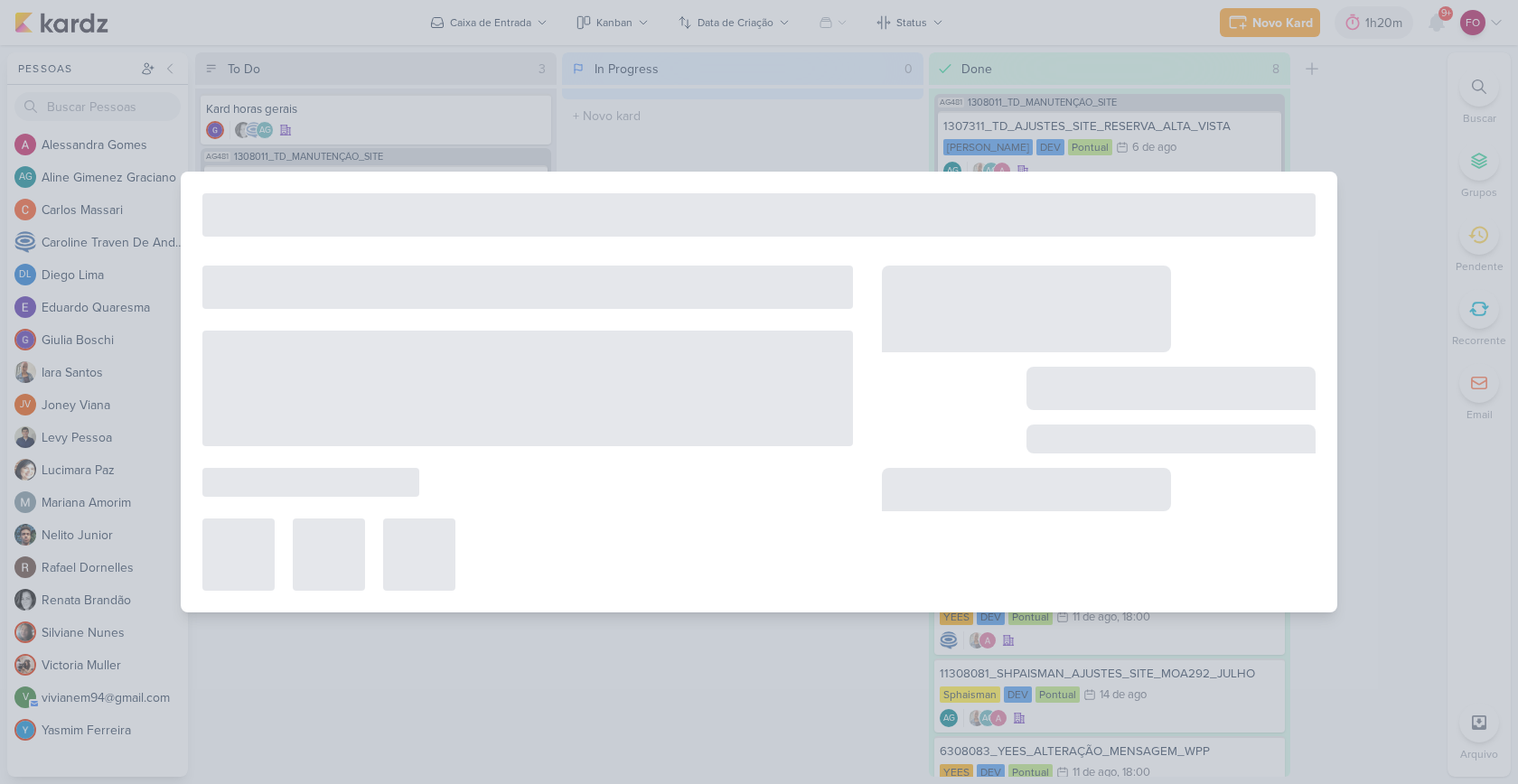
type input "1108055_TD_AJUSTES_SITE_BANNER_HOME"
type input "[DATE] 23:59"
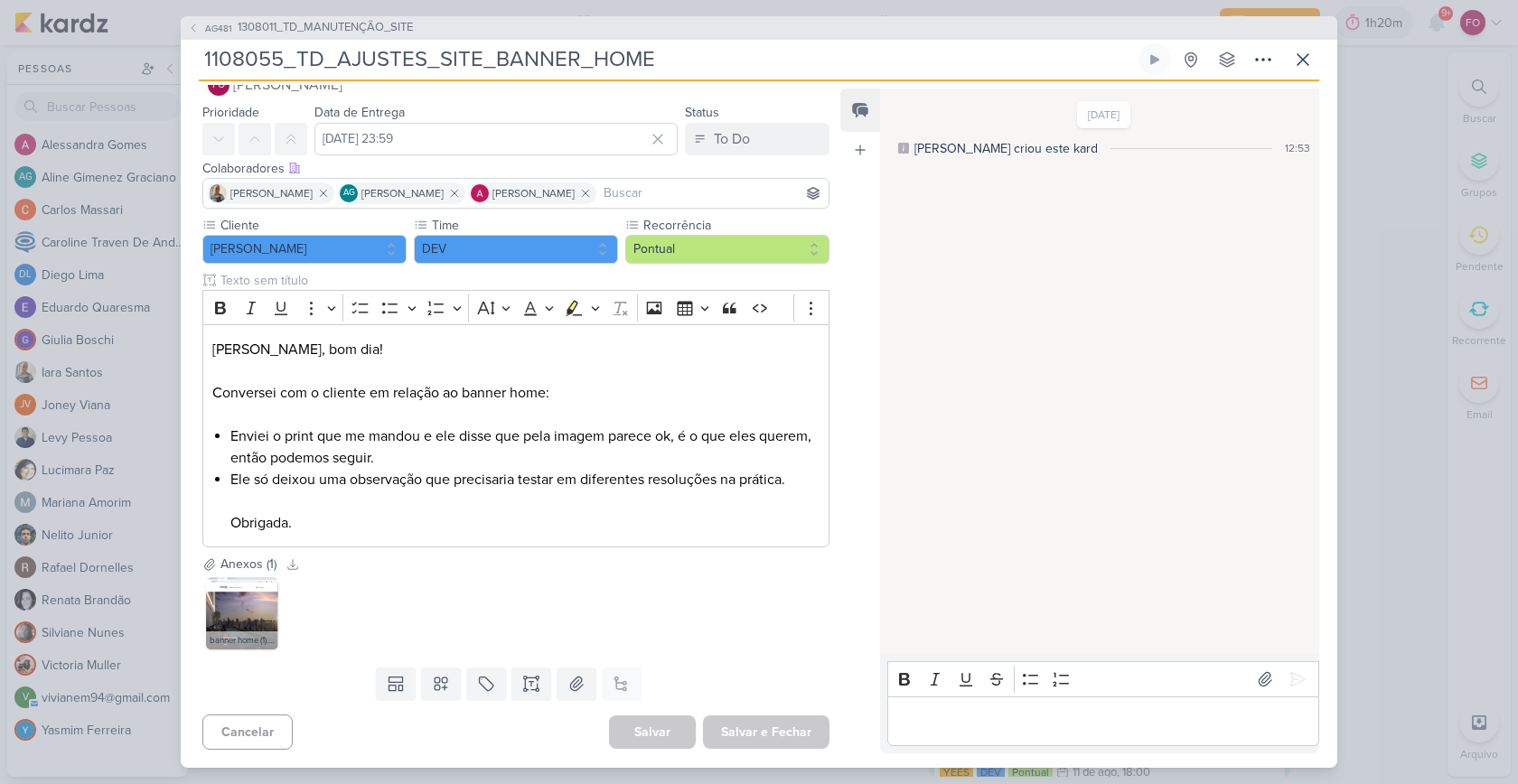
scroll to position [0, 0]
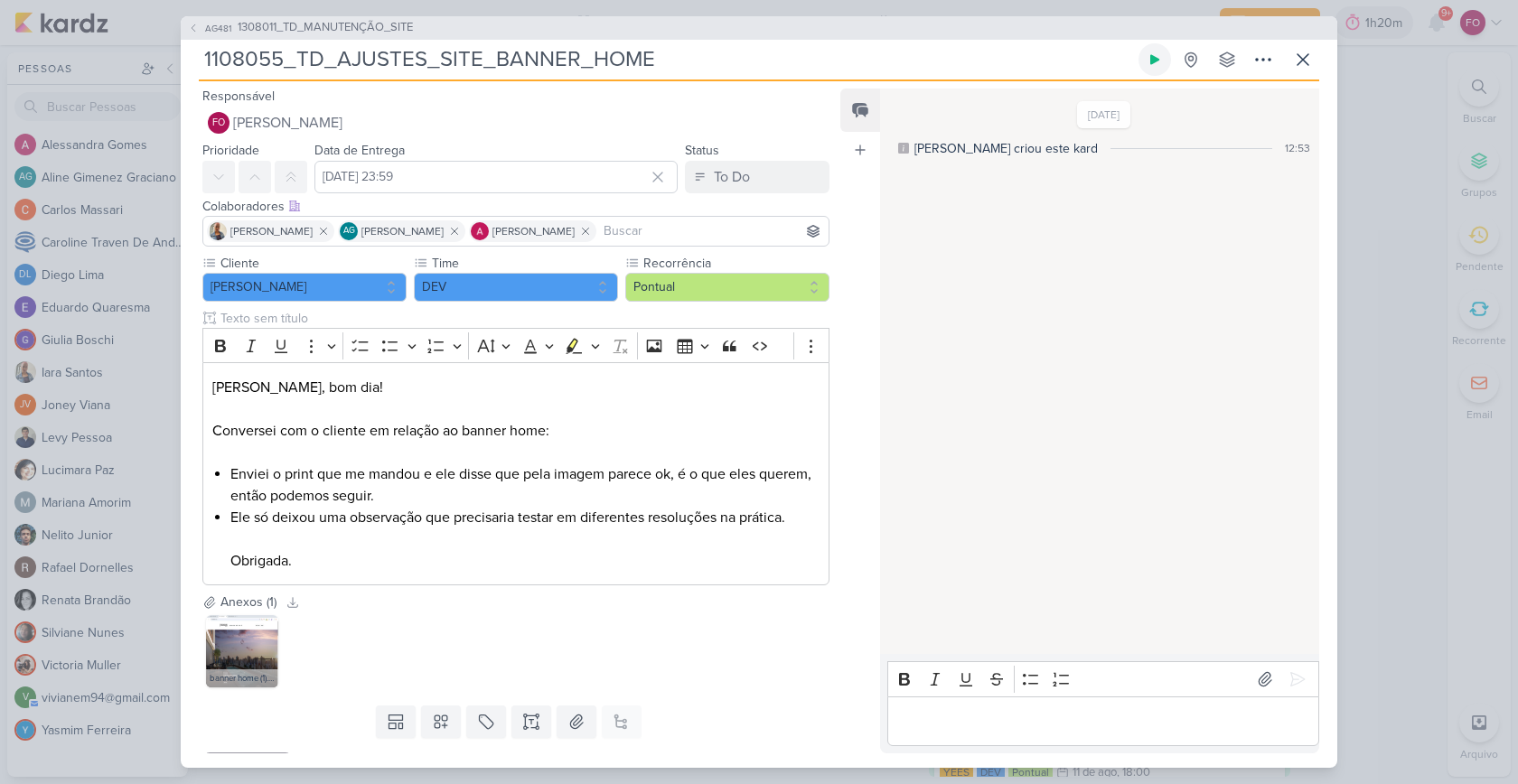
click at [1149, 57] on icon at bounding box center [1154, 59] width 14 height 14
click at [246, 649] on img at bounding box center [241, 651] width 72 height 72
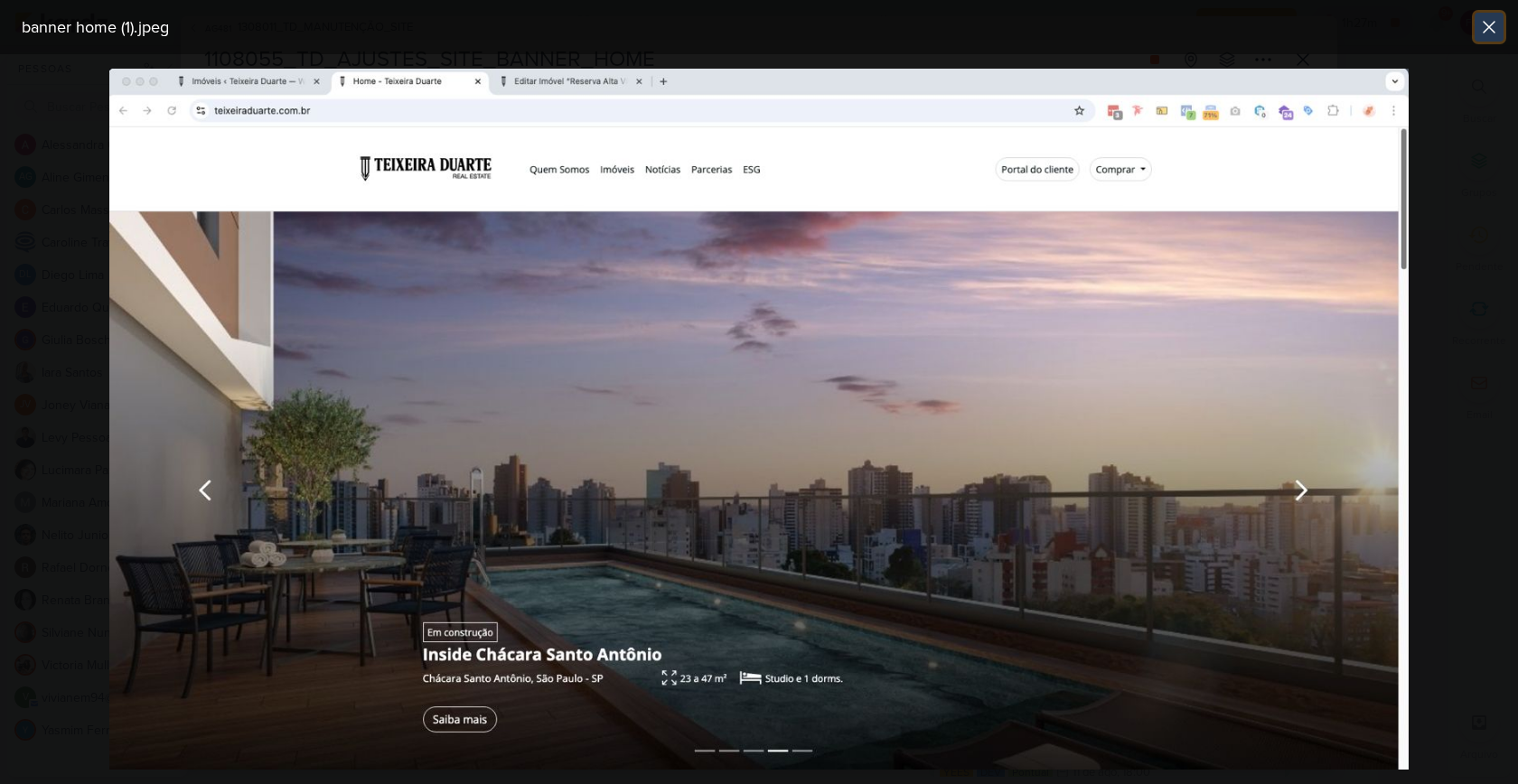
click at [1496, 29] on icon at bounding box center [1488, 26] width 22 height 22
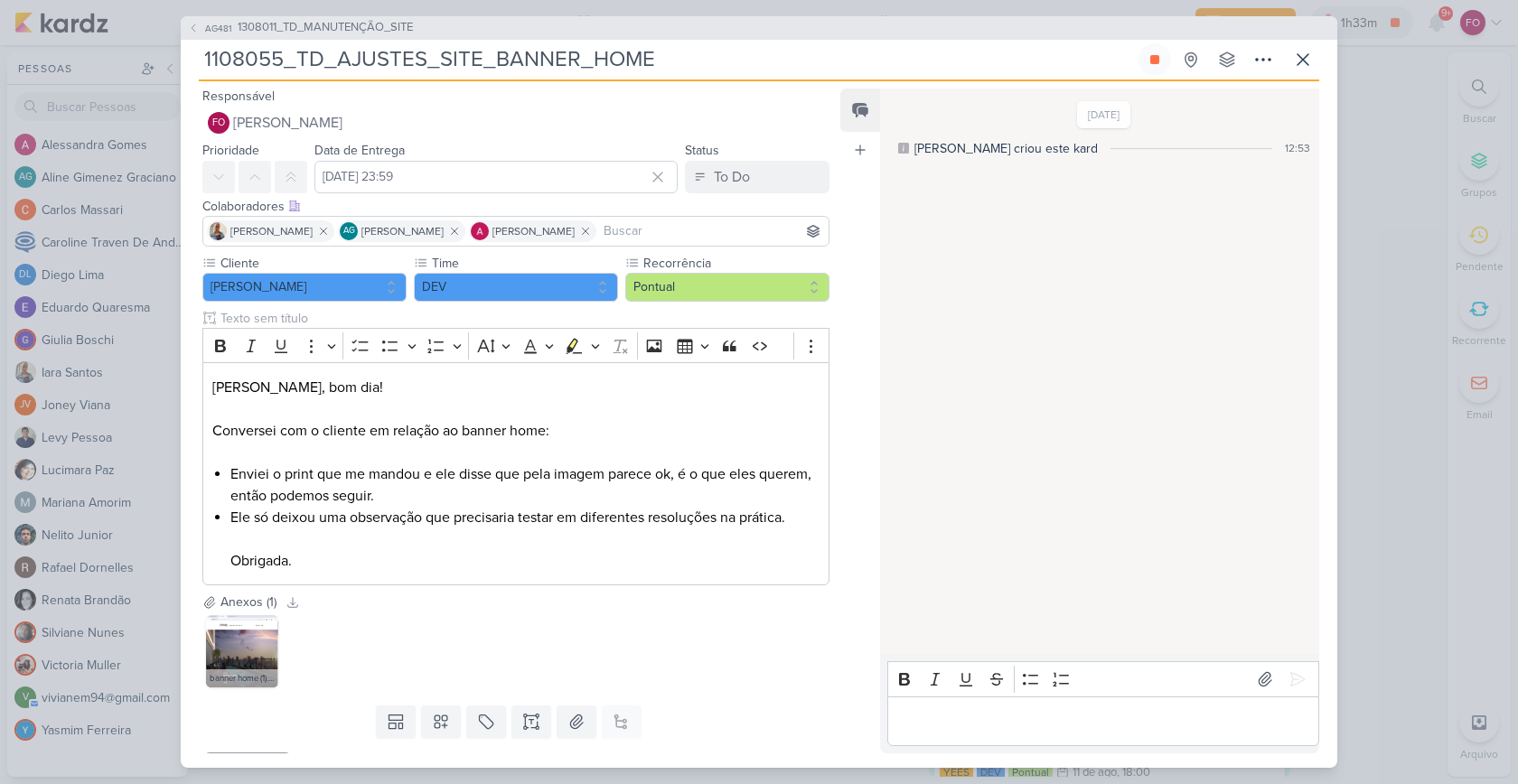
click at [1117, 343] on div "[DATE] [PERSON_NAME] criou este kard 12:53" at bounding box center [1098, 372] width 437 height 564
click at [945, 720] on p "Editor editing area: main" at bounding box center [1103, 720] width 413 height 22
click at [1075, 300] on div "[DATE] [PERSON_NAME] criou este kard 12:53" at bounding box center [1098, 372] width 437 height 564
click at [1018, 713] on p "Editor editing area: main" at bounding box center [1103, 720] width 413 height 22
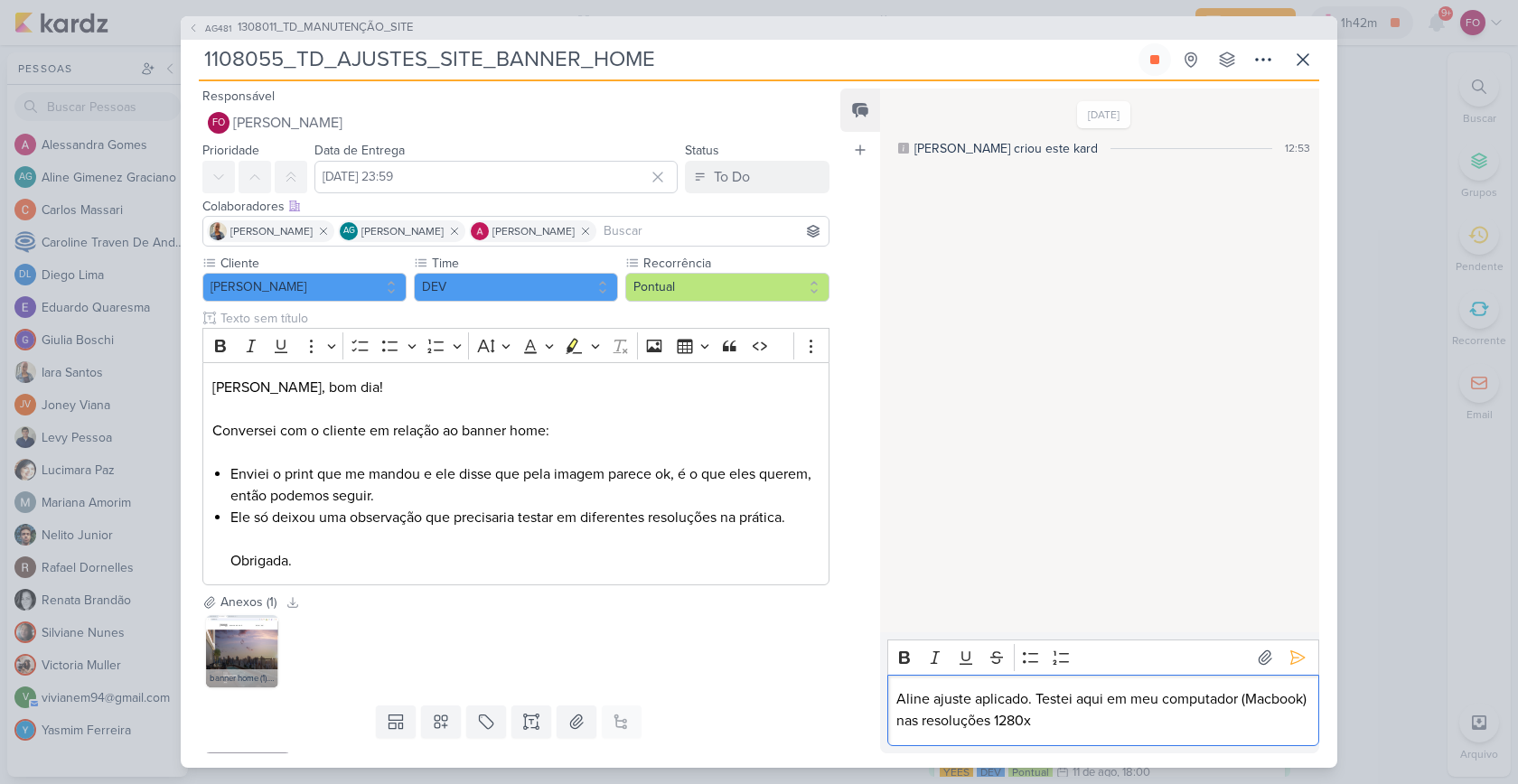
click at [1112, 722] on p "Aline ajuste aplicado. Testei aqui em meu computador (Macbook) nas resoluções 1…" at bounding box center [1103, 710] width 413 height 43
click at [1200, 719] on p "Aline ajuste aplicado. Testei aqui em meu computador (Macbook) nas resoluções 1…" at bounding box center [1103, 710] width 413 height 43
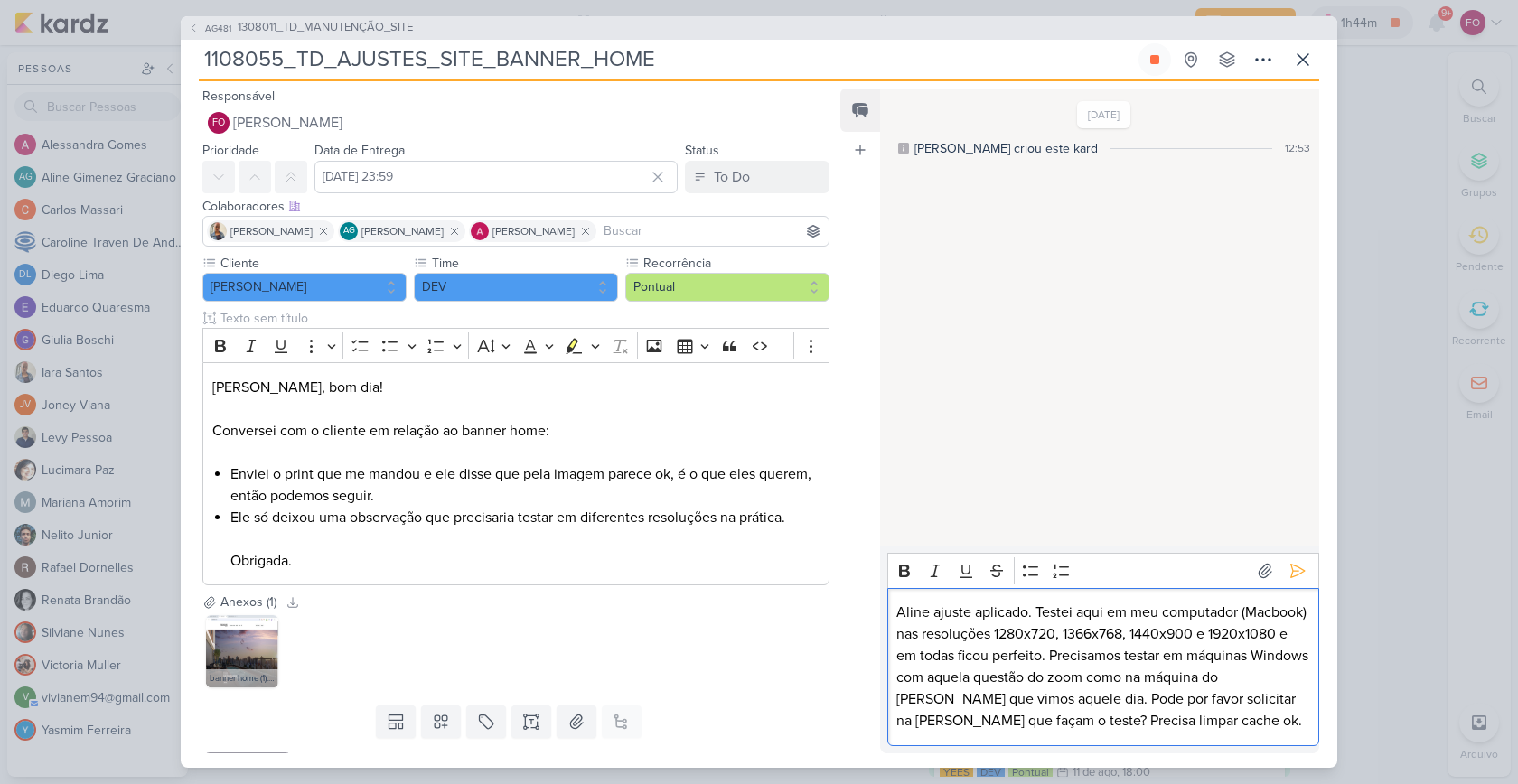
click at [1231, 257] on div "[DATE] [PERSON_NAME] criou este kard 12:53" at bounding box center [1098, 318] width 437 height 456
click at [1292, 572] on icon at bounding box center [1296, 570] width 18 height 18
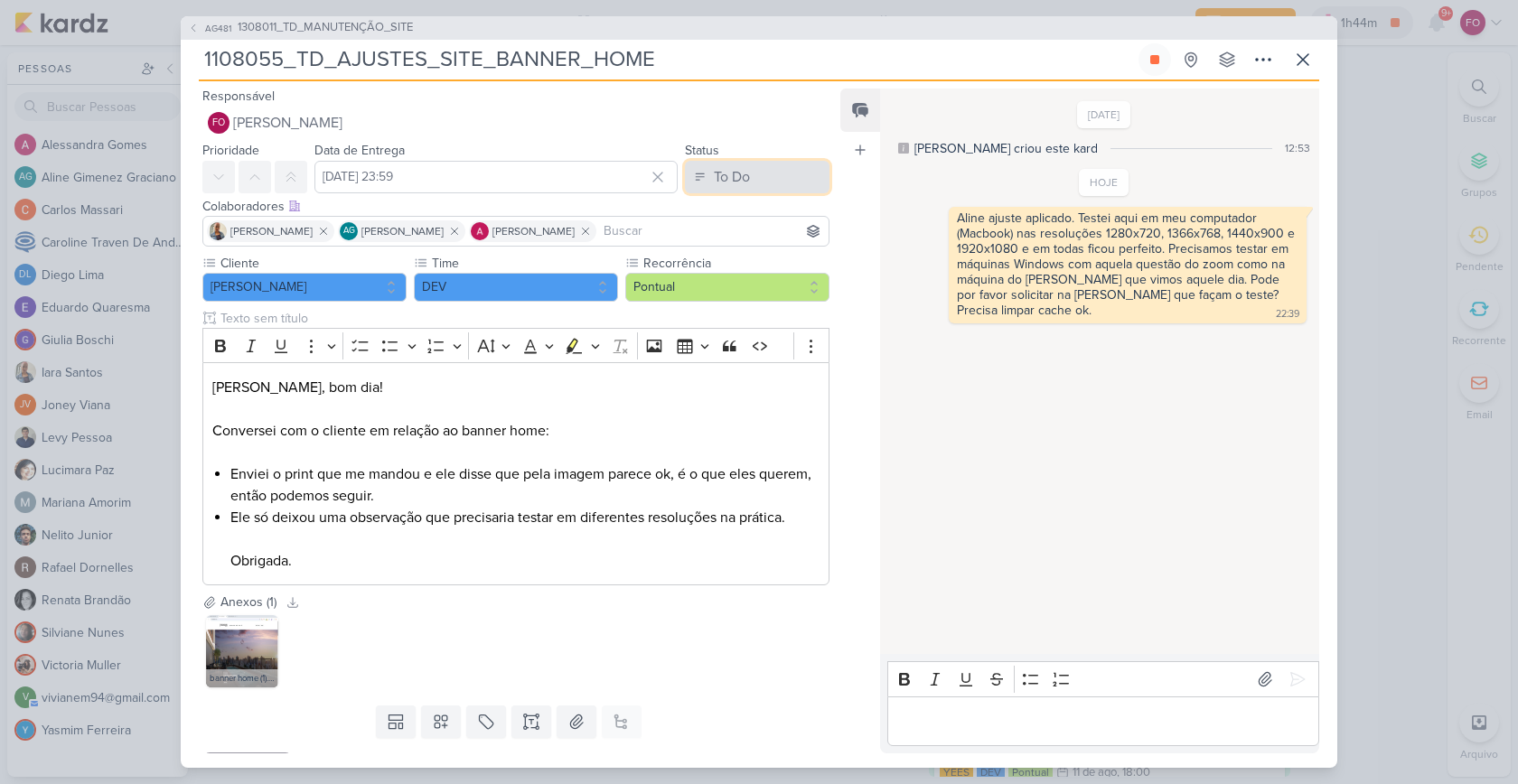
click at [756, 166] on button "To Do" at bounding box center [757, 177] width 145 height 33
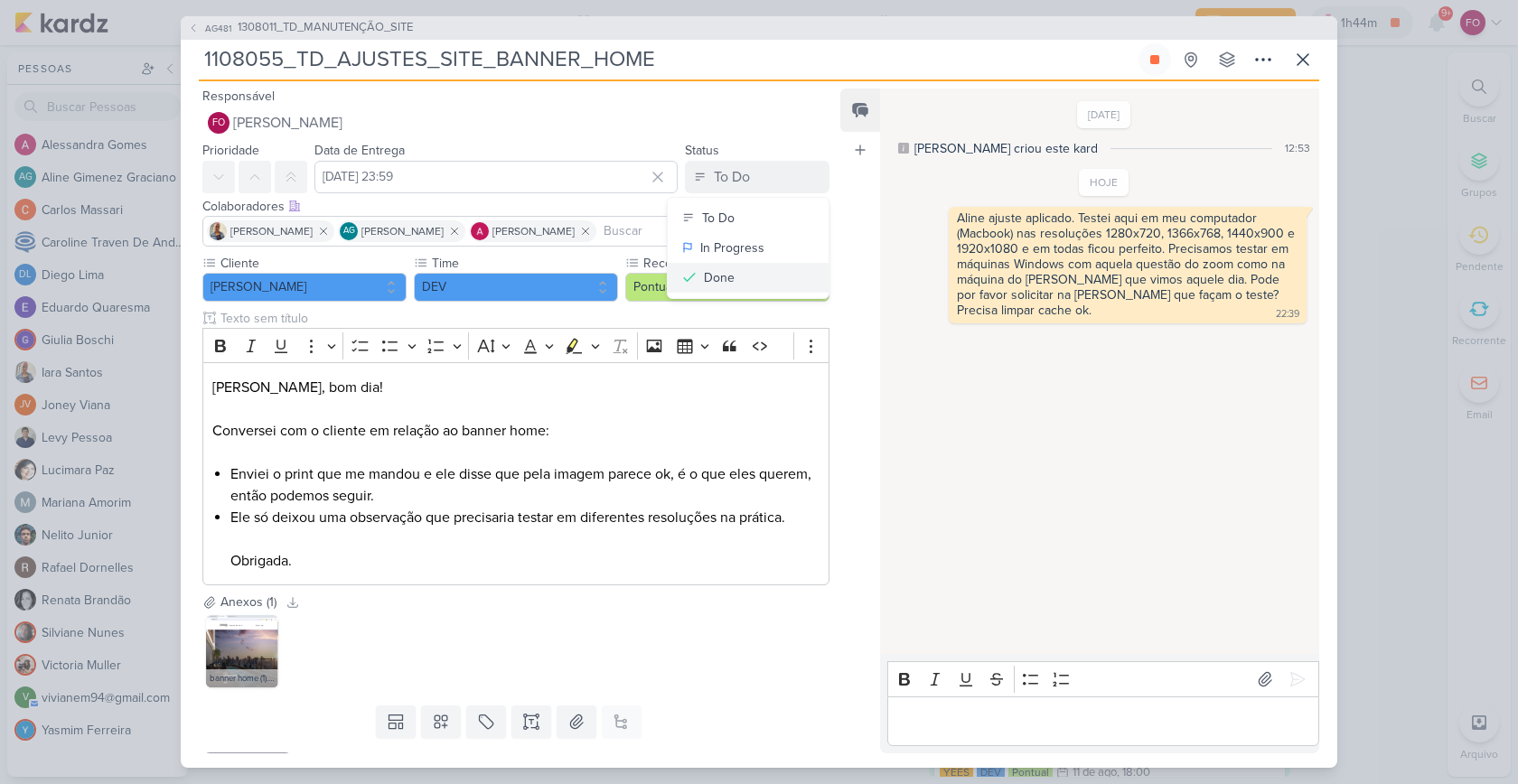
click at [735, 281] on button "Done" at bounding box center [748, 278] width 161 height 30
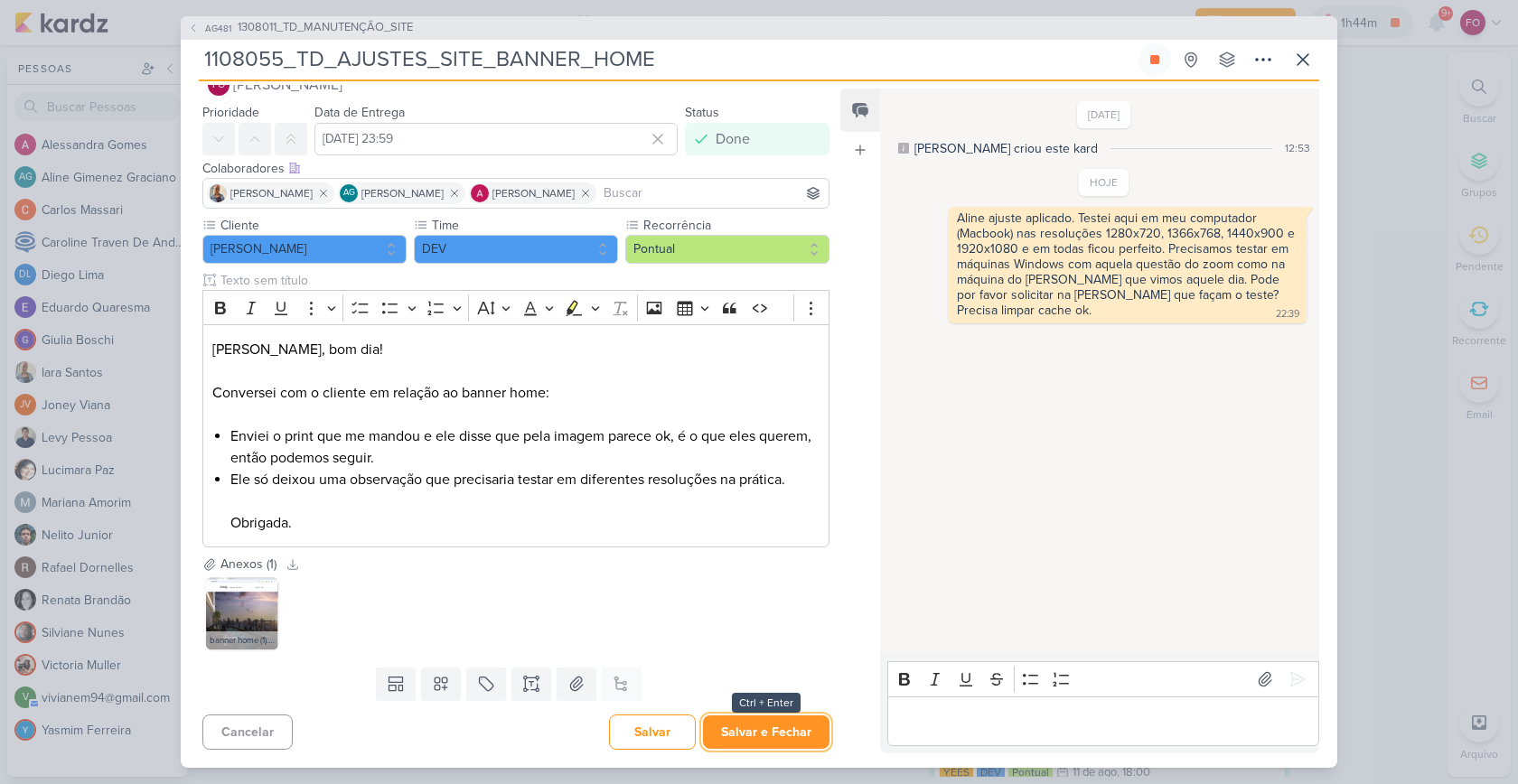
click at [750, 725] on button "Salvar e Fechar" at bounding box center [766, 732] width 127 height 34
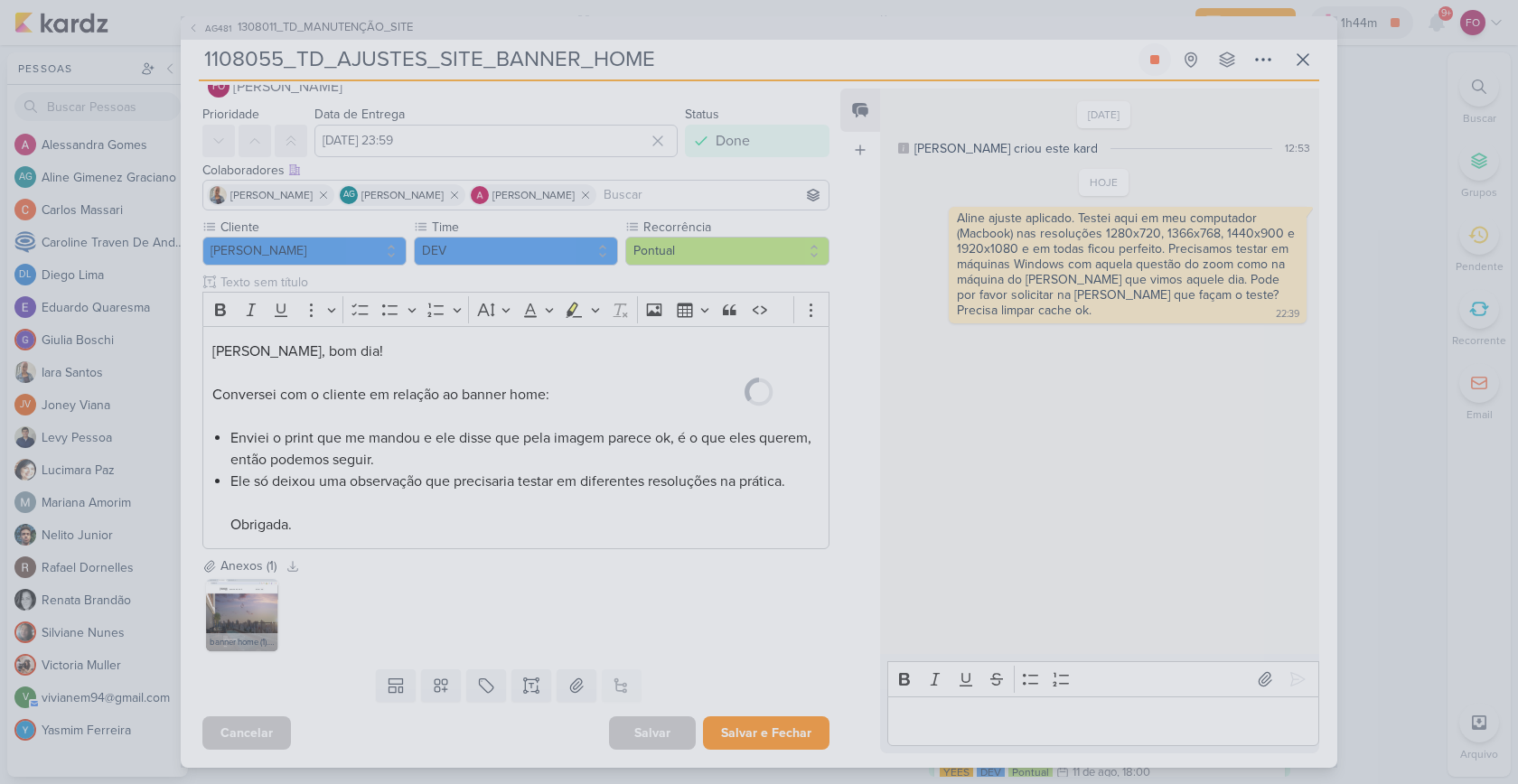
scroll to position [36, 0]
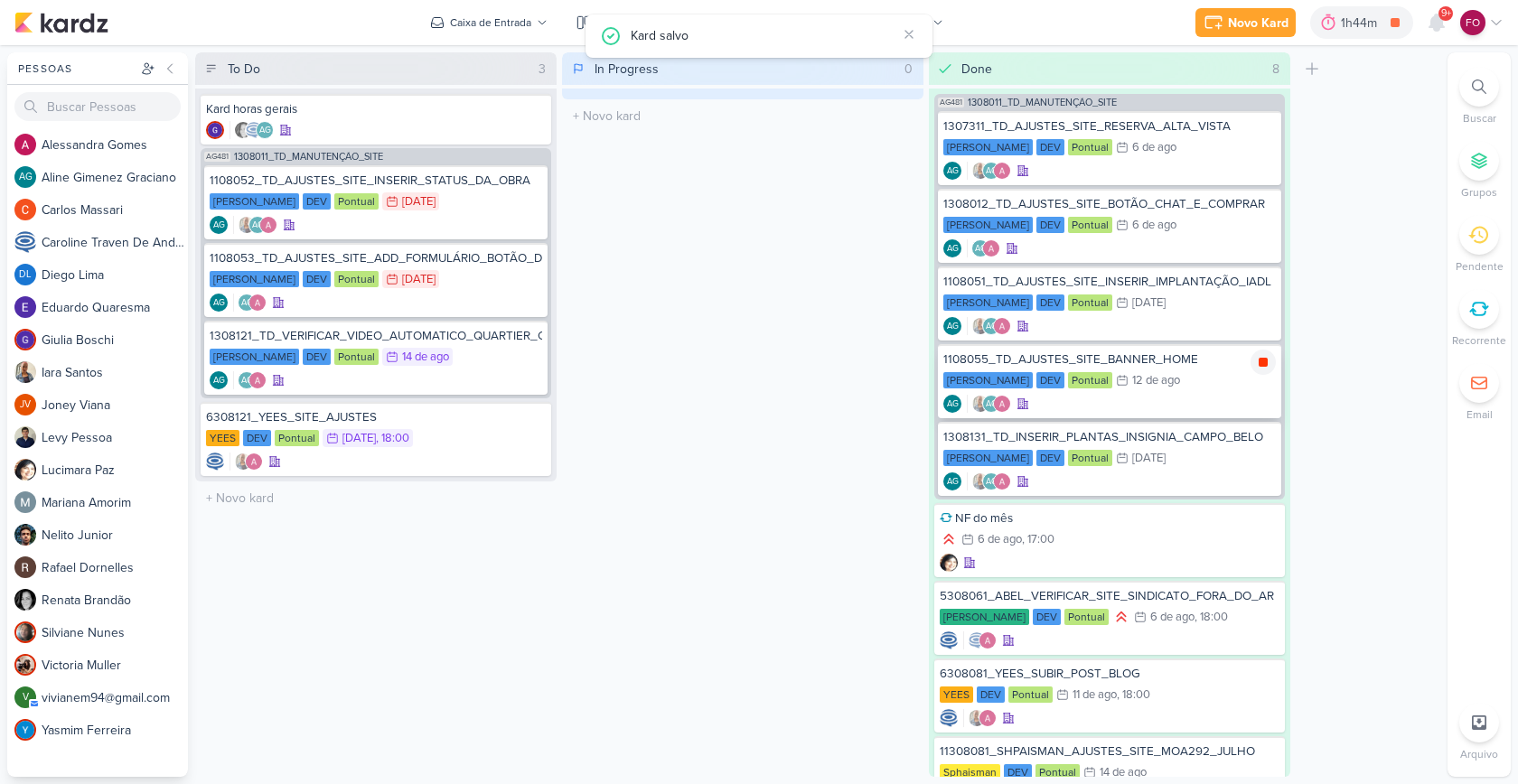
click at [1265, 360] on icon at bounding box center [1263, 362] width 9 height 9
click at [1383, 23] on div "1h44m" at bounding box center [1386, 23] width 41 height 19
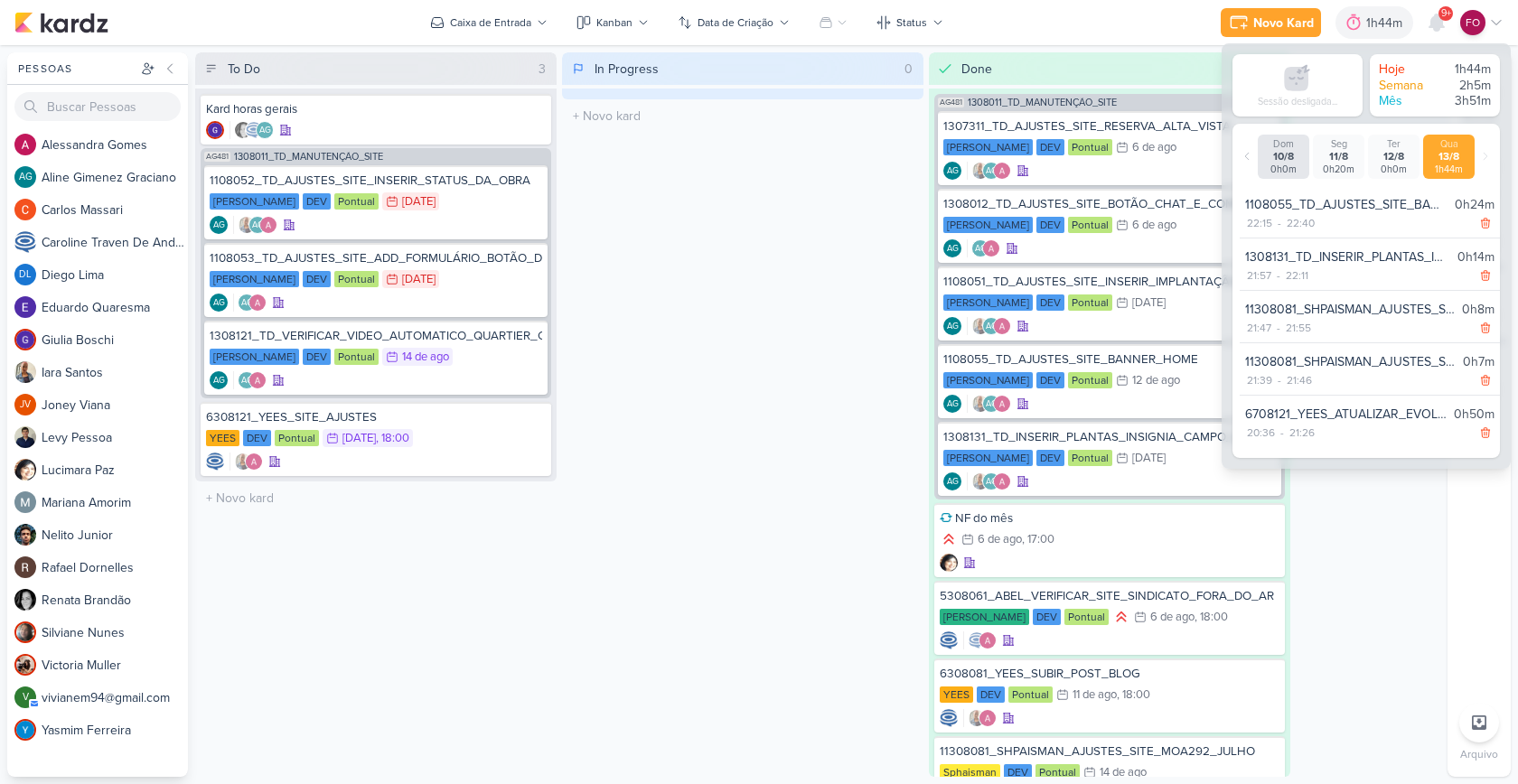
click at [788, 497] on div "In Progress 0 Mover Para Esquerda Mover Para Direita [GEOGRAPHIC_DATA] O título…" at bounding box center [742, 414] width 362 height 724
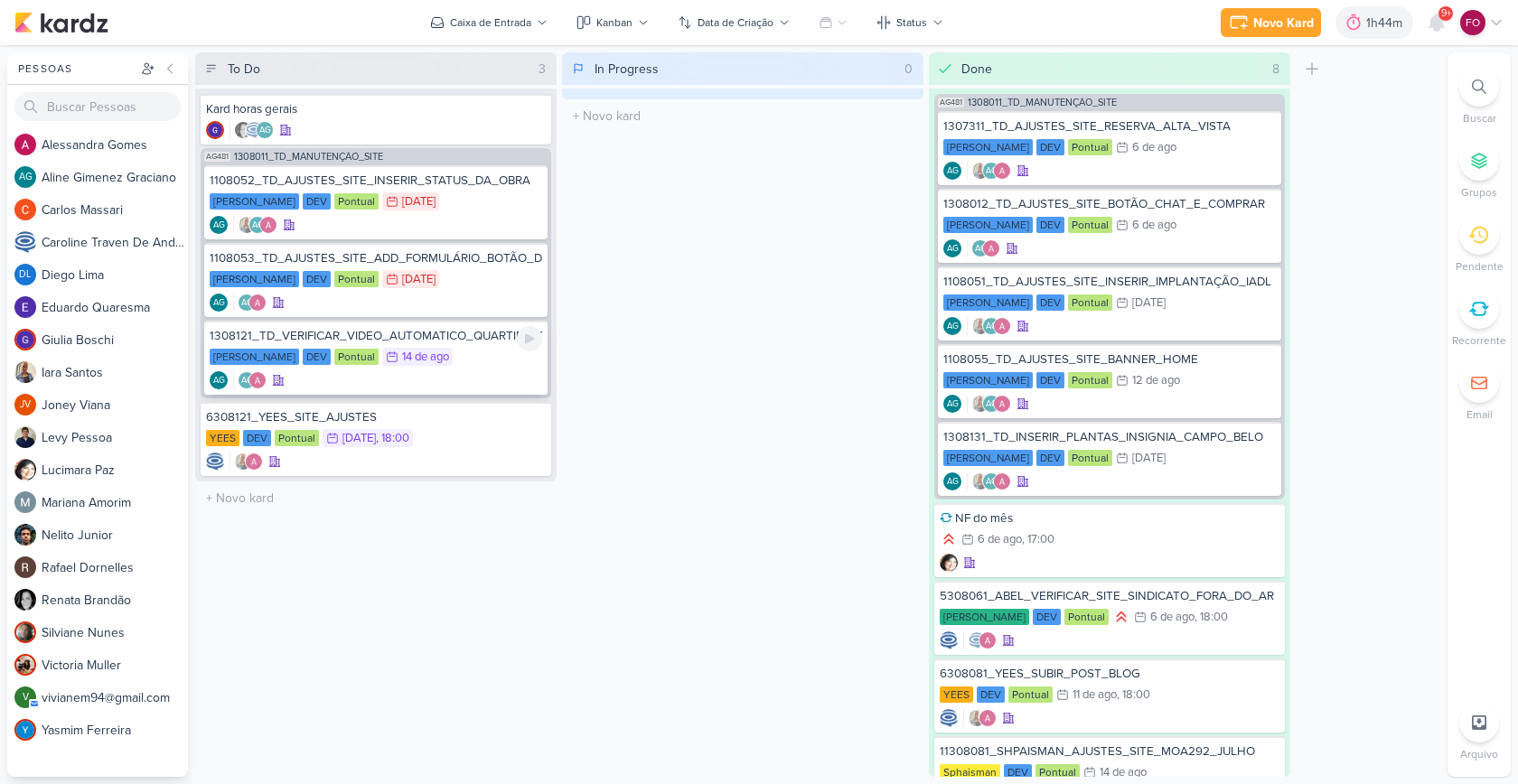
click at [516, 369] on div "1308121_TD_VERIFICAR_VIDEO_AUTOMATICO_QUARTIER_CAMPO_BELO [PERSON_NAME] DEV Pon…" at bounding box center [375, 357] width 343 height 74
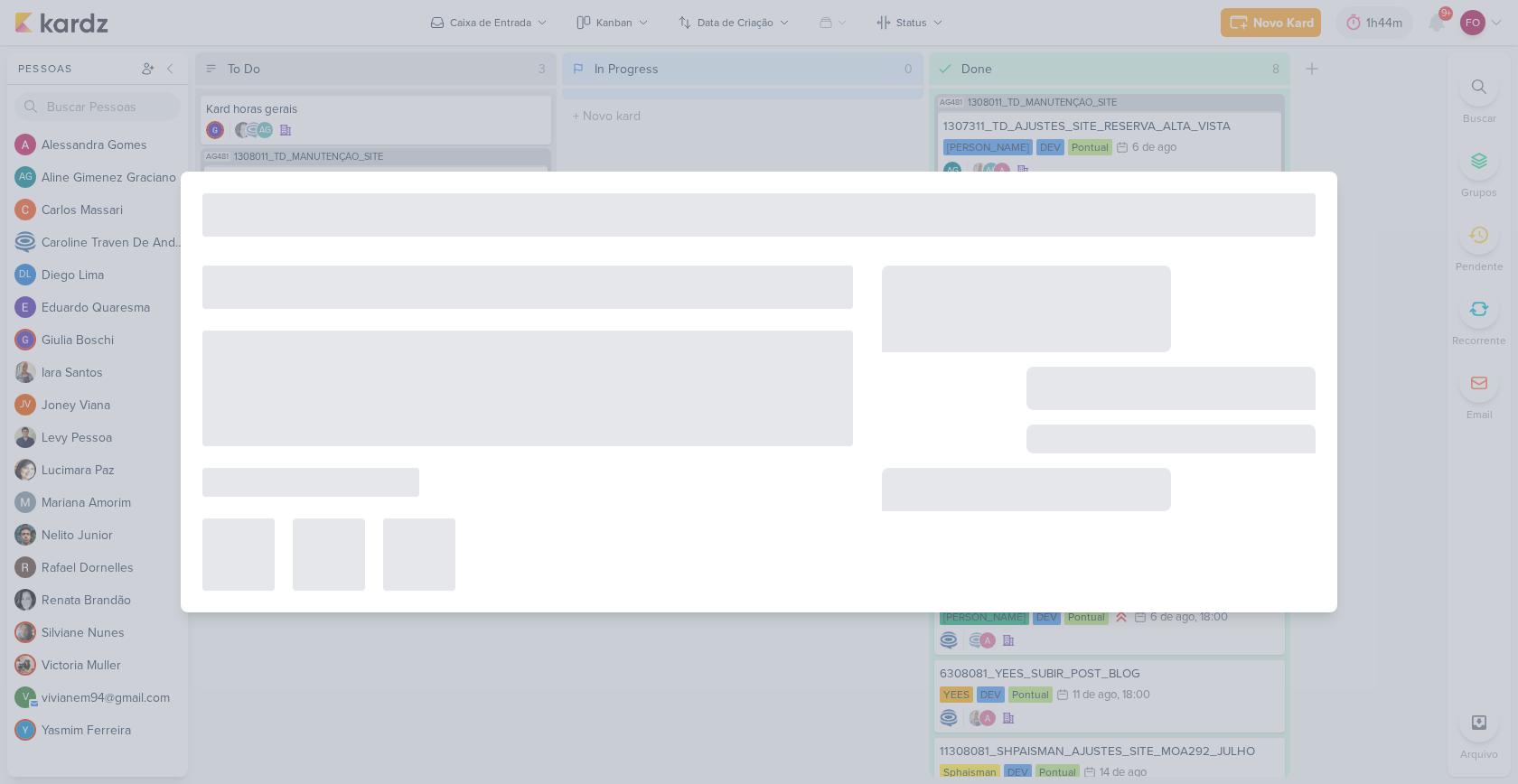
type input "1308121_TD_VERIFICAR_VIDEO_AUTOMATICO_QUARTIER_CAMPO_BELO"
type input "[DATE] 23:59"
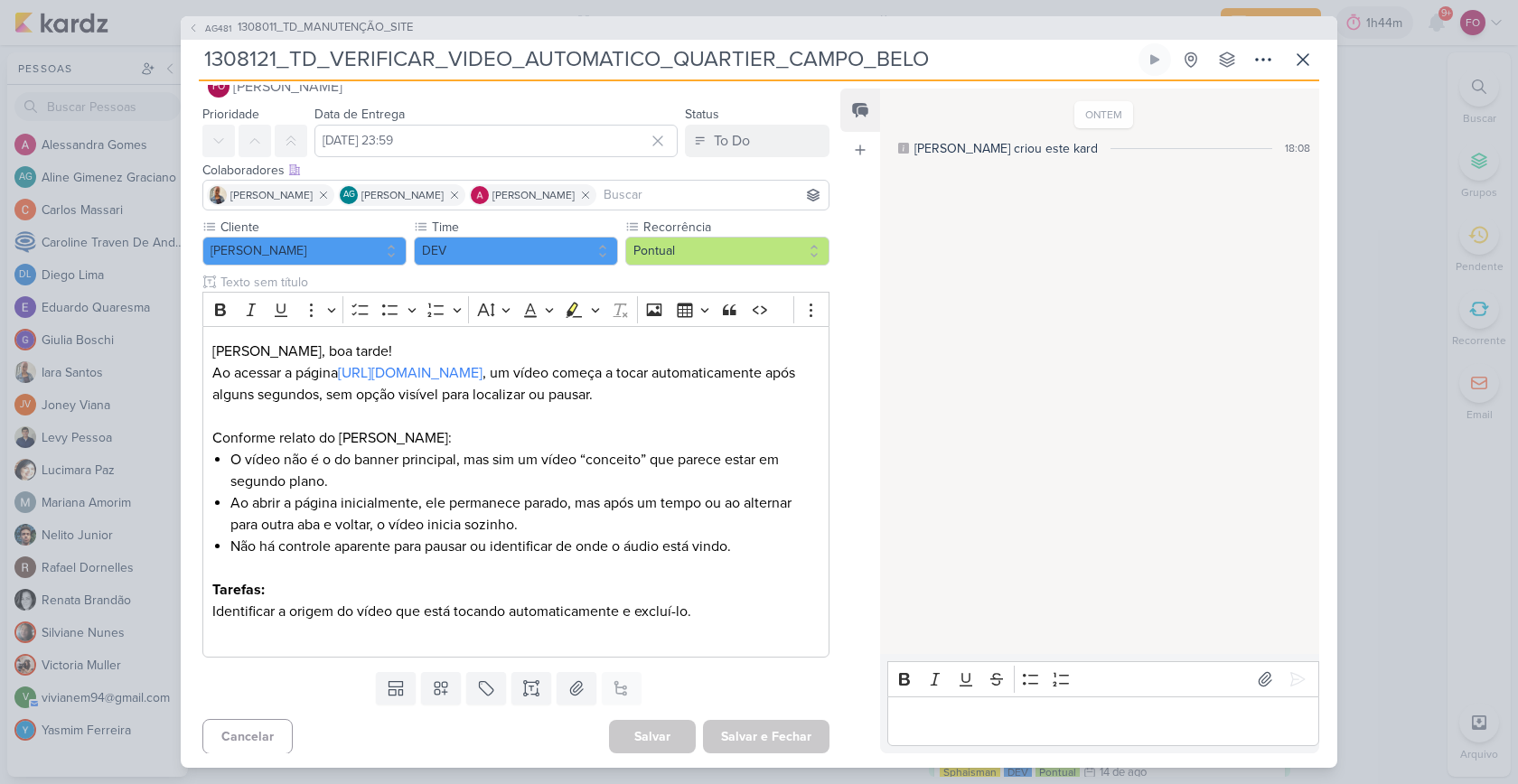
scroll to position [0, 0]
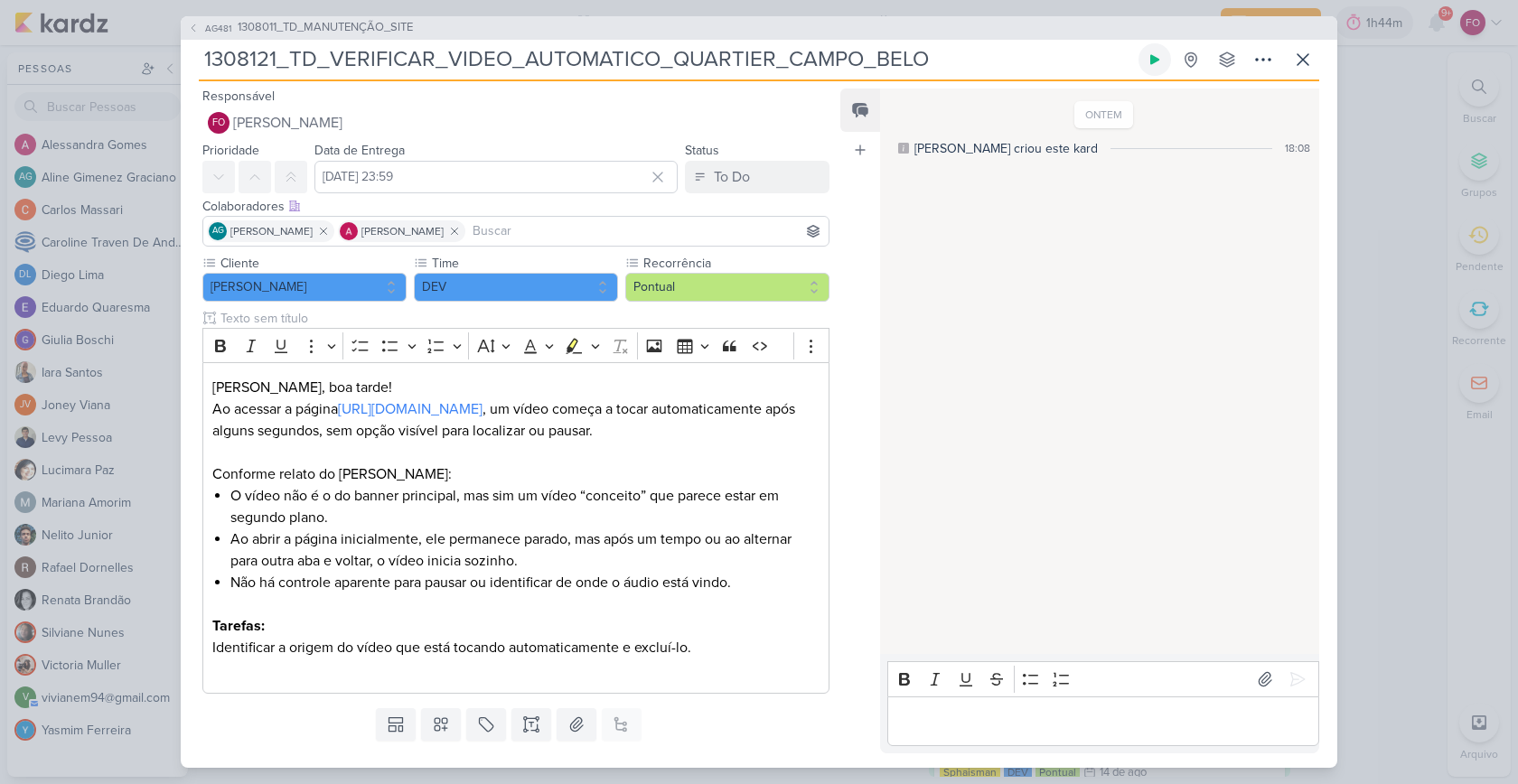
click at [1152, 54] on icon at bounding box center [1154, 59] width 14 height 14
click at [761, 183] on button "To Do" at bounding box center [757, 177] width 145 height 33
click at [740, 244] on div "In Progress" at bounding box center [732, 248] width 64 height 19
click at [1063, 705] on div "Editor editing area: main" at bounding box center [1103, 721] width 432 height 50
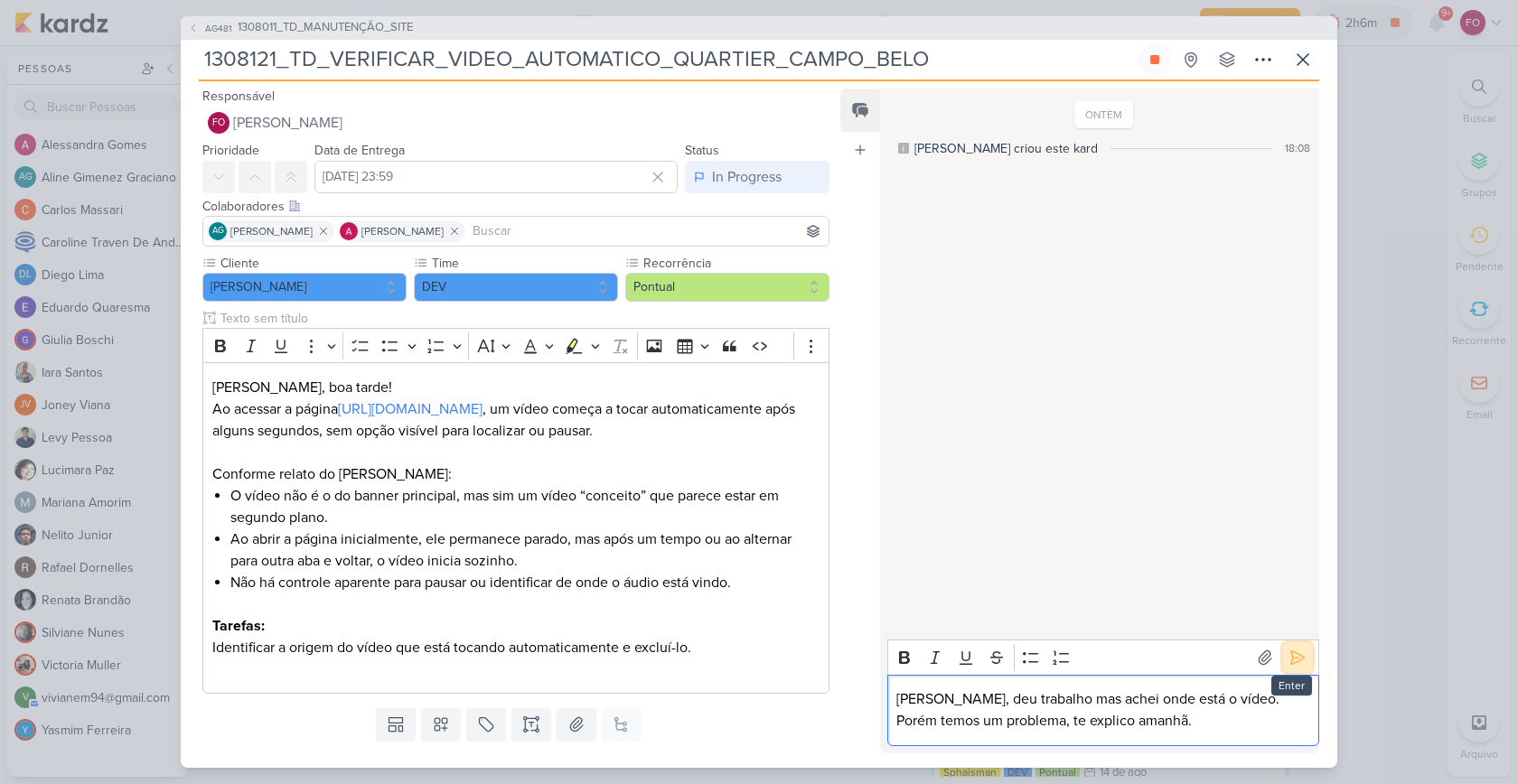
click at [1292, 662] on icon at bounding box center [1296, 657] width 18 height 18
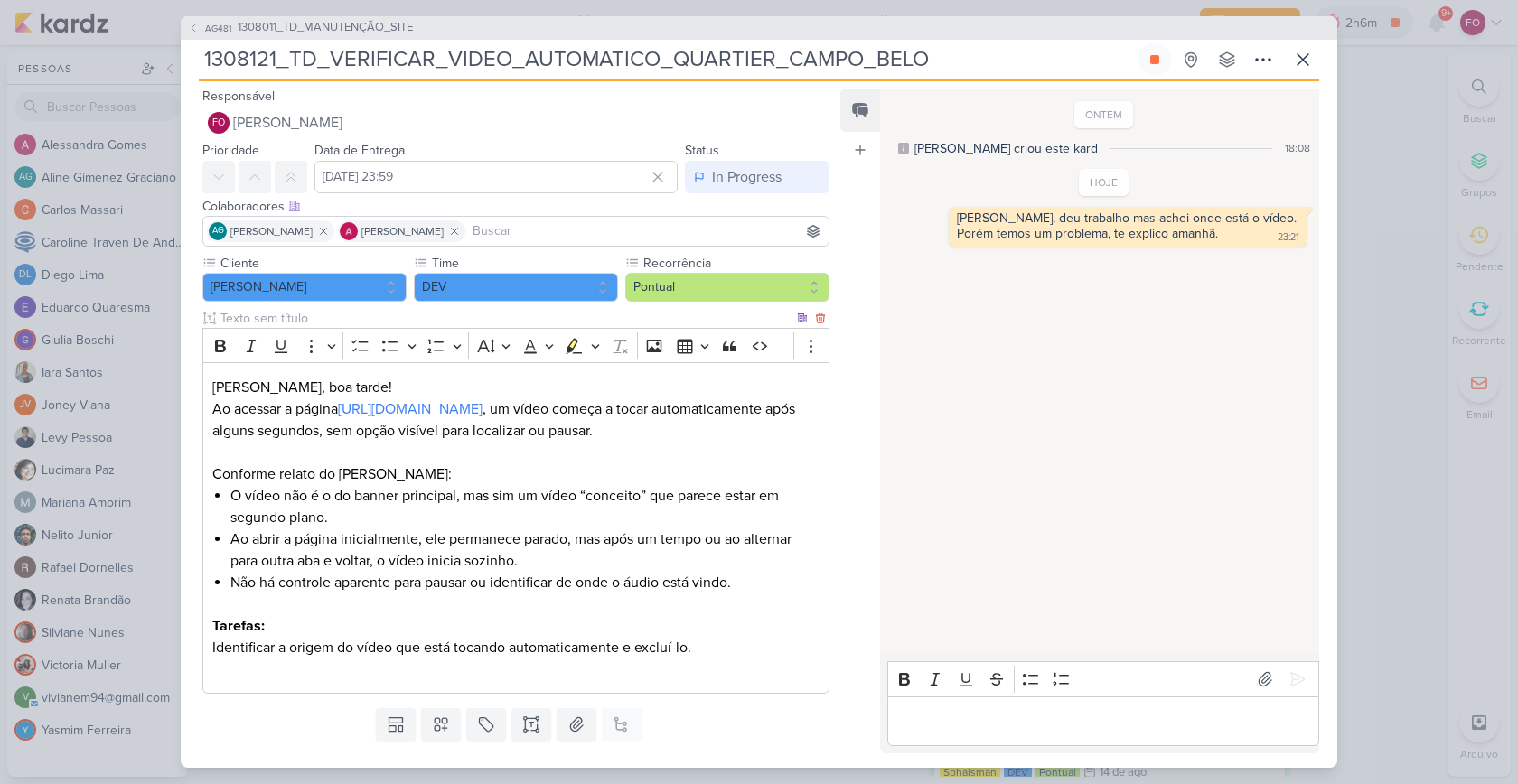
scroll to position [62, 0]
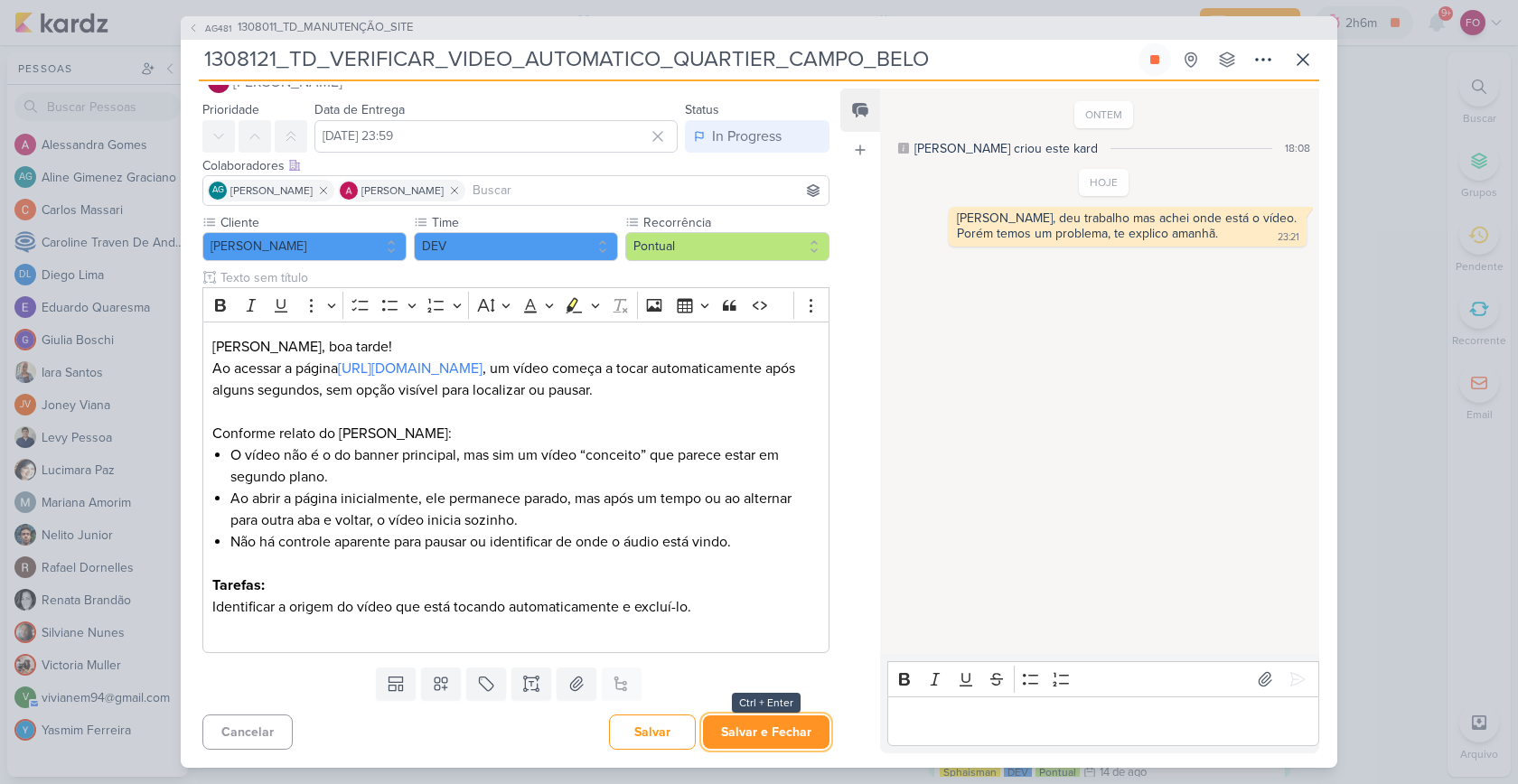
click at [763, 731] on button "Salvar e Fechar" at bounding box center [766, 732] width 127 height 34
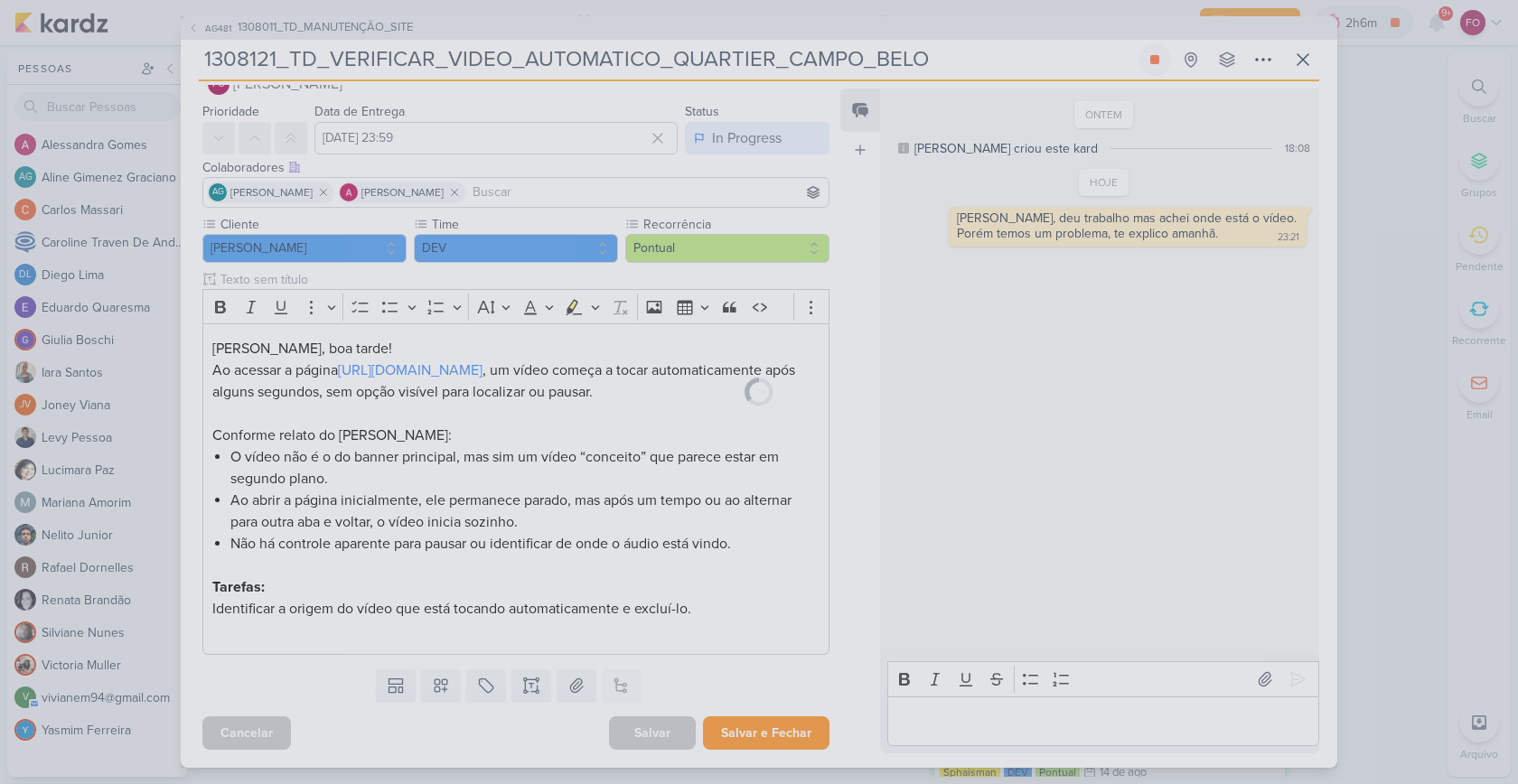
scroll to position [60, 0]
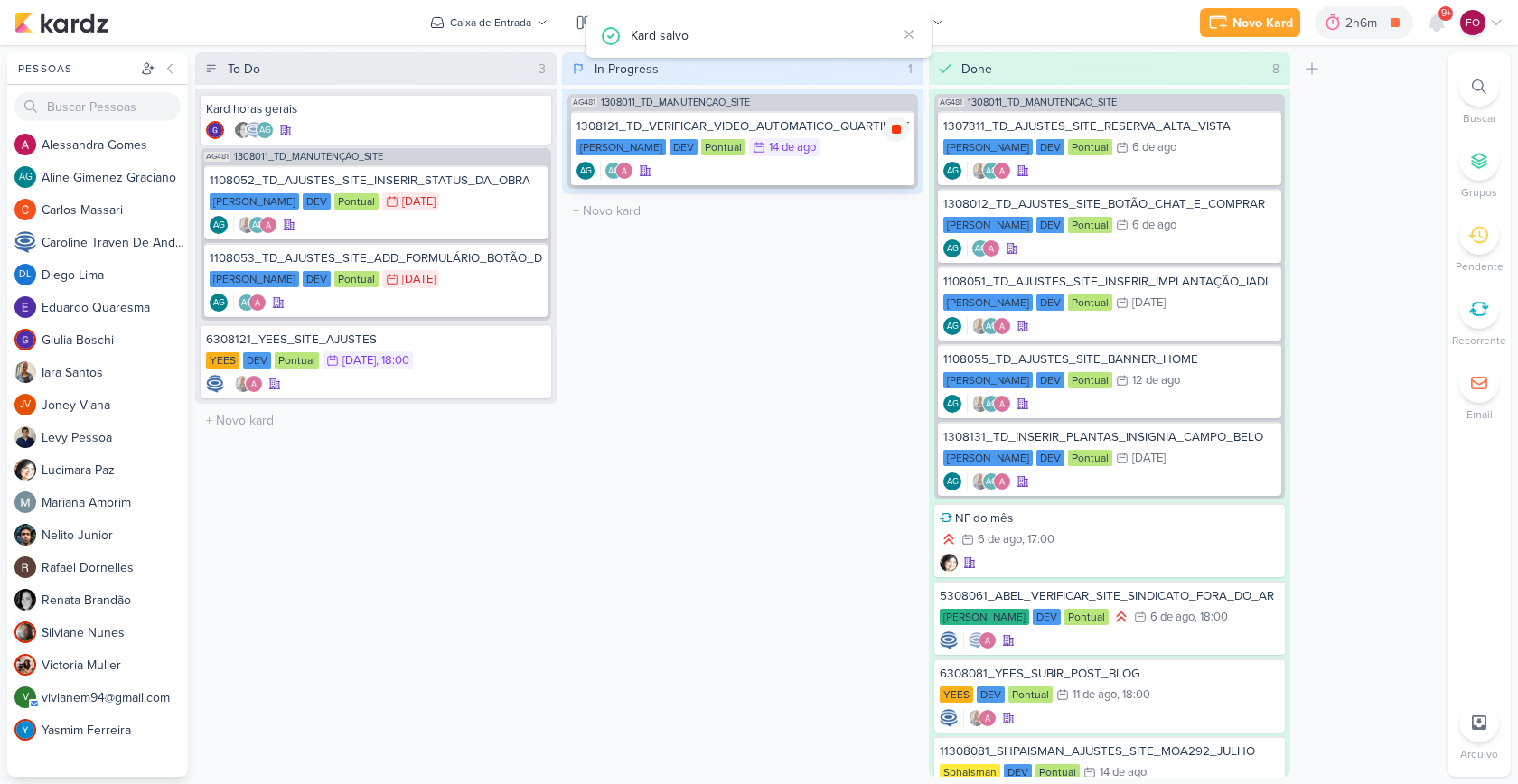
click at [898, 130] on icon at bounding box center [896, 130] width 9 height 9
click at [1393, 25] on div "2h18m" at bounding box center [1386, 23] width 41 height 19
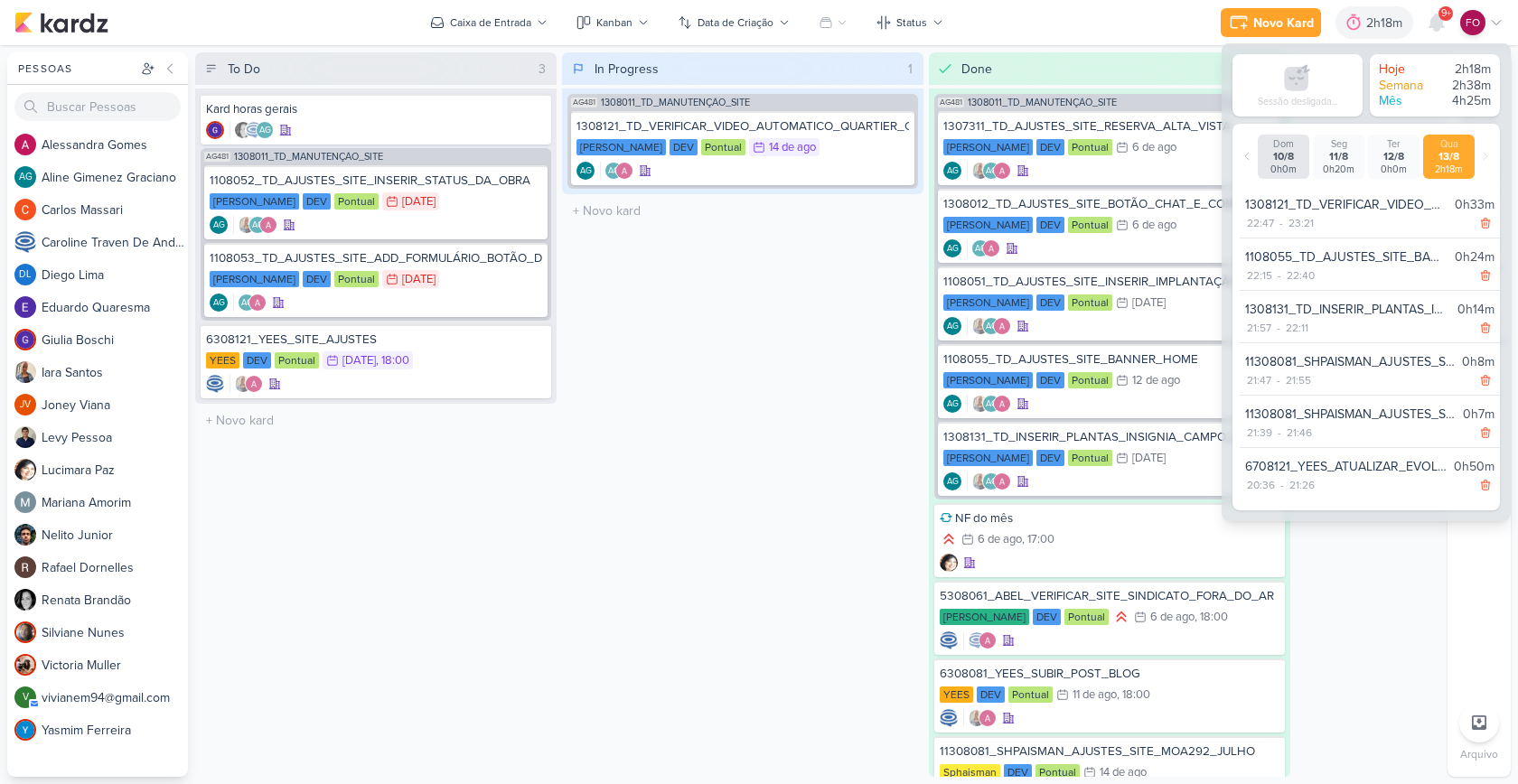
click at [1388, 565] on div "To Do 3 Mover Para Esquerda Mover Para Direita Deletar Kard horas gerais" at bounding box center [817, 414] width 1245 height 724
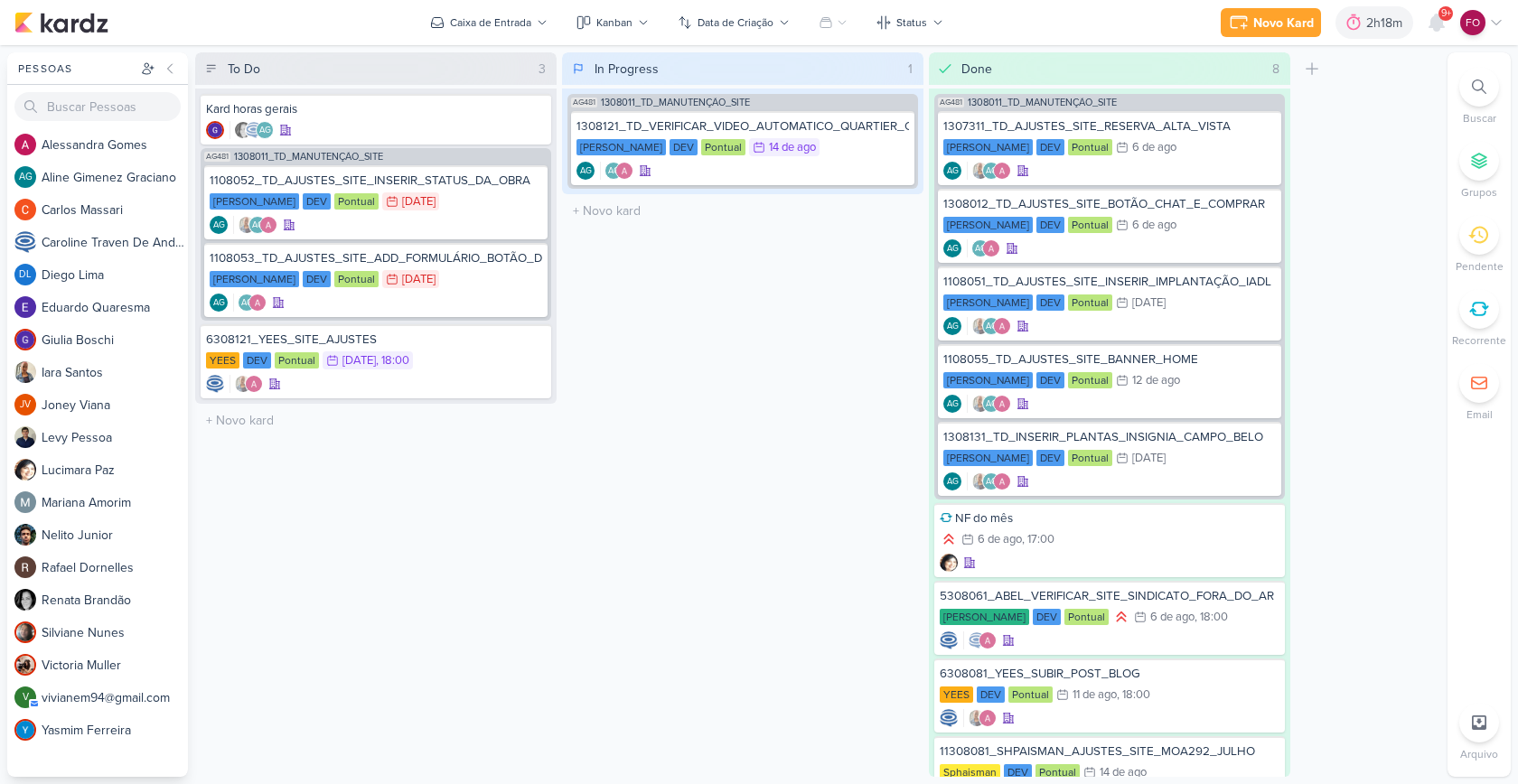
click at [714, 522] on div "In Progress 1 Mover Para Esquerda Mover Para Direita Deletar AG481 1308011_TD_M…" at bounding box center [742, 414] width 362 height 724
